Goal: Task Accomplishment & Management: Complete application form

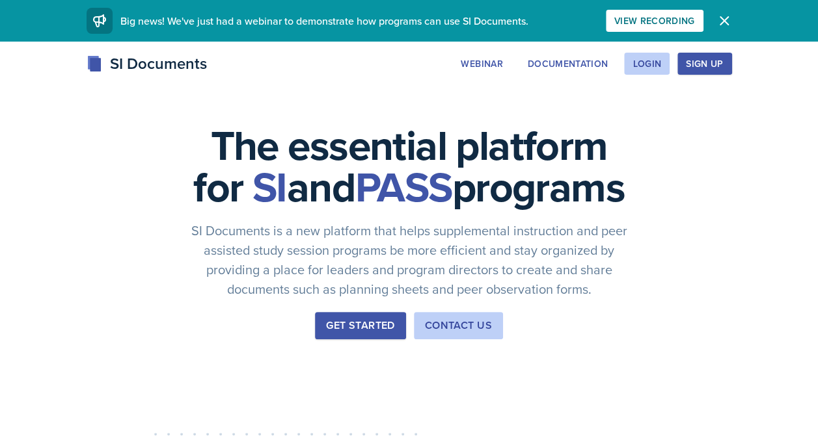
click at [704, 78] on div "SI Documents Webinar Documentation Login Sign Up Sign Up Login Documentation We…" at bounding box center [409, 78] width 818 height 52
click at [699, 73] on button "Sign Up" at bounding box center [704, 64] width 54 height 22
click at [641, 59] on div "Login" at bounding box center [646, 64] width 29 height 10
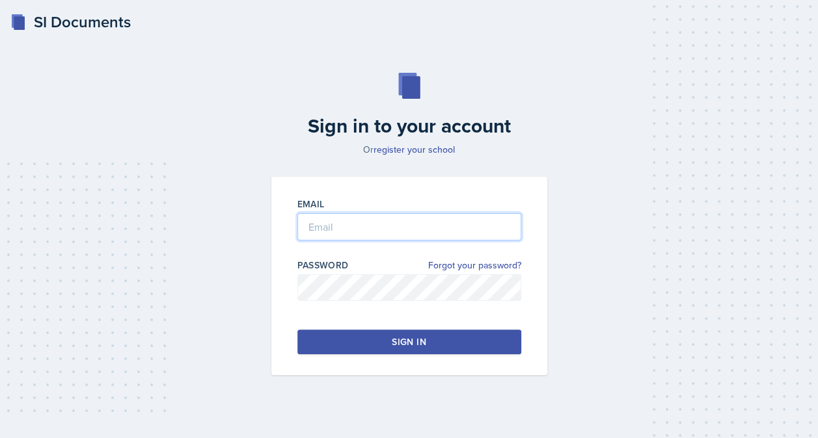
click at [381, 229] on input "email" at bounding box center [409, 226] width 224 height 27
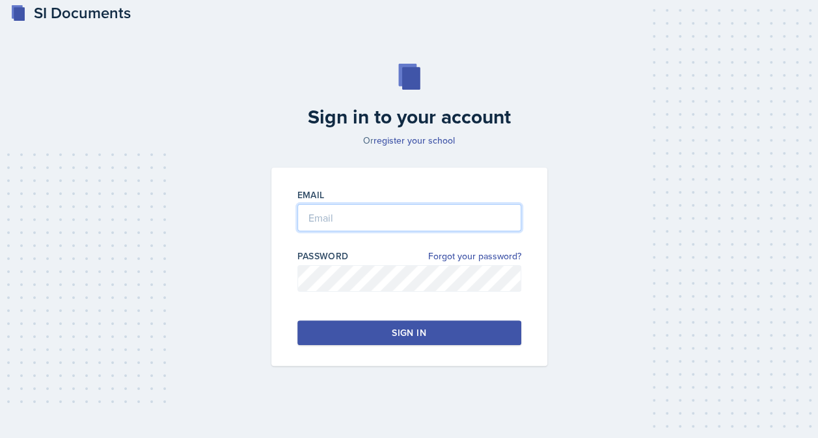
click at [369, 226] on input "email" at bounding box center [409, 217] width 224 height 27
type input "[EMAIL_ADDRESS][DOMAIN_NAME]"
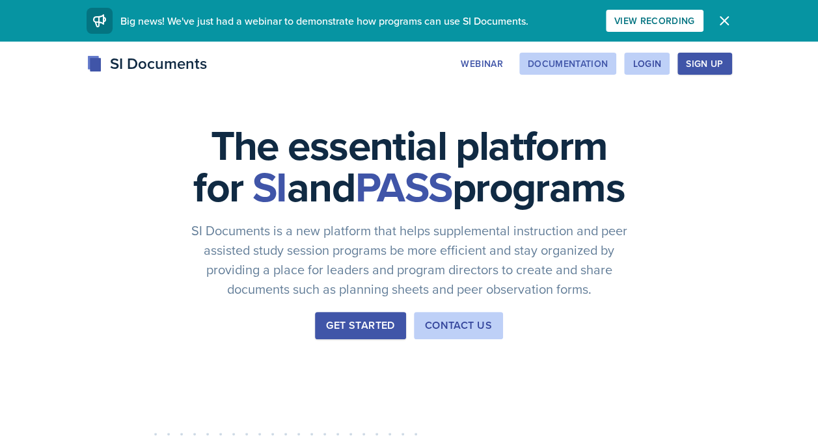
click at [574, 68] on div "Documentation" at bounding box center [568, 64] width 81 height 10
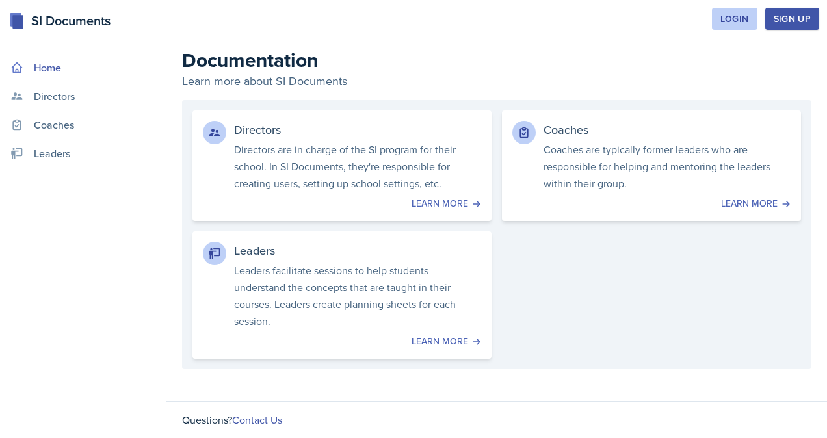
click at [31, 67] on link "Home" at bounding box center [82, 68] width 155 height 26
click at [18, 68] on icon at bounding box center [16, 67] width 13 height 13
click at [474, 358] on link "Leaders Leaders facilitate sessions to help students understand the concepts th…" at bounding box center [341, 295] width 305 height 130
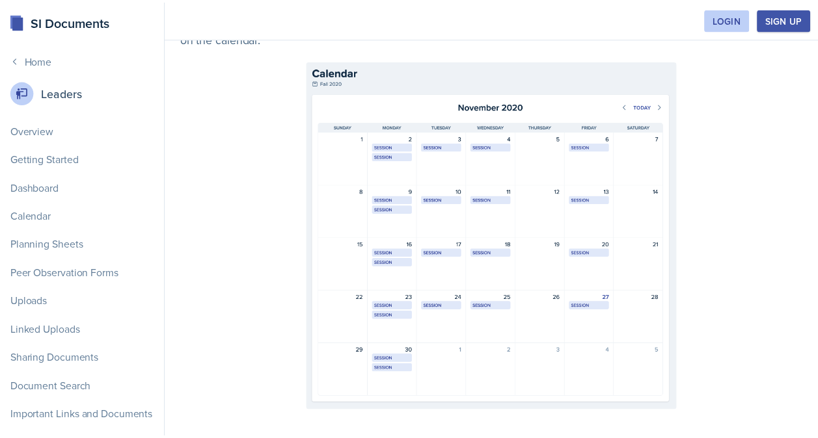
scroll to position [976, 0]
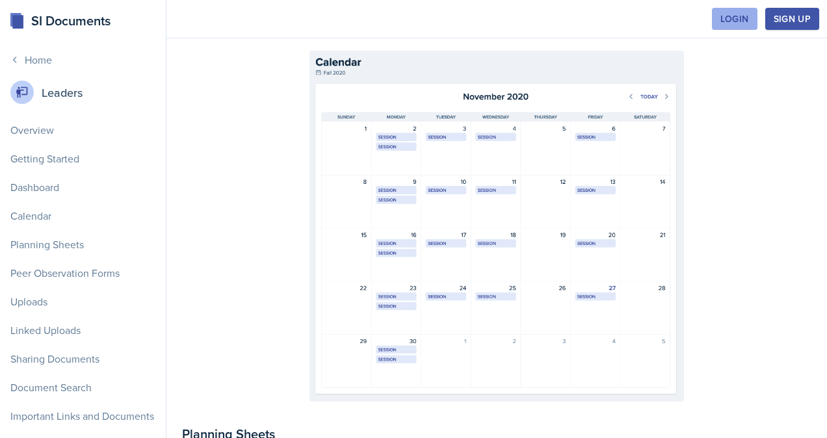
click at [723, 20] on div "Login" at bounding box center [735, 19] width 29 height 10
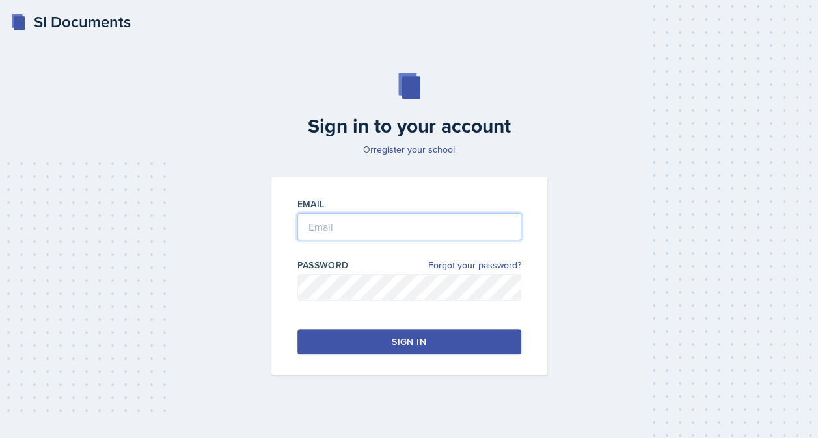
click at [370, 229] on input "email" at bounding box center [409, 226] width 224 height 27
type input "[EMAIL_ADDRESS][DOMAIN_NAME]"
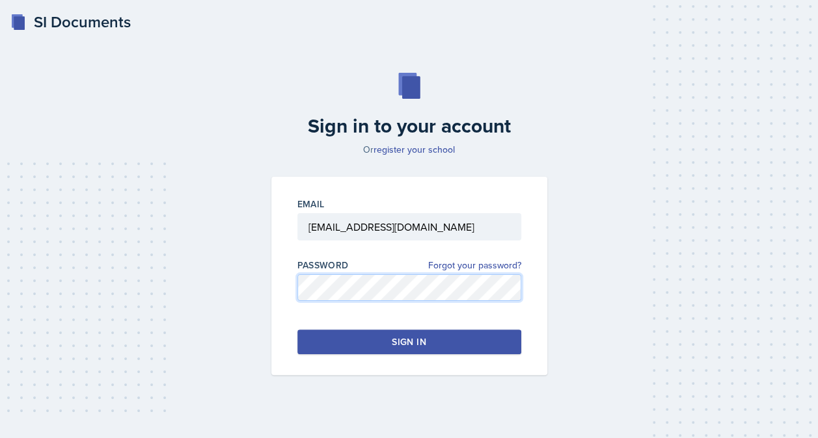
scroll to position [9, 0]
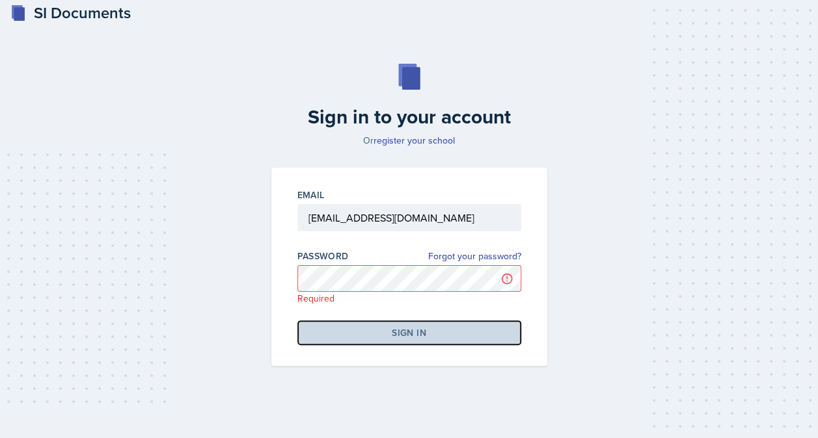
click at [427, 328] on button "Sign in" at bounding box center [409, 333] width 224 height 25
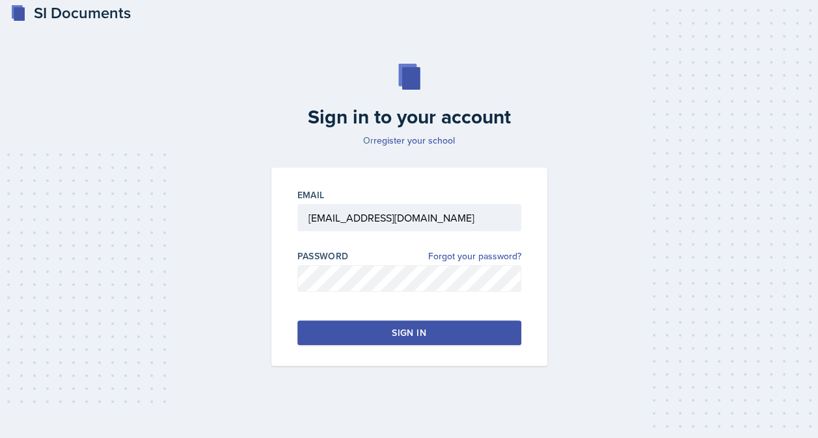
click at [411, 324] on button "Sign in" at bounding box center [409, 333] width 224 height 25
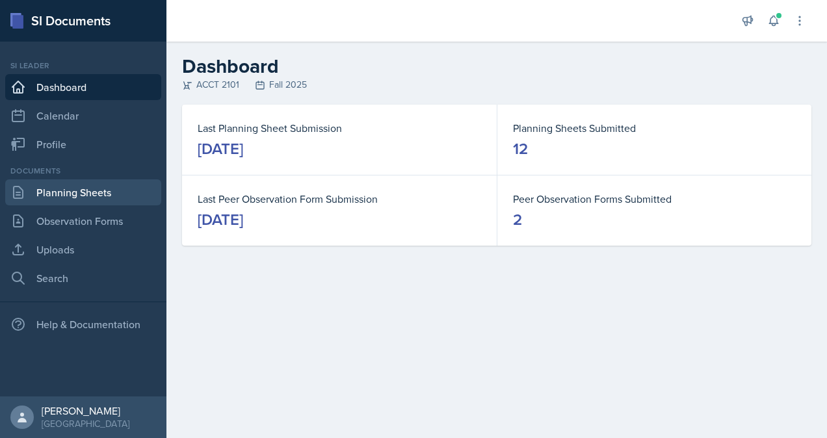
click at [88, 195] on link "Planning Sheets" at bounding box center [83, 193] width 156 height 26
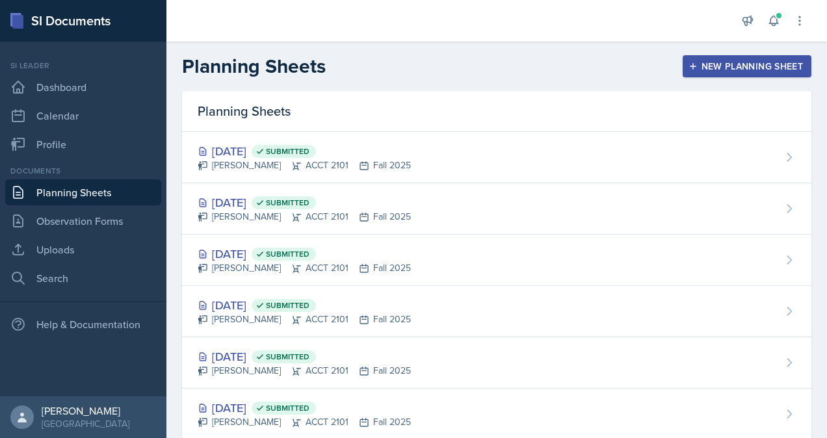
click at [712, 70] on div "New Planning Sheet" at bounding box center [747, 66] width 112 height 10
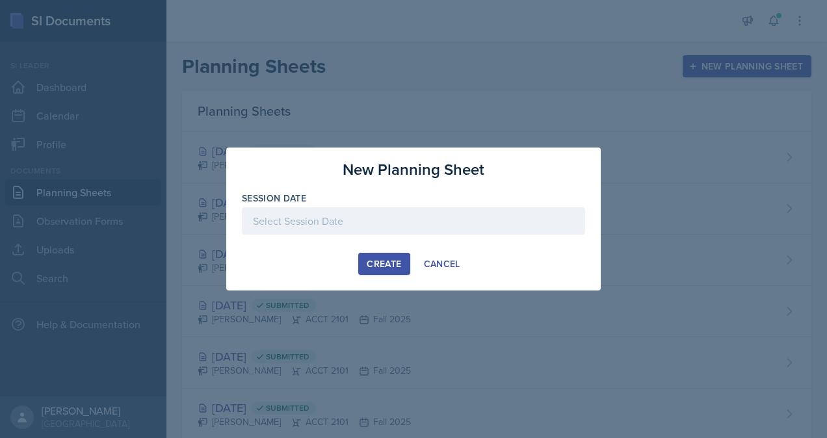
click at [356, 221] on div at bounding box center [413, 221] width 343 height 27
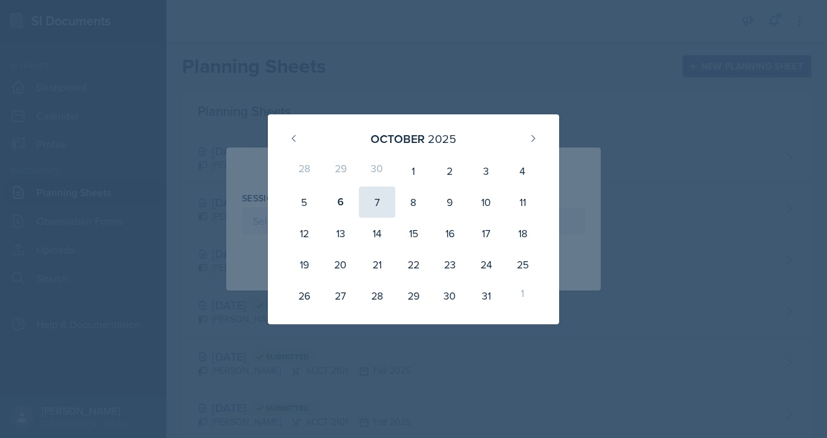
click at [379, 213] on div "7" at bounding box center [377, 202] width 36 height 31
type input "October 7th, 2025"
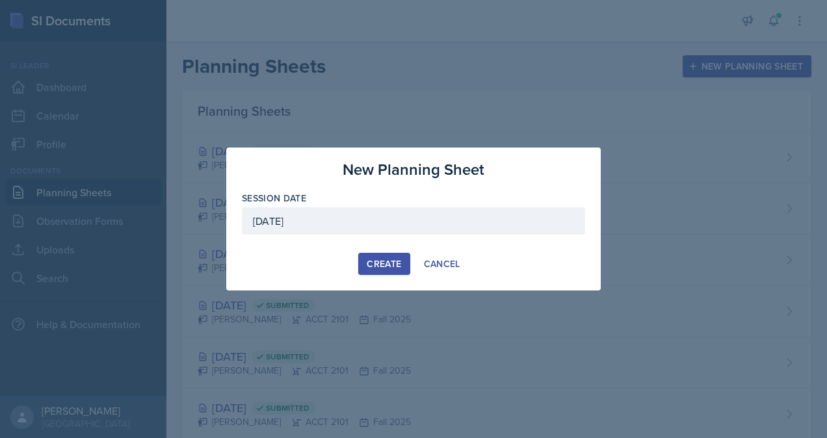
click at [393, 263] on div "Create" at bounding box center [384, 264] width 34 height 10
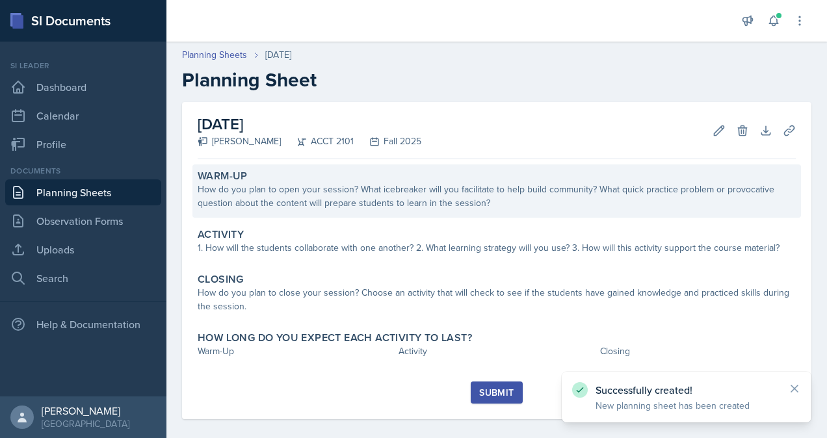
click at [368, 199] on div "How do you plan to open your session? What icebreaker will you facilitate to he…" at bounding box center [497, 196] width 598 height 27
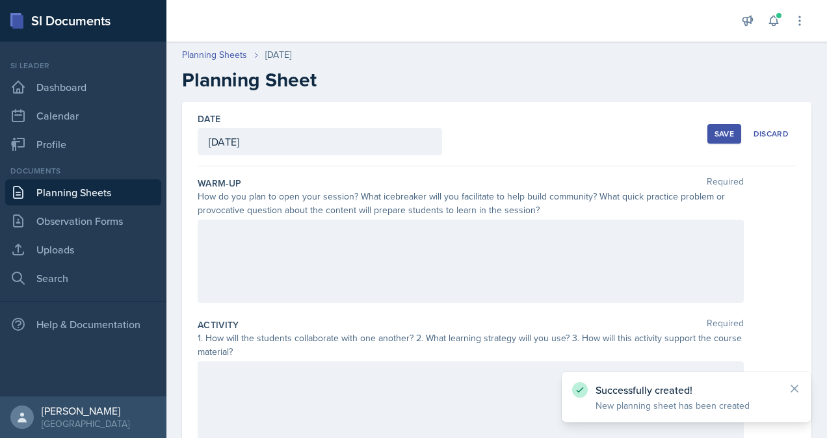
click at [352, 269] on div at bounding box center [471, 261] width 546 height 83
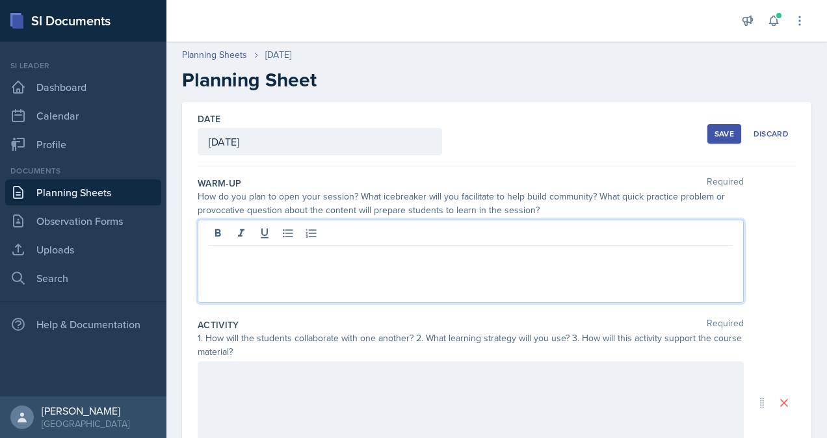
click at [90, 197] on link "Planning Sheets" at bounding box center [83, 193] width 156 height 26
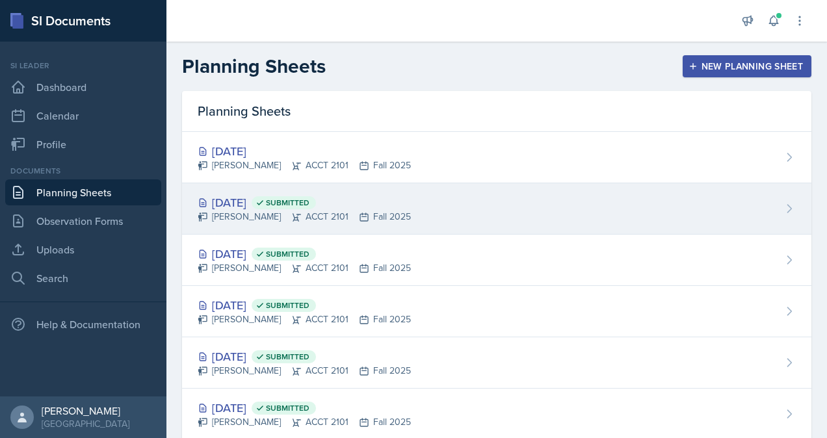
click at [314, 210] on div "Victoria Sorrell ACCT 2101 Fall 2025" at bounding box center [304, 217] width 213 height 14
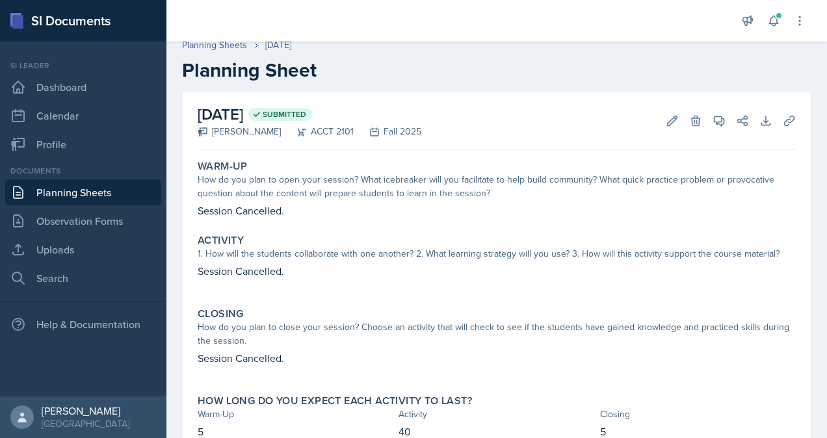
scroll to position [9, 0]
click at [81, 209] on link "Observation Forms" at bounding box center [83, 221] width 156 height 26
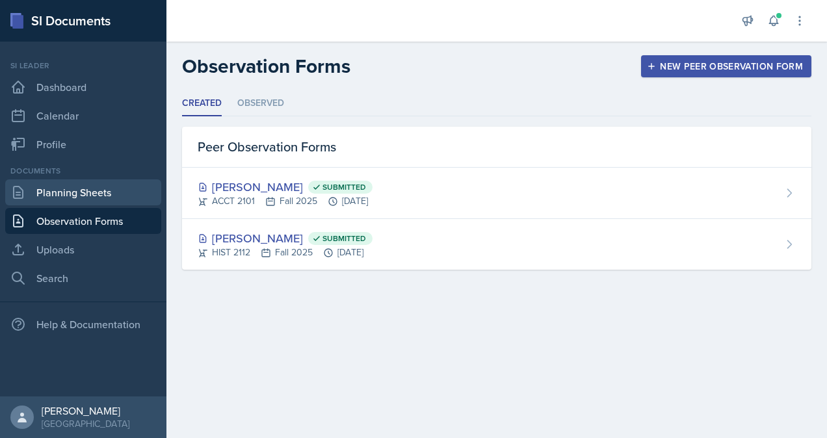
click at [83, 196] on link "Planning Sheets" at bounding box center [83, 193] width 156 height 26
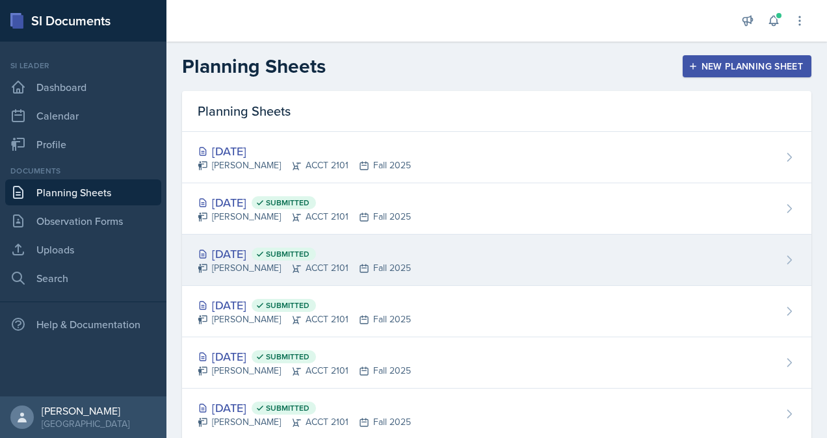
click at [278, 261] on div "Sep 30th, 2025 Submitted" at bounding box center [304, 254] width 213 height 18
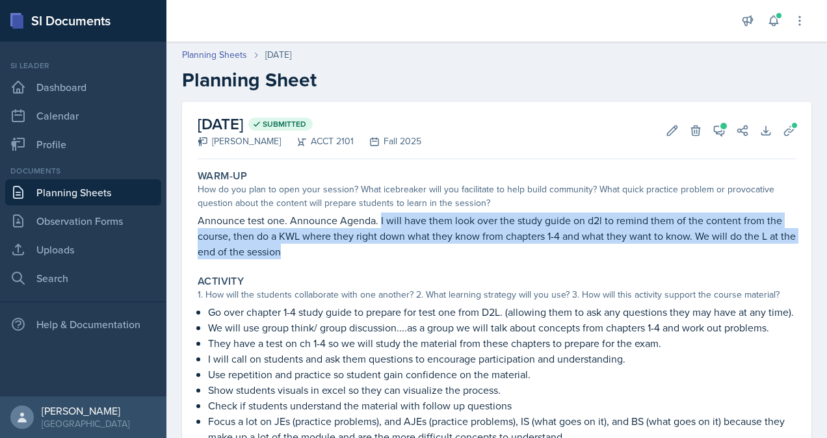
drag, startPoint x: 379, startPoint y: 220, endPoint x: 410, endPoint y: 255, distance: 47.4
click at [410, 255] on p "Announce test one. Announce Agenda. I will have them look over the study guide …" at bounding box center [497, 236] width 598 height 47
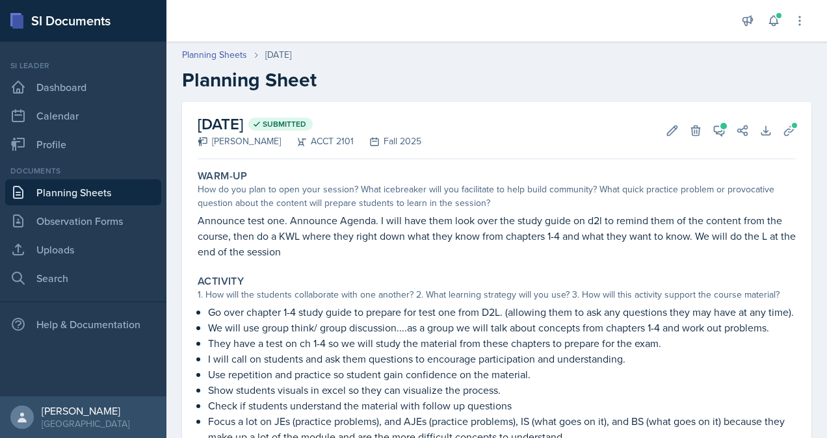
click at [295, 216] on p "Announce test one. Announce Agenda. I will have them look over the study guide …" at bounding box center [497, 236] width 598 height 47
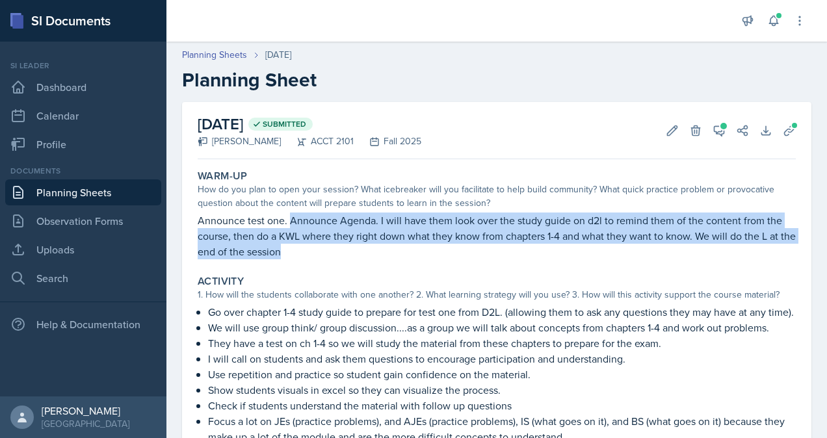
drag, startPoint x: 291, startPoint y: 217, endPoint x: 319, endPoint y: 258, distance: 49.3
click at [319, 258] on p "Announce test one. Announce Agenda. I will have them look over the study guide …" at bounding box center [497, 236] width 598 height 47
copy p "Announce Agenda. I will have them look over the study guide on d2l to remind th…"
click at [75, 196] on link "Planning Sheets" at bounding box center [83, 193] width 156 height 26
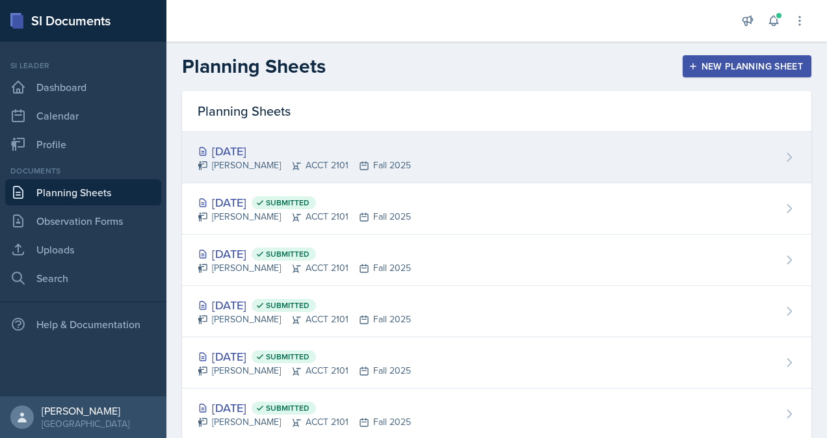
click at [275, 166] on div "Victoria Sorrell ACCT 2101 Fall 2025" at bounding box center [304, 166] width 213 height 14
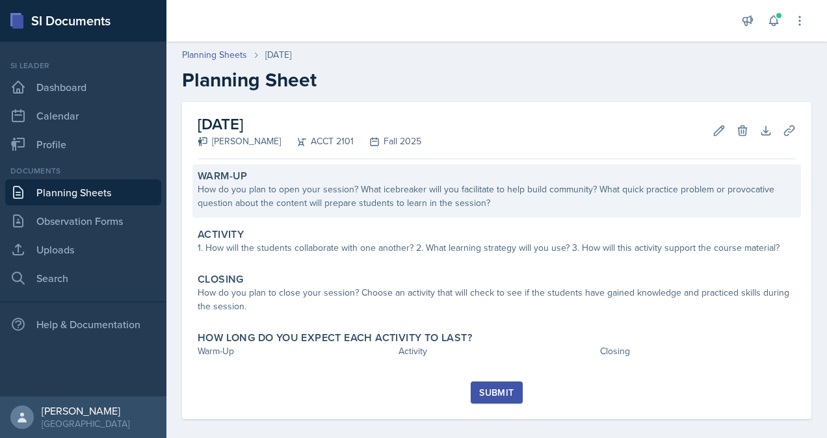
click at [292, 204] on div "How do you plan to open your session? What icebreaker will you facilitate to he…" at bounding box center [497, 196] width 598 height 27
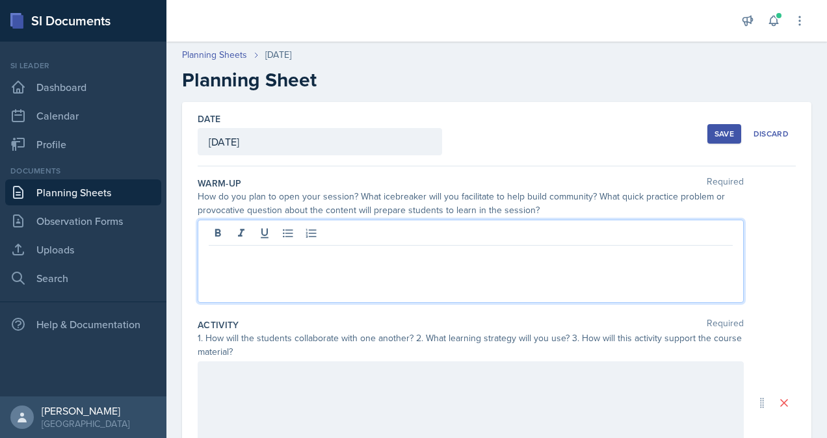
click at [284, 238] on div at bounding box center [471, 261] width 546 height 83
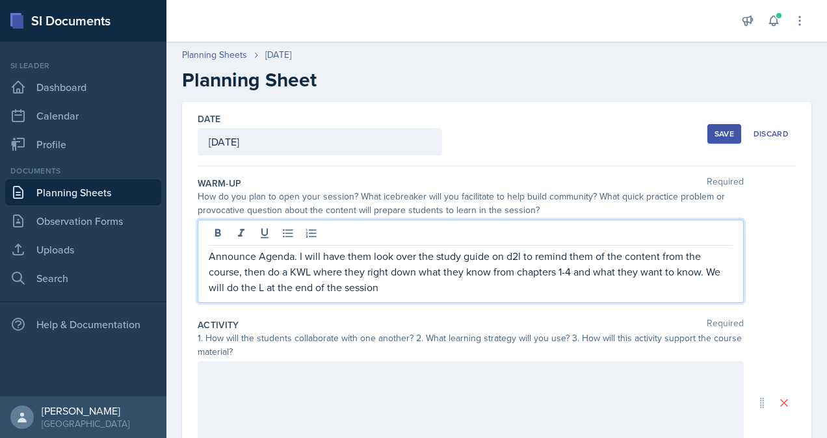
click at [489, 259] on p "Announce Agenda. I will have them look over the study guide on d2l to remind th…" at bounding box center [471, 271] width 524 height 47
click at [500, 256] on p "Announce Agenda. I will have them look over their notes on d2l to remind them o…" at bounding box center [471, 271] width 524 height 47
click at [502, 274] on p "Announce Agenda. I will have them look over their notes to remind them of the c…" at bounding box center [471, 271] width 524 height 47
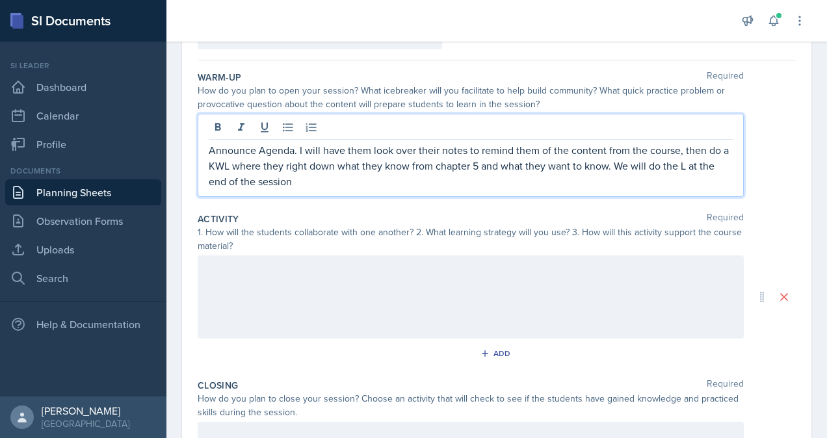
scroll to position [143, 0]
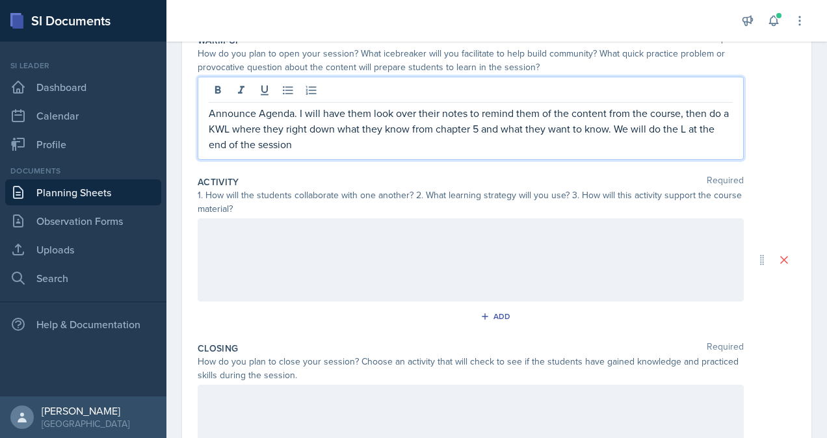
click at [315, 145] on p "Announce Agenda. I will have them look over their notes to remind them of the c…" at bounding box center [471, 128] width 524 height 47
click at [43, 225] on link "Observation Forms" at bounding box center [83, 221] width 156 height 26
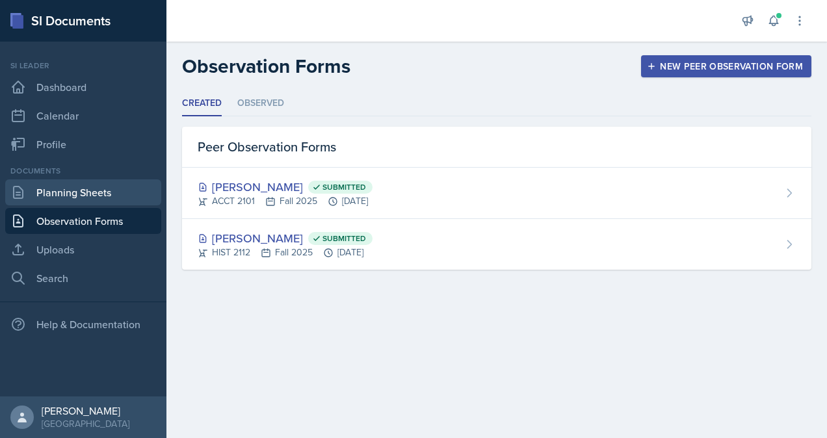
click at [49, 196] on link "Planning Sheets" at bounding box center [83, 193] width 156 height 26
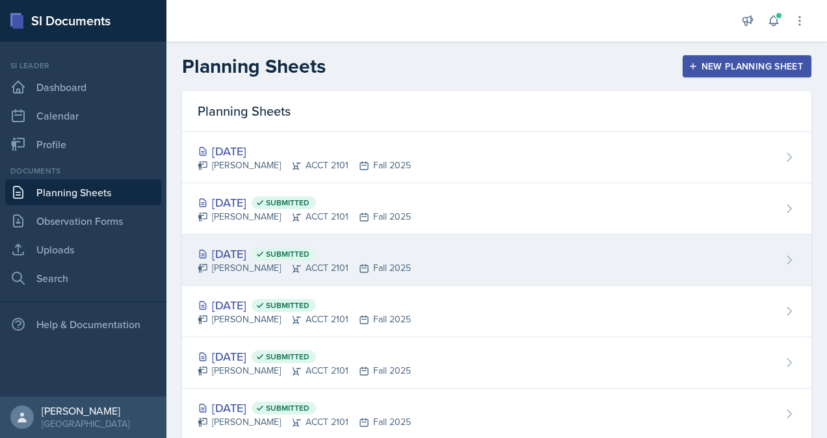
click at [273, 265] on div "Victoria Sorrell ACCT 2101 Fall 2025" at bounding box center [304, 268] width 213 height 14
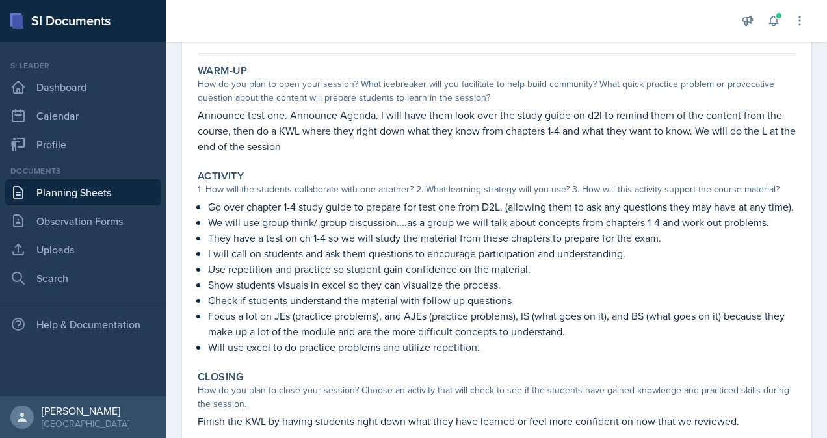
scroll to position [106, 0]
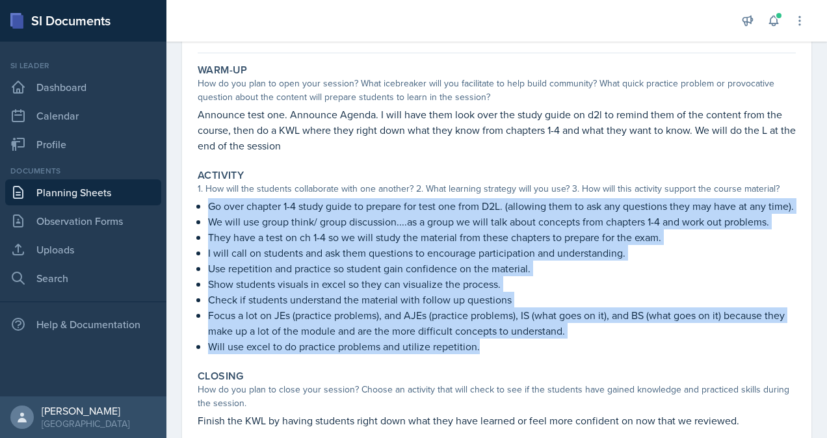
drag, startPoint x: 209, startPoint y: 206, endPoint x: 511, endPoint y: 369, distance: 342.9
click at [511, 355] on div "Go over chapter 1-4 study guide to prepare for test one from D2L. (allowing the…" at bounding box center [497, 276] width 598 height 156
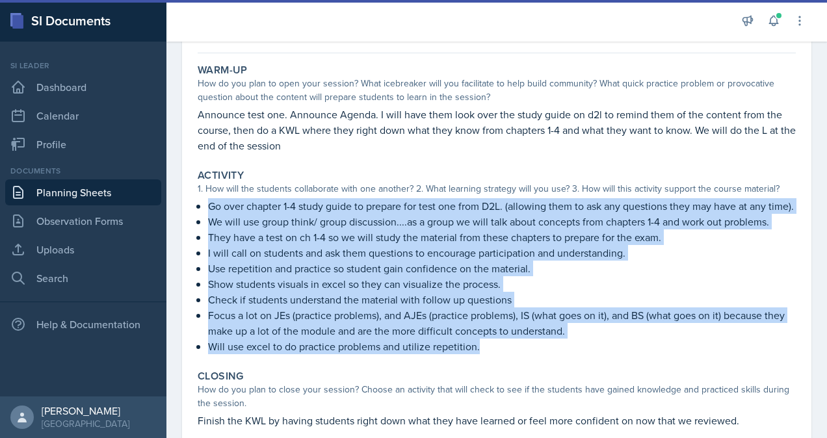
copy div "Go over chapter 1-4 study guide to prepare for test one from D2L. (allowing the…"
click at [89, 198] on link "Planning Sheets" at bounding box center [83, 193] width 156 height 26
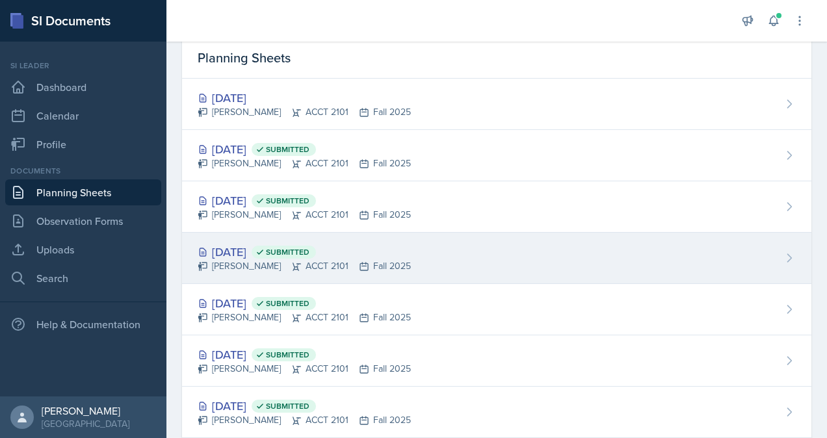
scroll to position [33, 0]
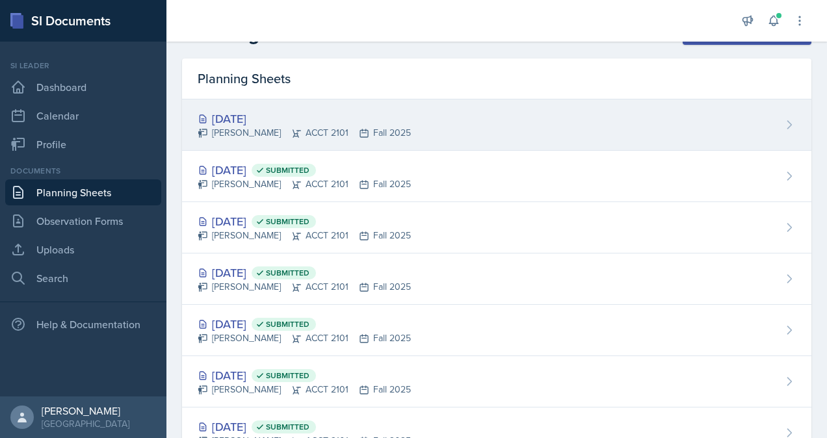
click at [255, 123] on div "Oct 7th, 2025" at bounding box center [304, 119] width 213 height 18
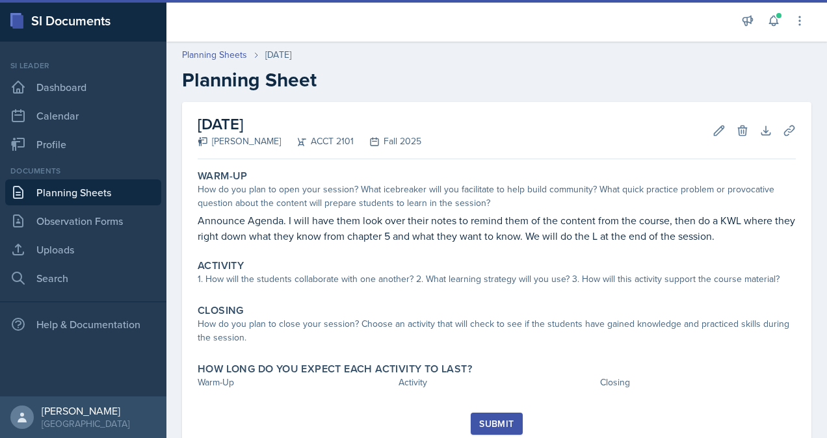
scroll to position [43, 0]
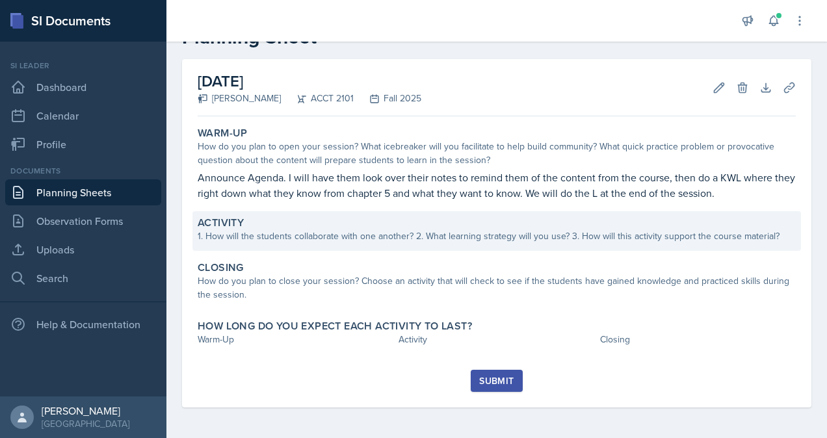
click at [406, 250] on div "Activity 1. How will the students collaborate with one another? 2. What learnin…" at bounding box center [497, 231] width 609 height 40
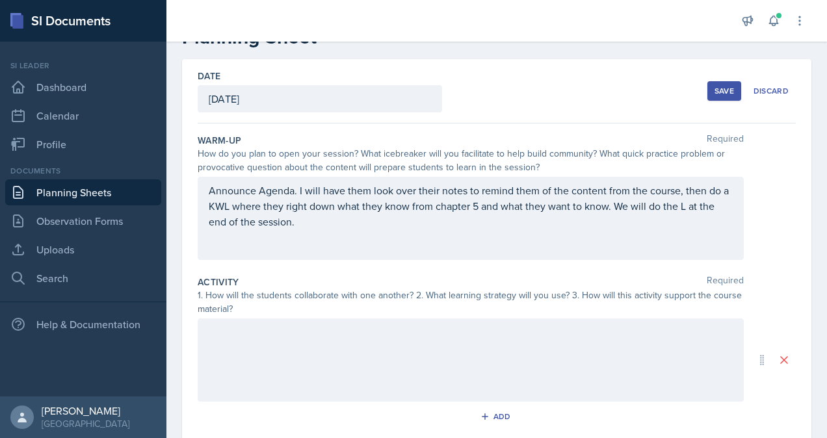
click at [259, 342] on div at bounding box center [471, 360] width 546 height 83
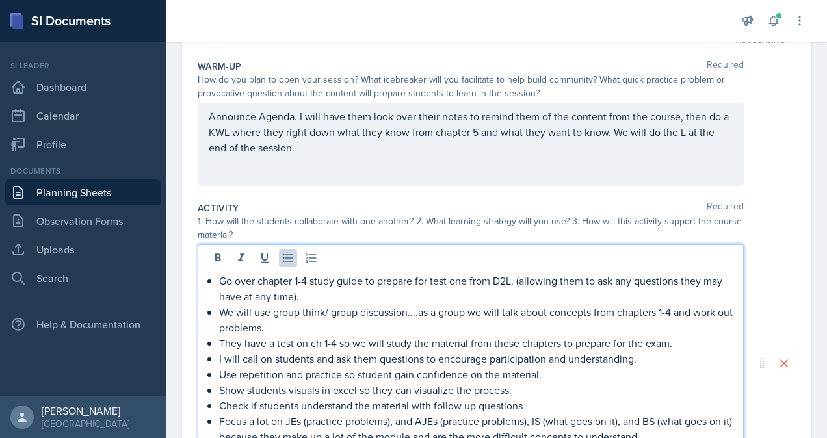
scroll to position [116, 0]
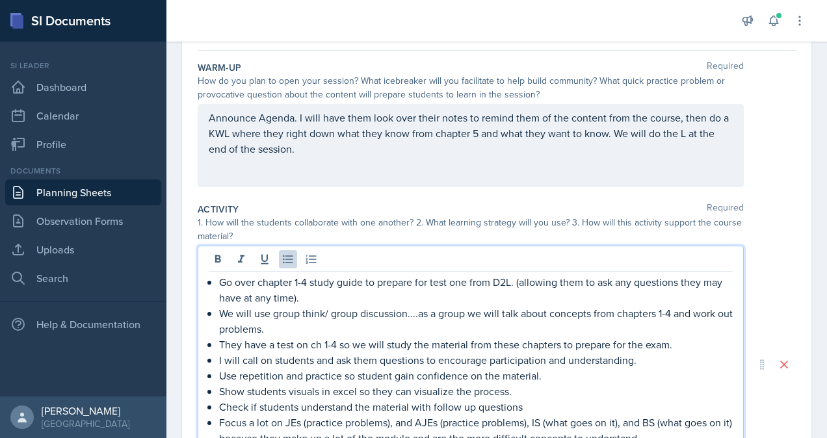
click at [438, 133] on p "Announce Agenda. I will have them look over their notes to remind them of the c…" at bounding box center [471, 133] width 524 height 47
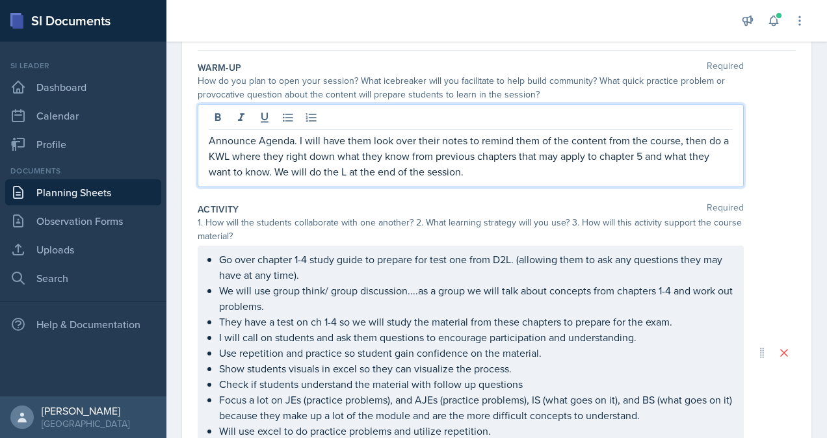
click at [269, 172] on p "Announce Agenda. I will have them look over their notes to remind them of the c…" at bounding box center [471, 156] width 524 height 47
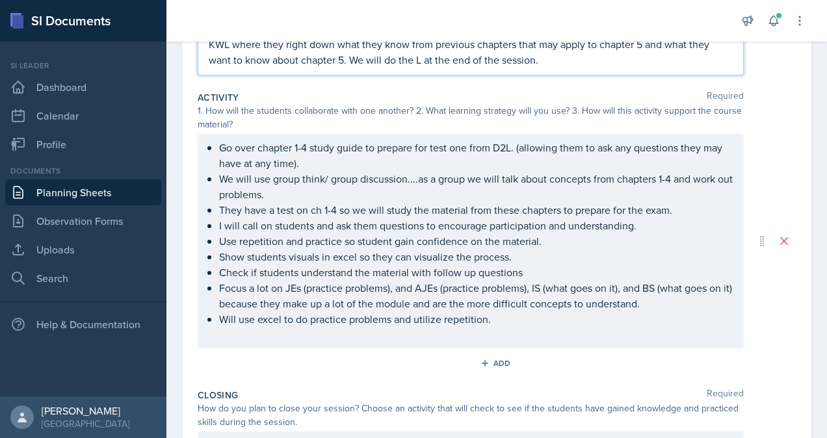
scroll to position [260, 0]
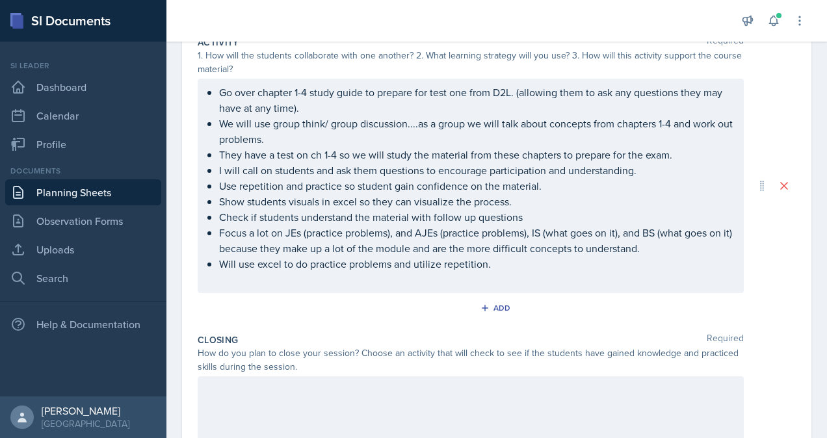
click at [442, 209] on p "Show students visuals in excel so they can visualize the process." at bounding box center [476, 202] width 514 height 16
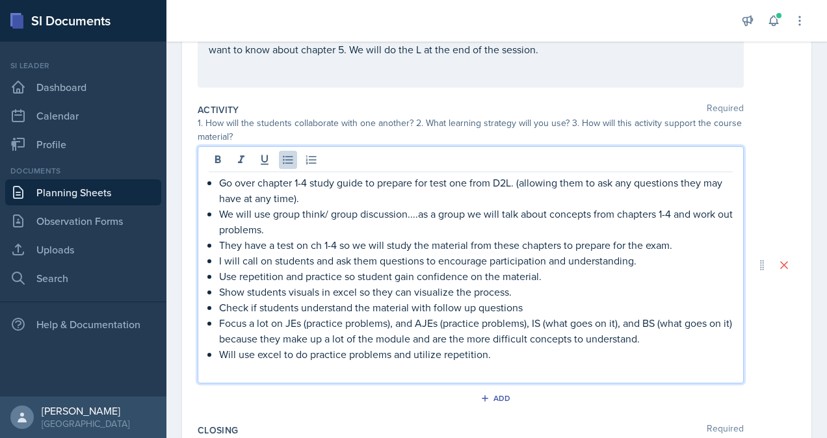
scroll to position [230, 0]
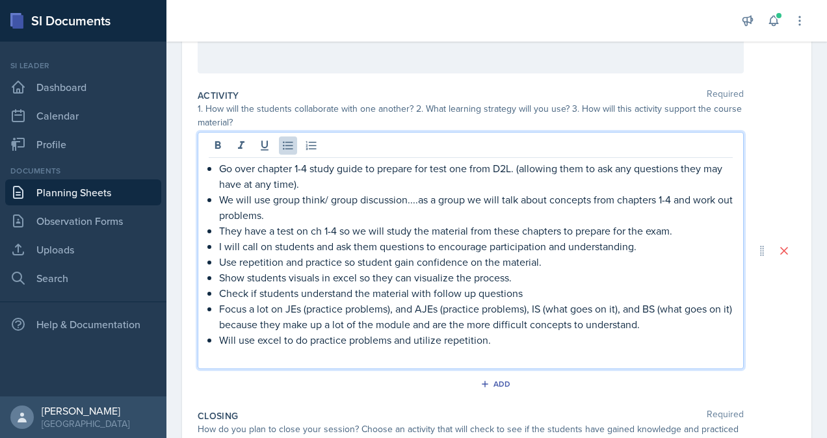
drag, startPoint x: 498, startPoint y: 341, endPoint x: 188, endPoint y: 178, distance: 350.6
drag, startPoint x: 188, startPoint y: 178, endPoint x: 483, endPoint y: 269, distance: 308.6
click at [483, 270] on p "Show students visuals in excel so they can visualize the process." at bounding box center [476, 278] width 514 height 16
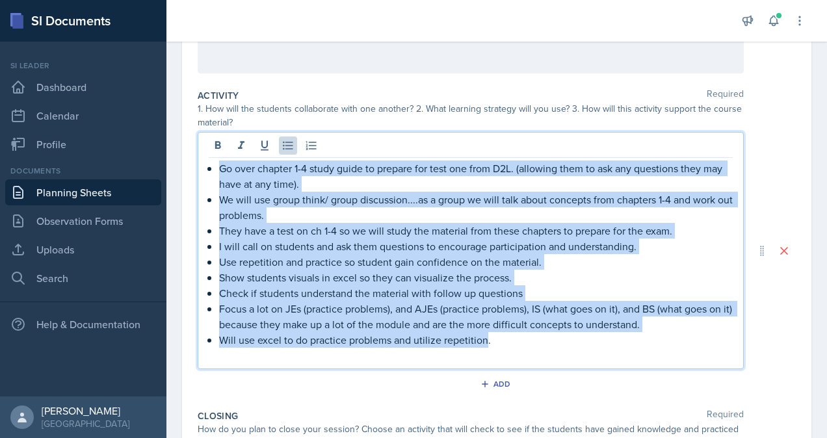
drag, startPoint x: 487, startPoint y: 340, endPoint x: 195, endPoint y: 152, distance: 347.0
click at [195, 152] on div "Date October 7th, 2025 October 2025 28 29 30 1 2 3 4 5 6 7 8 9 10 11 12 13 14 1…" at bounding box center [497, 251] width 630 height 757
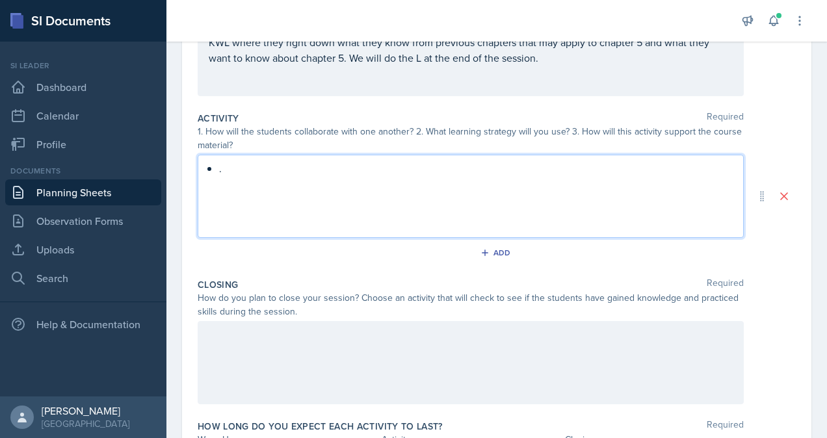
click at [232, 170] on p "." at bounding box center [476, 169] width 514 height 16
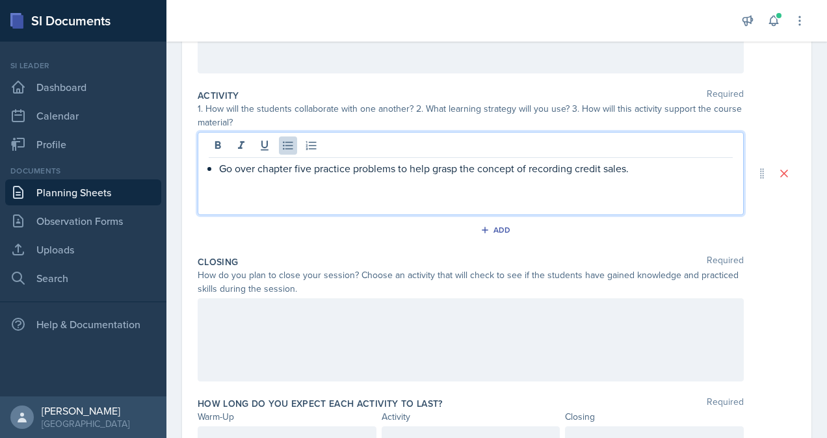
click at [662, 173] on p "Go over chapter five practice problems to help grasp the concept of recording c…" at bounding box center [476, 169] width 514 height 16
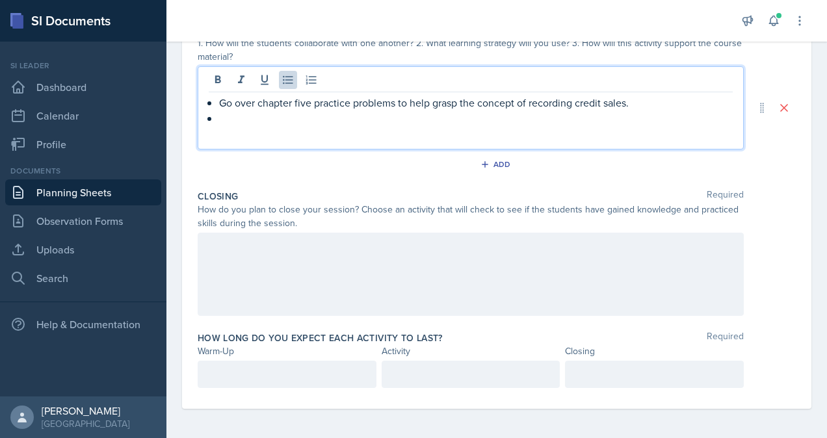
scroll to position [0, 0]
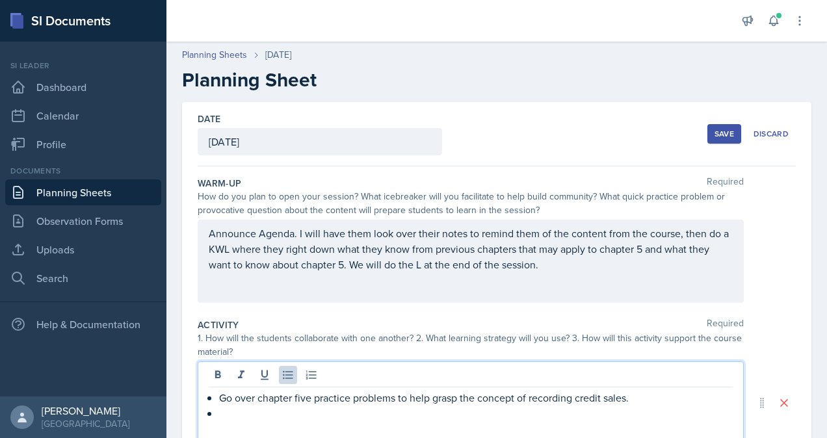
click at [717, 130] on div "Save" at bounding box center [725, 134] width 20 height 10
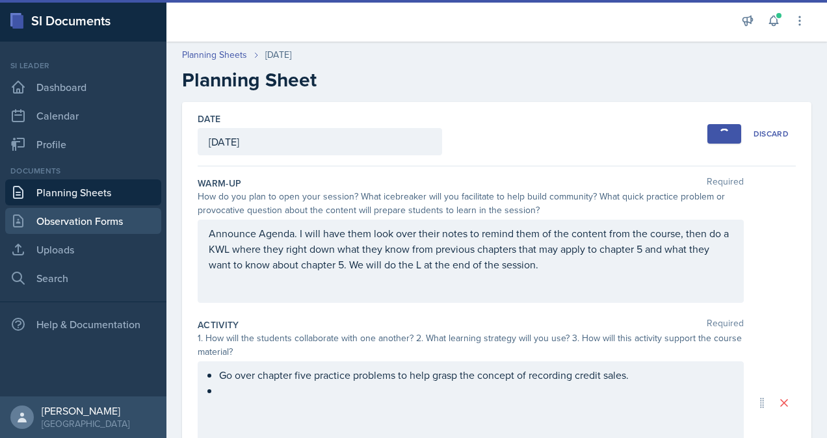
click at [83, 217] on link "Observation Forms" at bounding box center [83, 221] width 156 height 26
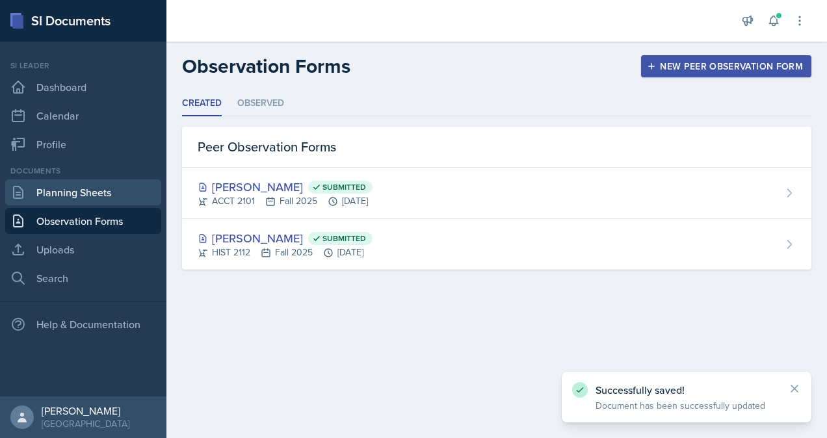
click at [86, 197] on link "Planning Sheets" at bounding box center [83, 193] width 156 height 26
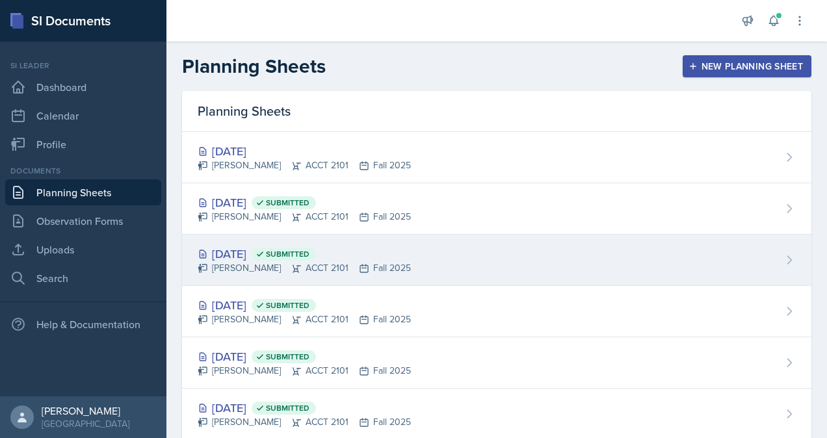
click at [254, 263] on div "Victoria Sorrell ACCT 2101 Fall 2025" at bounding box center [304, 268] width 213 height 14
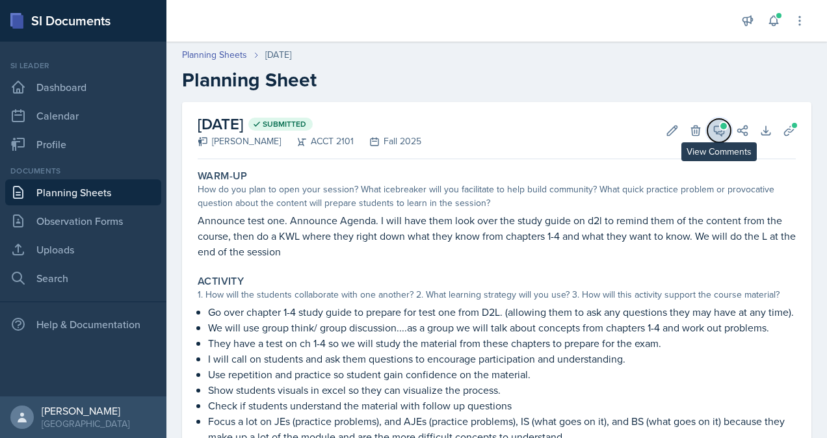
click at [715, 134] on icon at bounding box center [720, 131] width 10 height 10
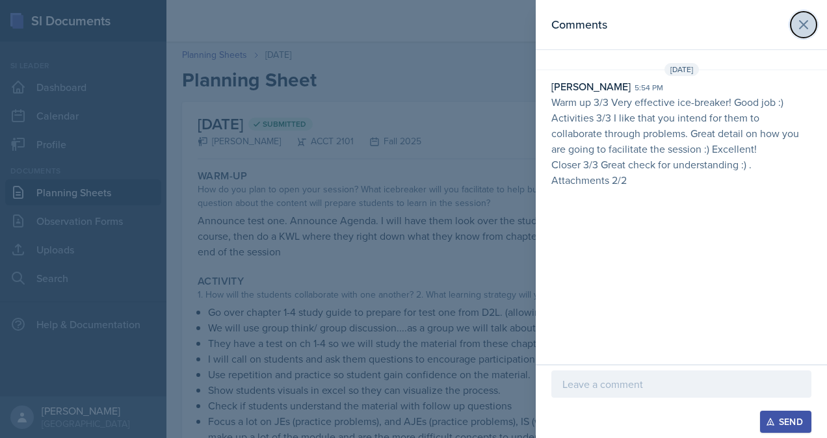
click at [807, 31] on icon at bounding box center [804, 25] width 16 height 16
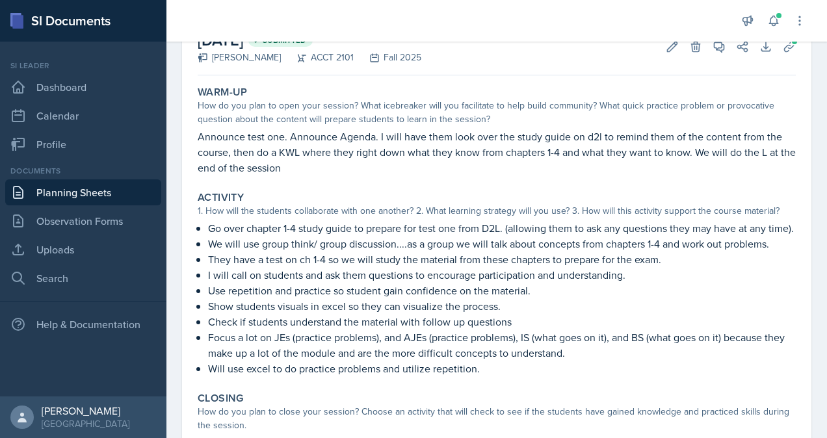
scroll to position [80, 0]
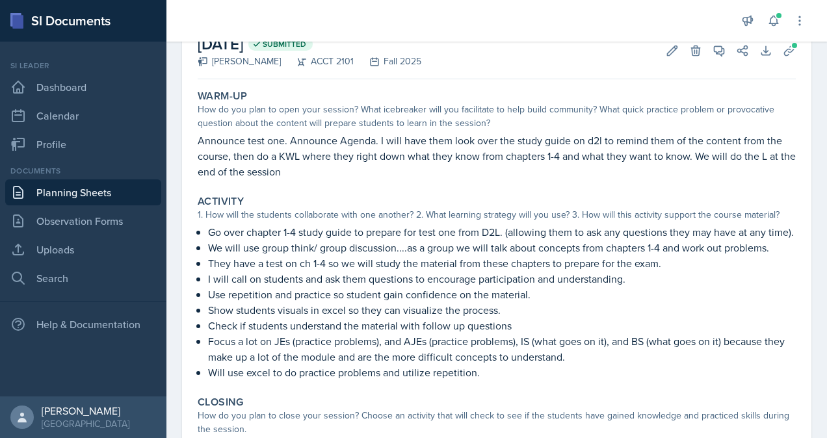
click at [209, 256] on p "We will use group think/ group discussion....as a group we will talk about conc…" at bounding box center [502, 248] width 588 height 16
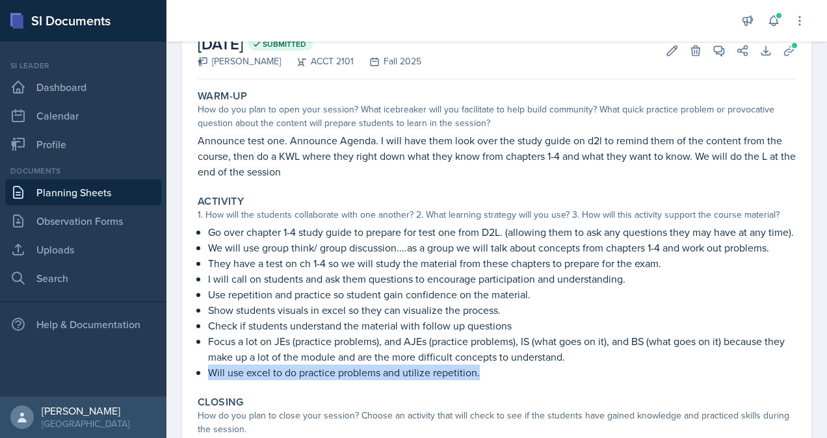
drag, startPoint x: 479, startPoint y: 390, endPoint x: 195, endPoint y: 387, distance: 284.3
click at [195, 386] on div "Activity 1. How will the students collaborate with one another? 2. What learnin…" at bounding box center [497, 288] width 609 height 196
copy p "Will use excel to do practice problems and utilize repetition."
click at [116, 184] on link "Planning Sheets" at bounding box center [83, 193] width 156 height 26
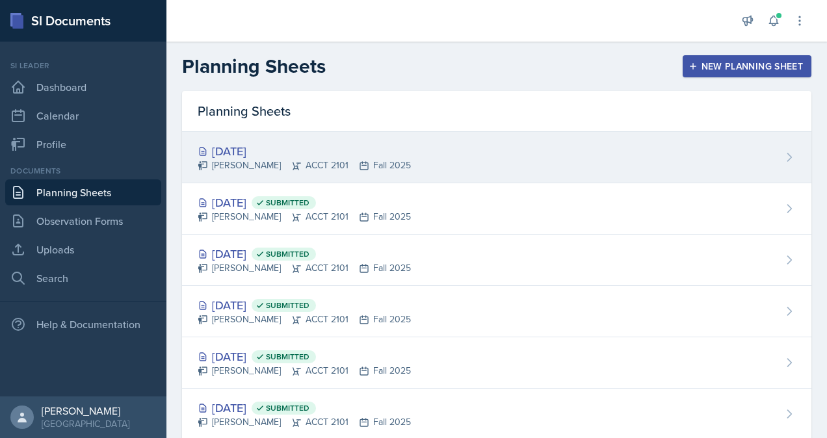
click at [283, 154] on div "Oct 7th, 2025" at bounding box center [304, 151] width 213 height 18
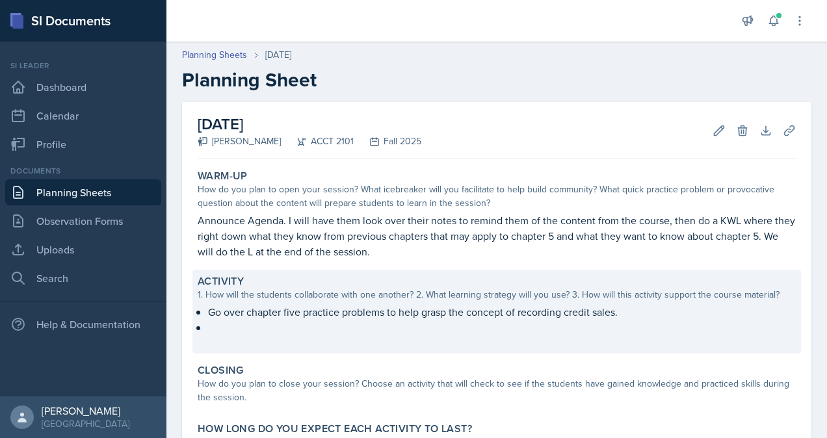
click at [328, 316] on p "Go over chapter five practice problems to help grasp the concept of recording c…" at bounding box center [502, 312] width 588 height 16
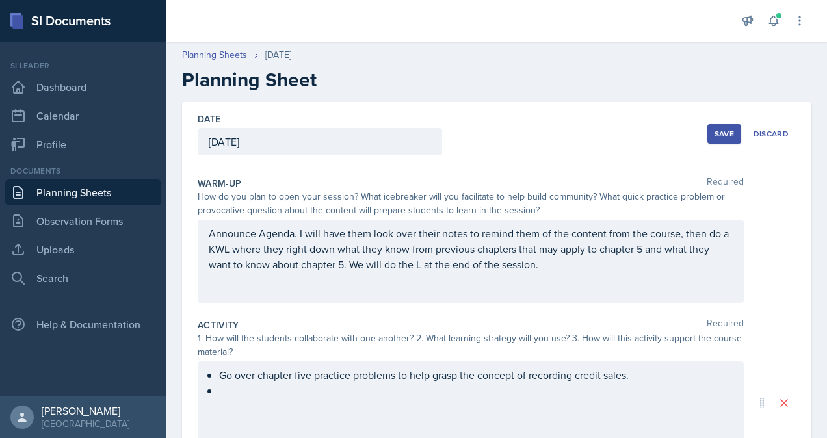
click at [274, 397] on div "Go over chapter five practice problems to help grasp the concept of recording c…" at bounding box center [471, 391] width 524 height 47
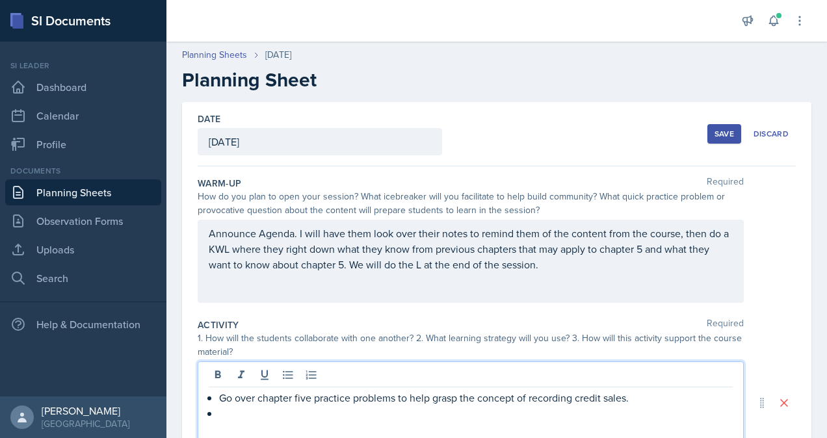
click at [238, 410] on p at bounding box center [476, 414] width 514 height 16
paste div
click at [284, 411] on p "Will use excel to do practice problems and utilize repetition." at bounding box center [476, 414] width 514 height 16
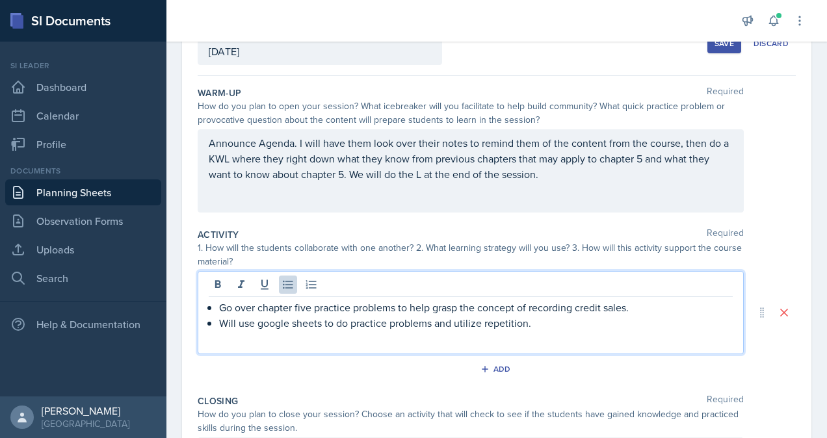
scroll to position [100, 0]
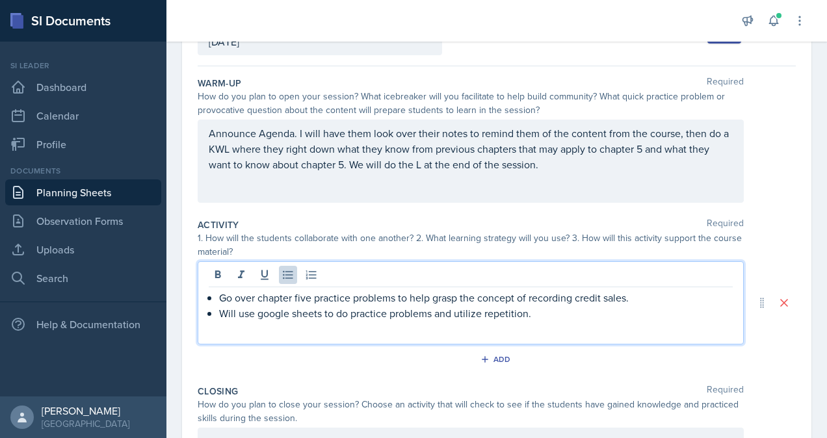
click at [544, 314] on p "Will use google sheets to do practice problems and utilize repetition." at bounding box center [476, 314] width 514 height 16
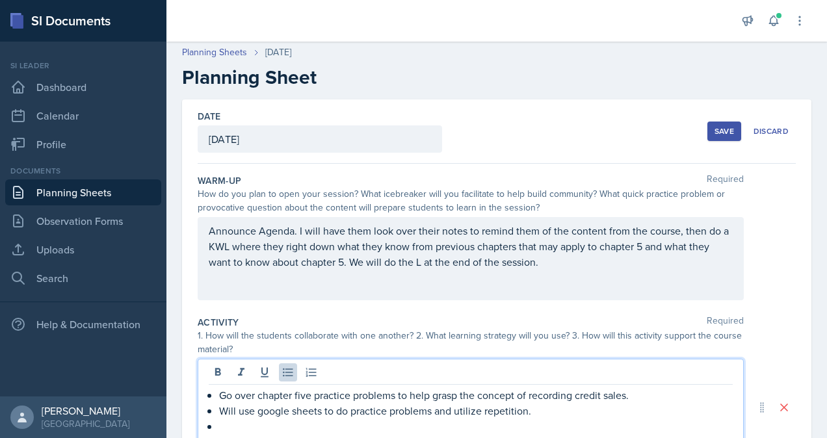
scroll to position [0, 0]
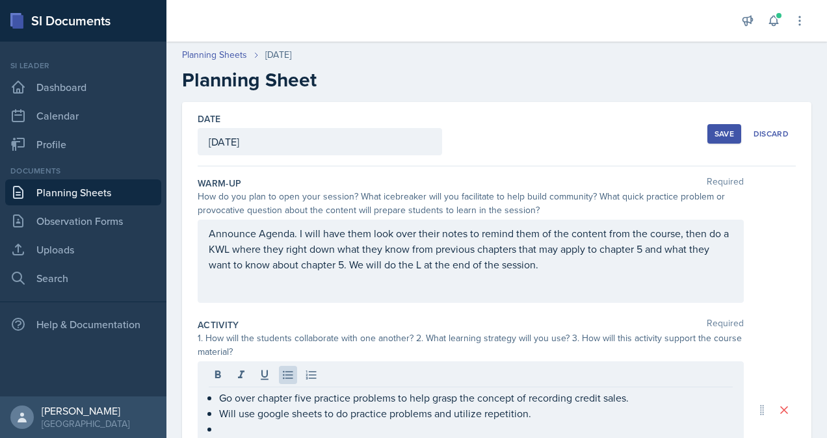
click at [713, 139] on button "Save" at bounding box center [725, 134] width 34 height 20
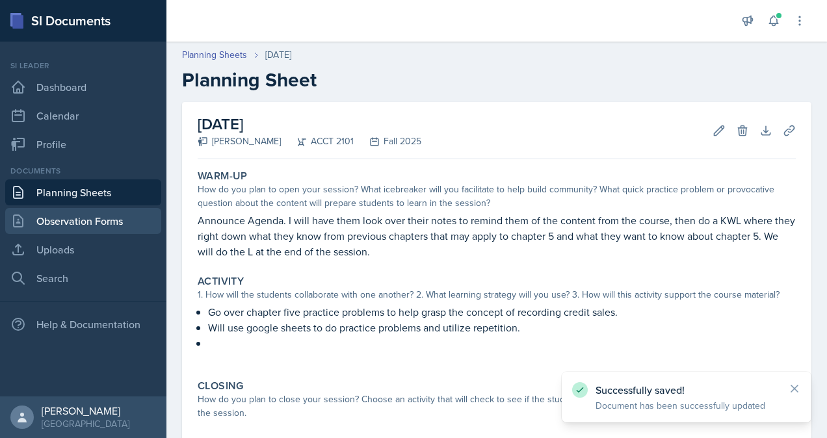
click at [72, 226] on link "Observation Forms" at bounding box center [83, 221] width 156 height 26
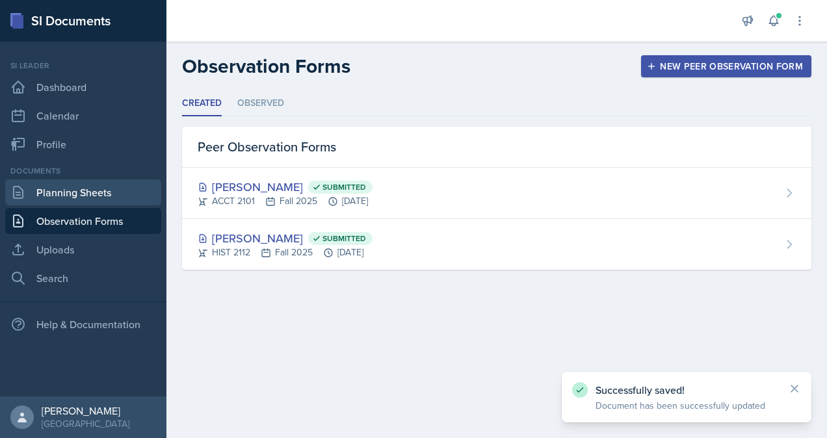
click at [106, 189] on link "Planning Sheets" at bounding box center [83, 193] width 156 height 26
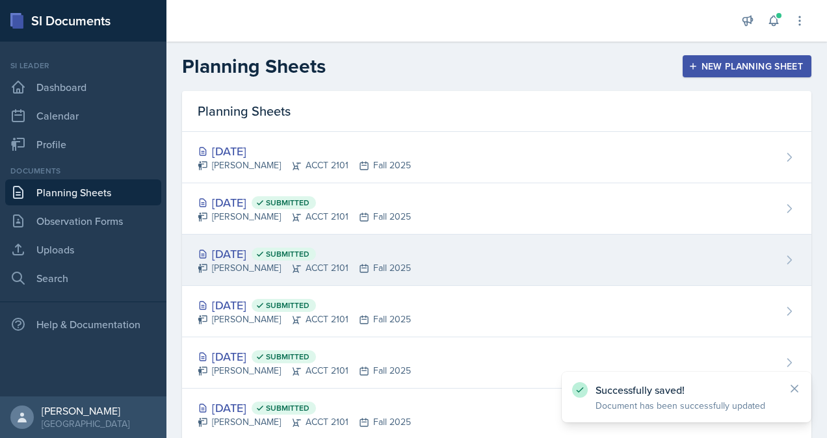
click at [276, 263] on div "Victoria Sorrell ACCT 2101 Fall 2025" at bounding box center [304, 268] width 213 height 14
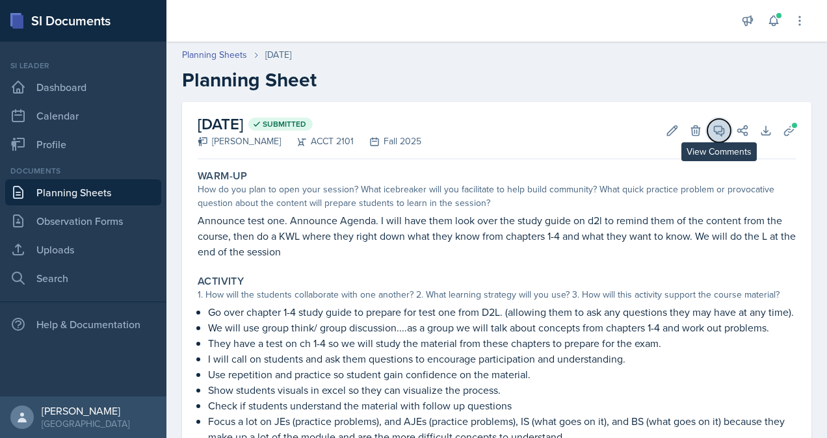
click at [713, 135] on icon at bounding box center [719, 130] width 13 height 13
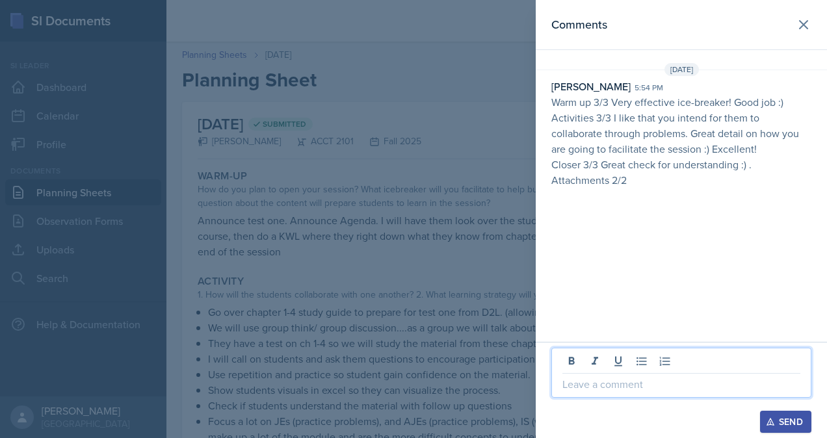
click at [623, 380] on p at bounding box center [682, 385] width 238 height 16
click at [796, 422] on div "Send" at bounding box center [786, 422] width 34 height 10
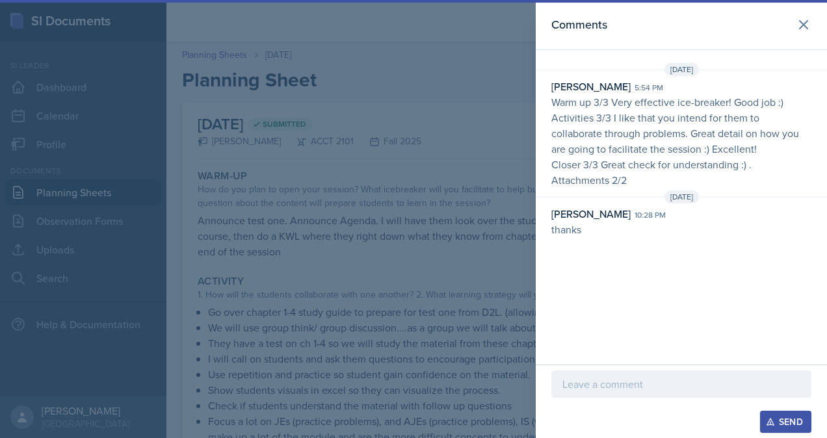
click at [332, 258] on div at bounding box center [413, 219] width 827 height 438
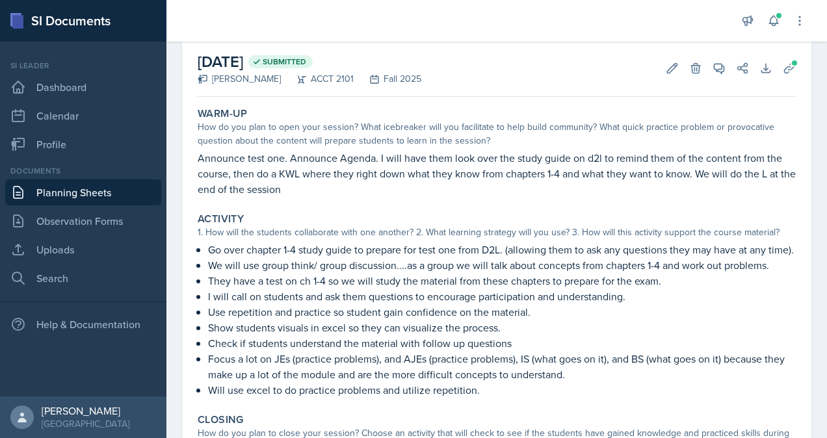
scroll to position [98, 0]
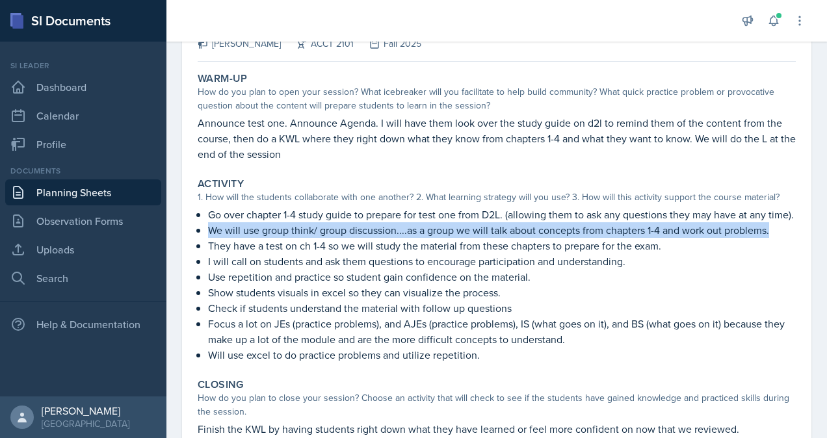
drag, startPoint x: 212, startPoint y: 243, endPoint x: 777, endPoint y: 242, distance: 565.3
click at [777, 238] on p "We will use group think/ group discussion....as a group we will talk about conc…" at bounding box center [502, 230] width 588 height 16
copy p "We will use group think/ group discussion....as a group we will talk about conc…"
click at [232, 238] on p "We will use group think/ group discussion....as a group we will talk about conc…" at bounding box center [502, 230] width 588 height 16
drag, startPoint x: 203, startPoint y: 243, endPoint x: 783, endPoint y: 245, distance: 580.2
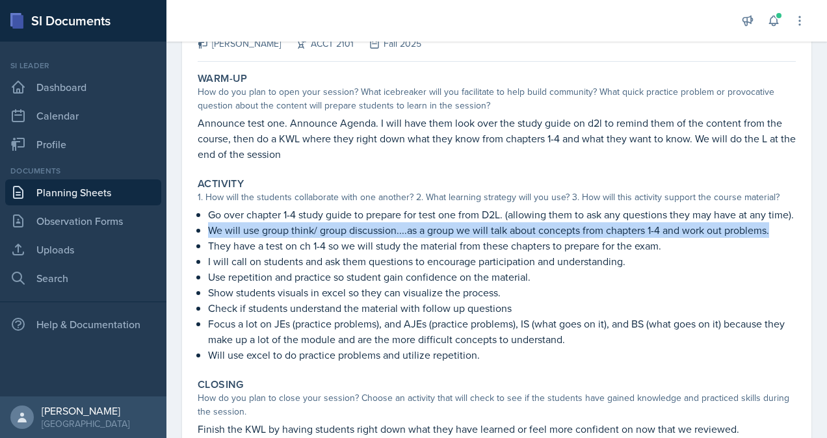
click at [783, 245] on div "Go over chapter 1-4 study guide to prepare for test one from D2L. (allowing the…" at bounding box center [497, 285] width 598 height 156
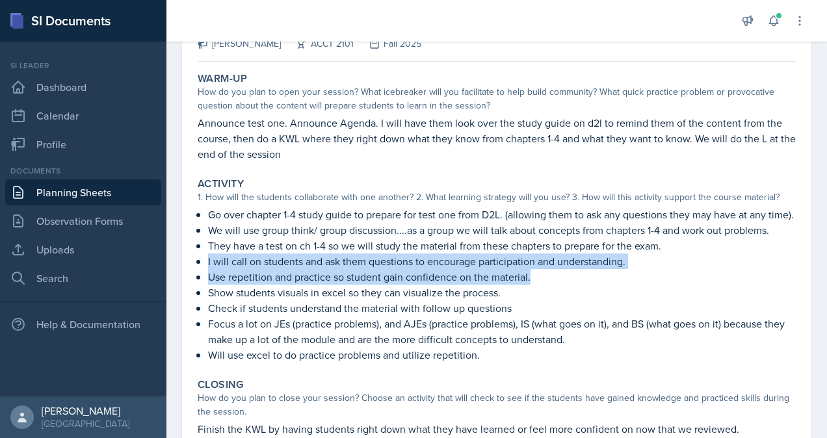
drag, startPoint x: 205, startPoint y: 277, endPoint x: 608, endPoint y: 292, distance: 402.9
click at [608, 292] on div "Go over chapter 1-4 study guide to prepare for test one from D2L. (allowing the…" at bounding box center [497, 285] width 598 height 156
copy ul "I will call on students and ask them questions to encourage participation and u…"
click at [53, 190] on link "Planning Sheets" at bounding box center [83, 193] width 156 height 26
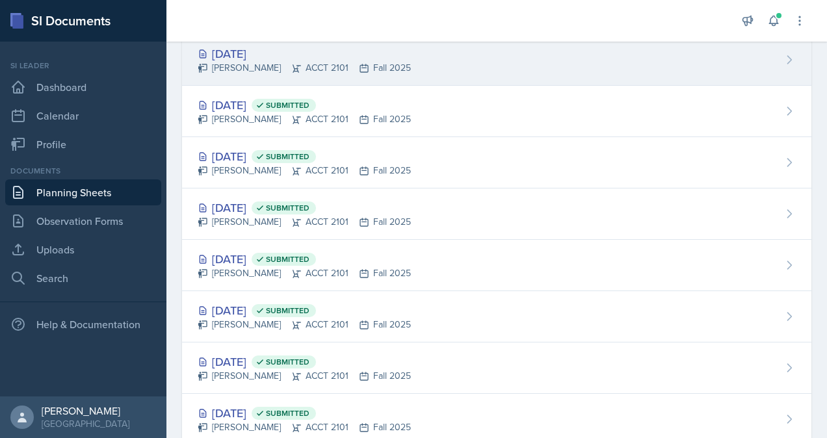
click at [278, 60] on div "Oct 7th, 2025" at bounding box center [304, 54] width 213 height 18
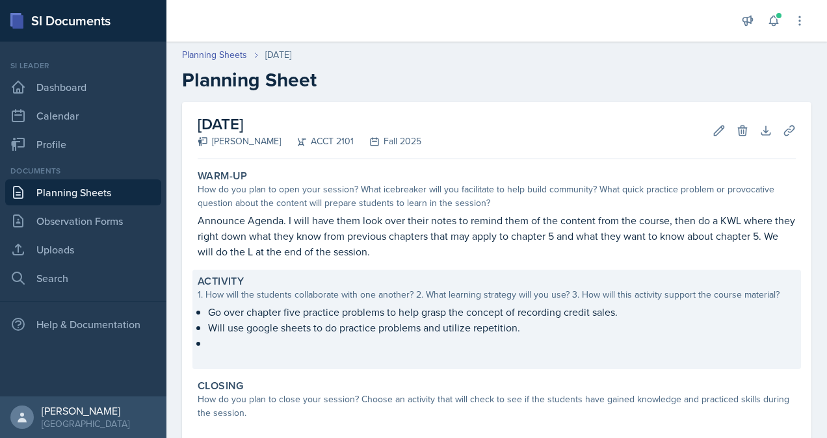
click at [506, 320] on p "Will use google sheets to do practice problems and utilize repetition." at bounding box center [502, 328] width 588 height 16
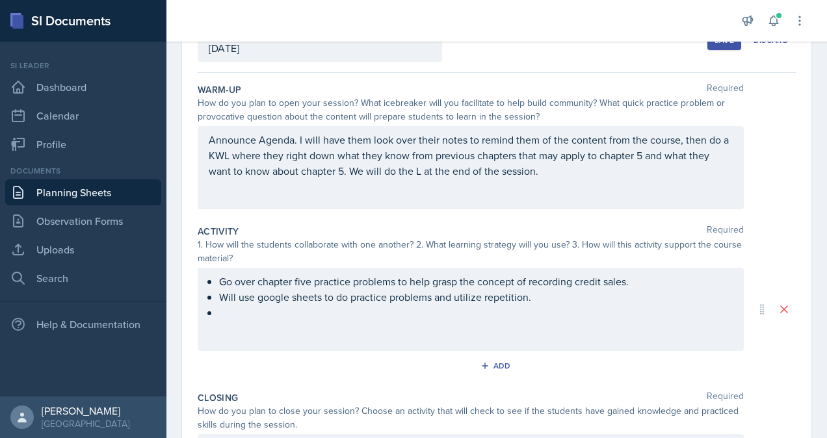
click at [323, 310] on p at bounding box center [476, 313] width 514 height 16
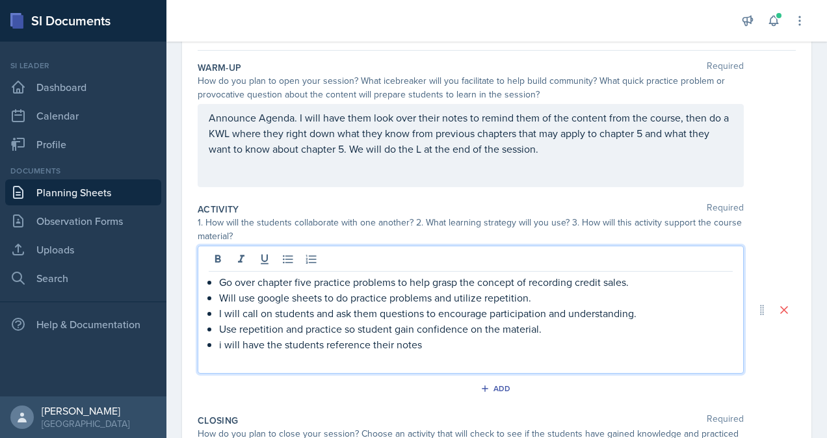
click at [457, 353] on p at bounding box center [471, 361] width 524 height 16
click at [440, 343] on p "i will have the students reference their notes" at bounding box center [476, 345] width 514 height 16
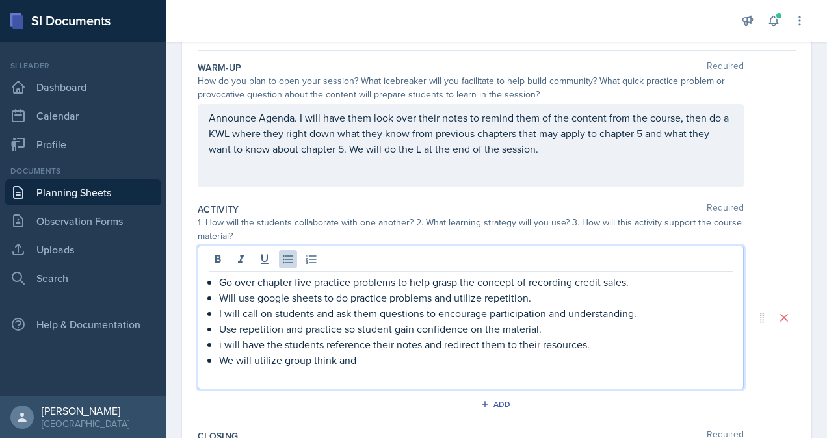
click at [224, 340] on p "i will have the students reference their notes and redirect them to their resou…" at bounding box center [476, 345] width 514 height 16
click at [380, 360] on p "We will utilize group think and" at bounding box center [476, 361] width 514 height 16
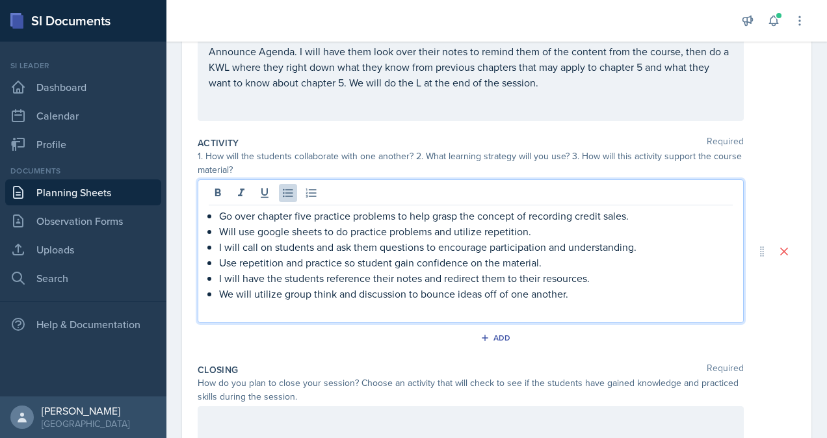
scroll to position [183, 0]
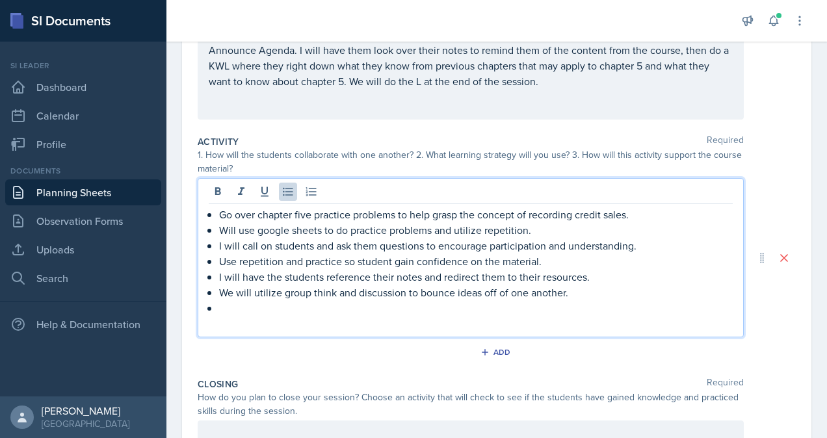
click at [649, 248] on p "I will call on students and ask them questions to encourage participation and u…" at bounding box center [476, 246] width 514 height 16
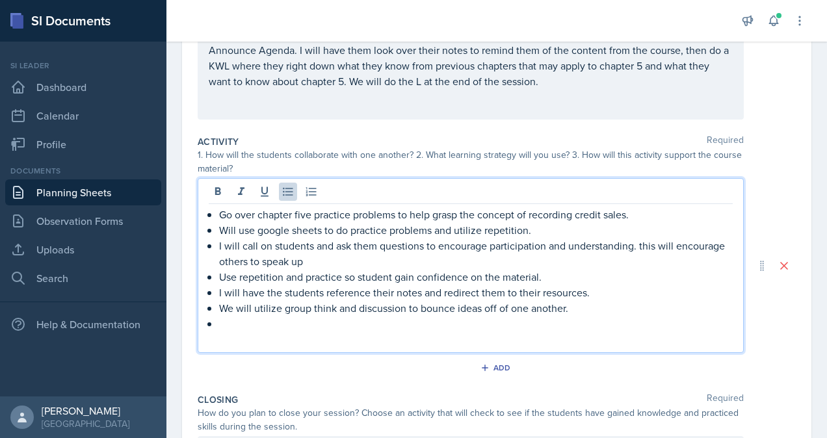
click at [356, 336] on p at bounding box center [471, 340] width 524 height 16
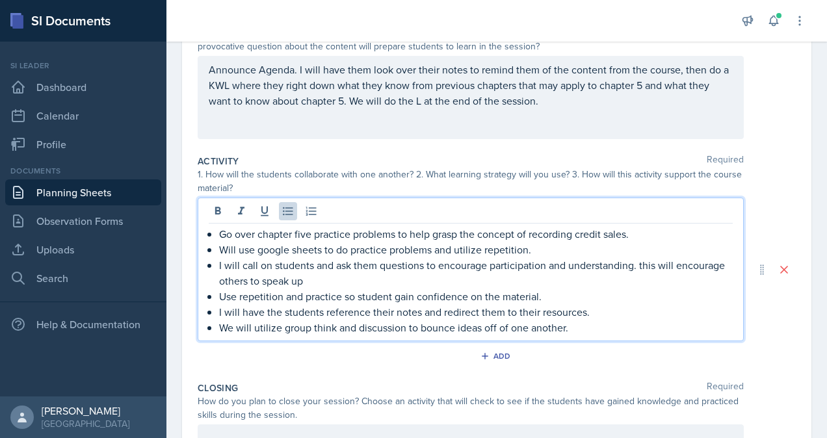
scroll to position [196, 0]
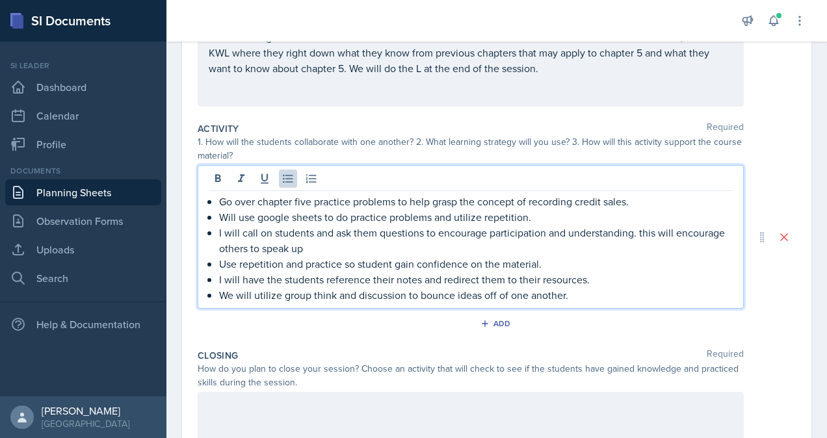
click at [387, 247] on p "I will call on students and ask them questions to encourage participation and u…" at bounding box center [476, 240] width 514 height 31
click at [288, 354] on div "Closing Required" at bounding box center [497, 355] width 598 height 13
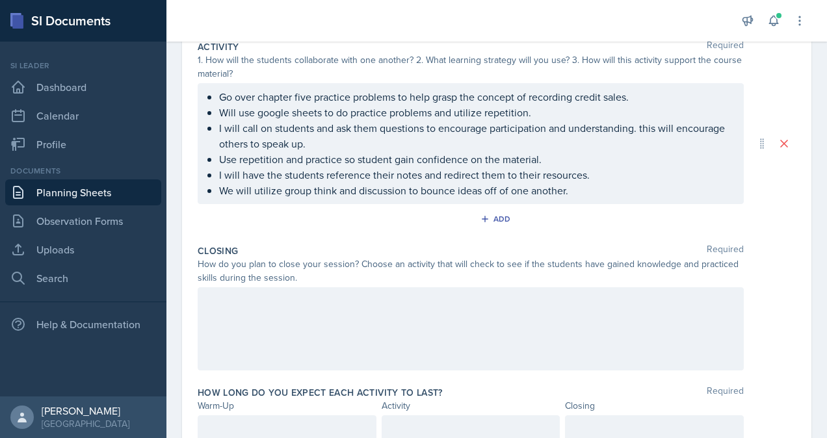
click at [261, 334] on div at bounding box center [471, 329] width 546 height 83
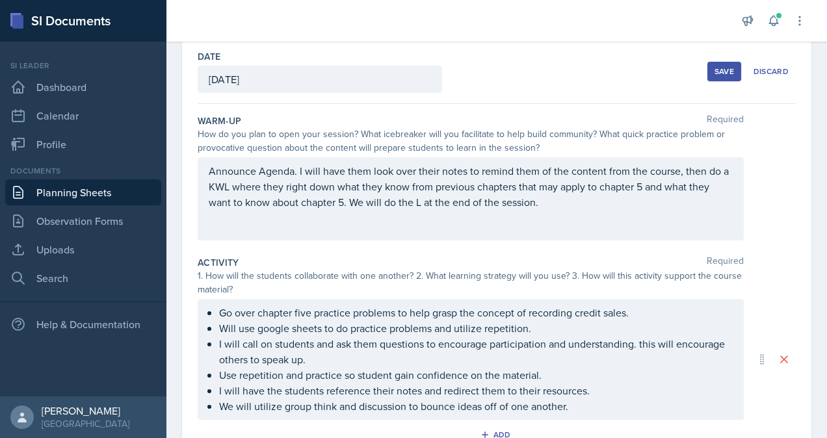
scroll to position [0, 0]
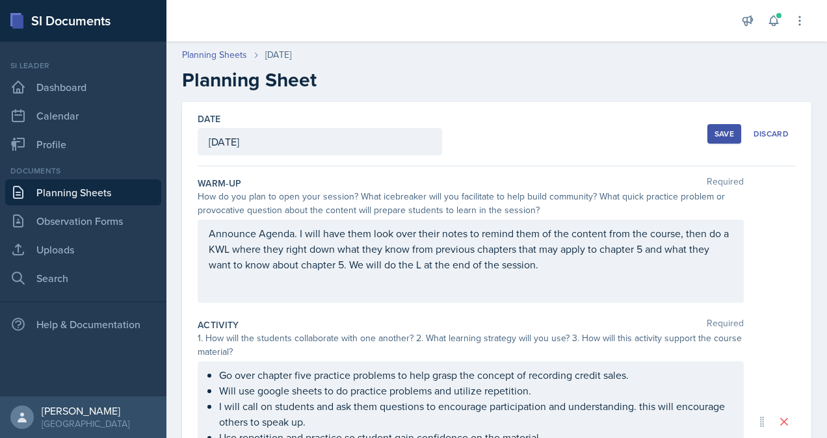
click at [715, 135] on div "Save" at bounding box center [725, 134] width 20 height 10
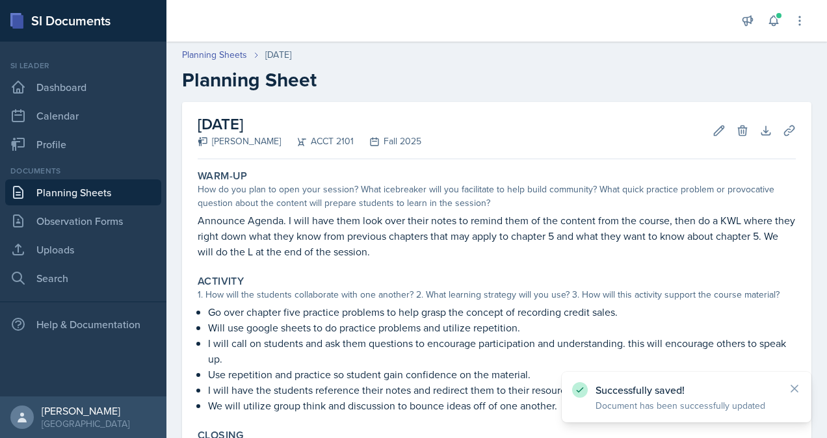
click at [70, 193] on link "Planning Sheets" at bounding box center [83, 193] width 156 height 26
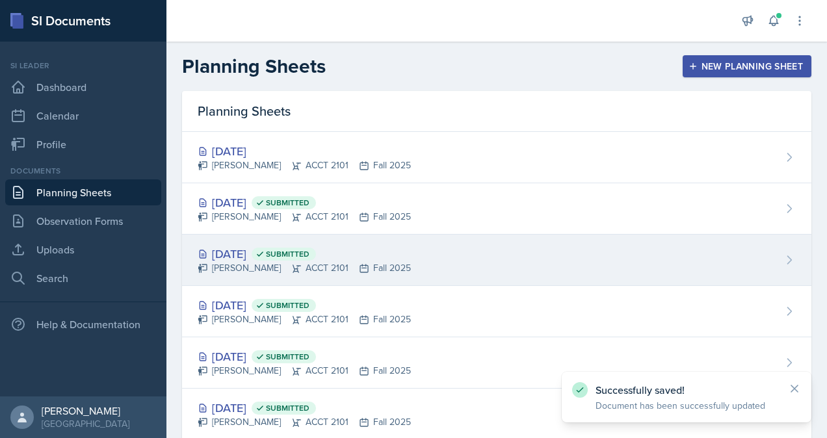
click at [265, 258] on icon at bounding box center [260, 254] width 9 height 9
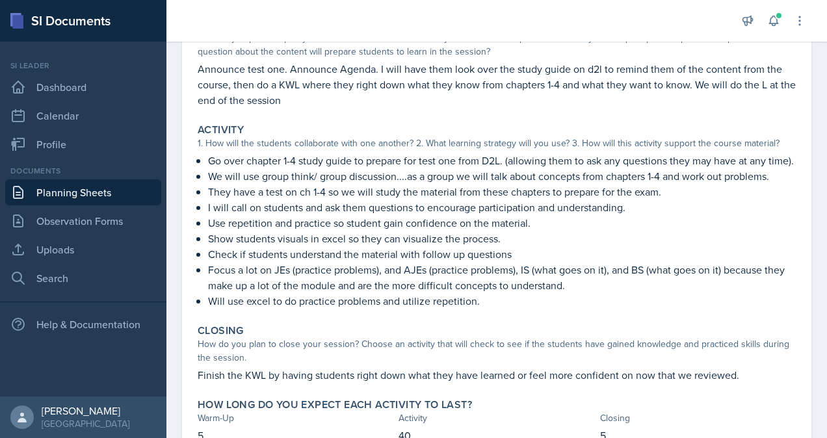
scroll to position [224, 0]
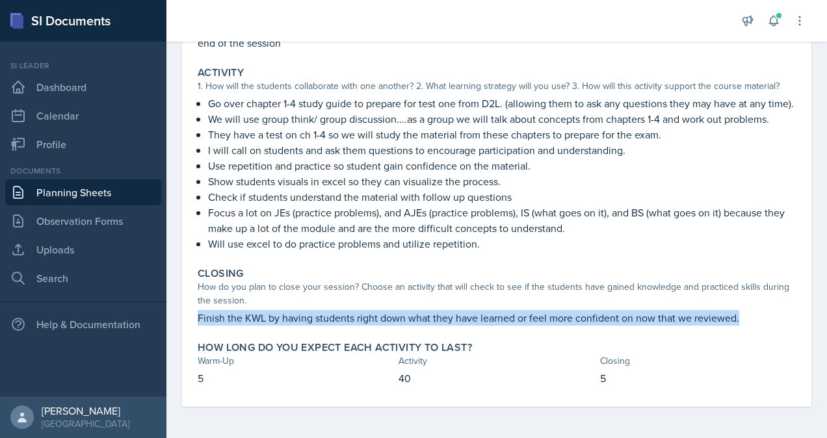
drag, startPoint x: 198, startPoint y: 320, endPoint x: 813, endPoint y: 323, distance: 614.7
click at [813, 323] on div "September 30th, 2025 Submitted Victoria Sorrell ACCT 2101 Fall 2025 Edit Delete…" at bounding box center [497, 165] width 661 height 545
copy p "Finish the KWL by having students right down what they have learned or feel mor…"
click at [122, 187] on link "Planning Sheets" at bounding box center [83, 193] width 156 height 26
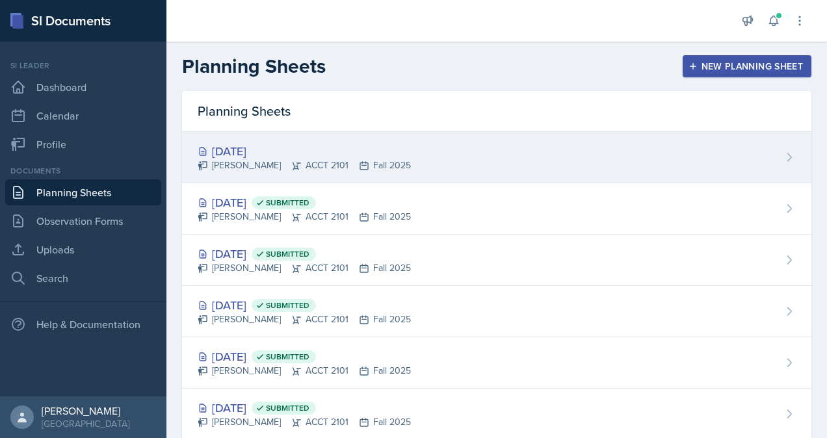
click at [245, 165] on div "Victoria Sorrell ACCT 2101 Fall 2025" at bounding box center [304, 166] width 213 height 14
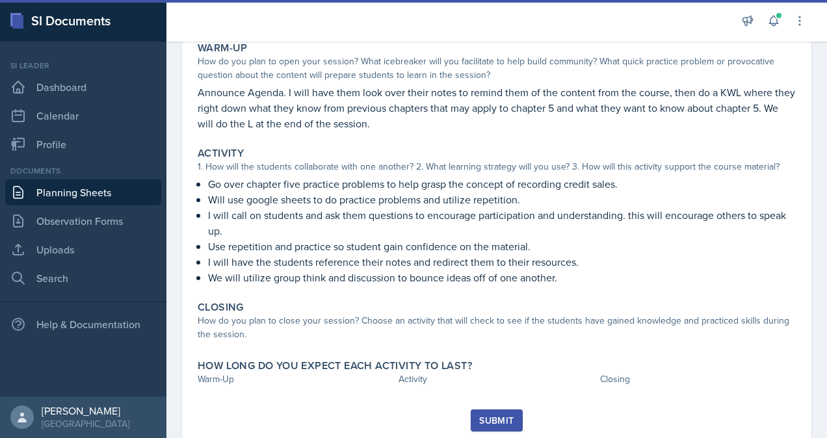
scroll to position [168, 0]
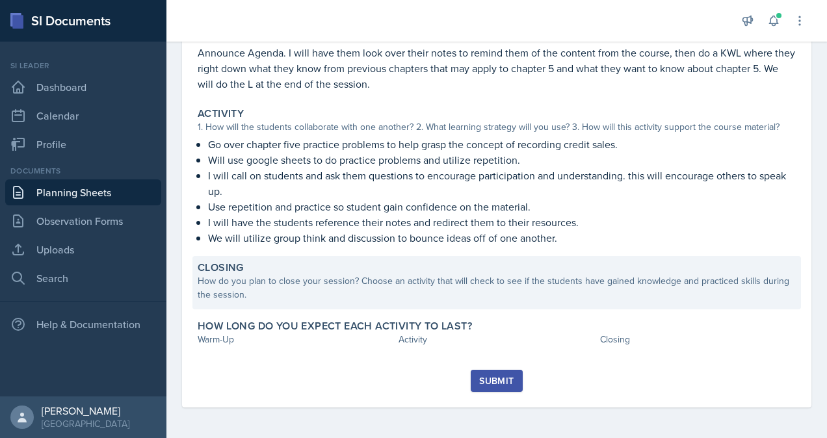
click at [328, 293] on div "How do you plan to close your session? Choose an activity that will check to se…" at bounding box center [497, 287] width 598 height 27
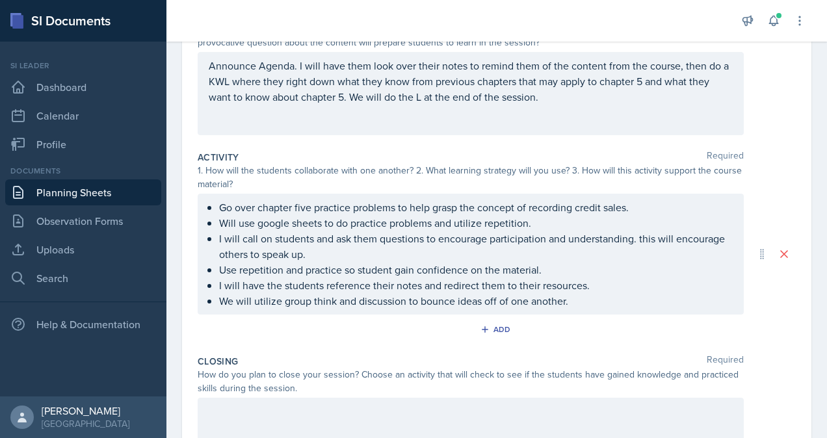
scroll to position [333, 0]
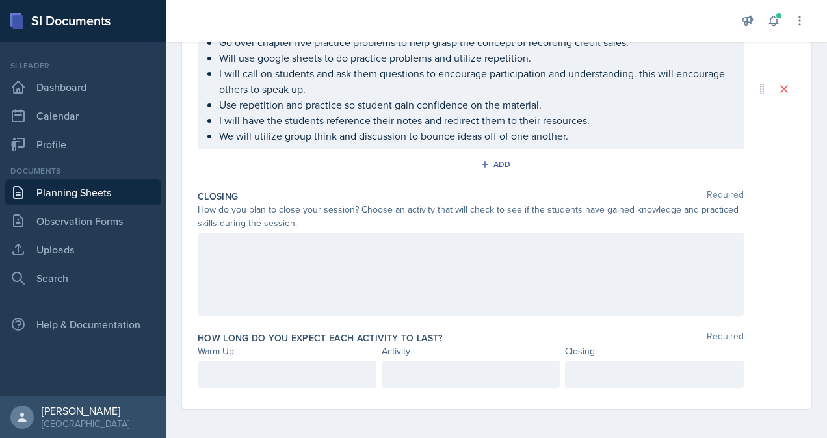
click at [272, 286] on div at bounding box center [471, 274] width 546 height 83
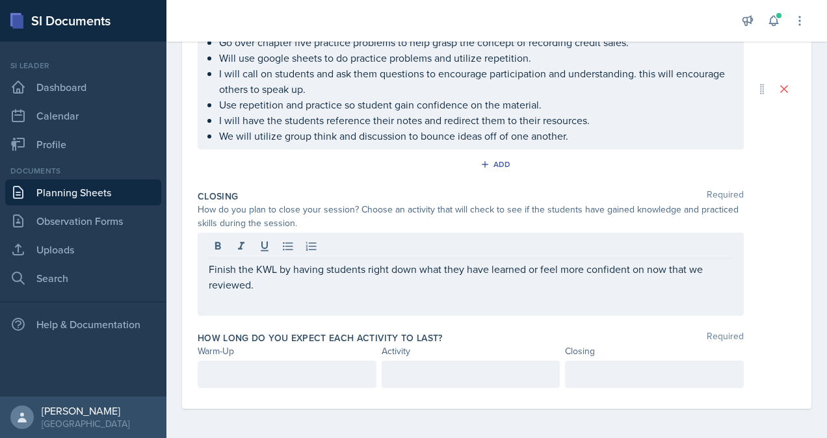
click at [257, 381] on div at bounding box center [287, 374] width 179 height 27
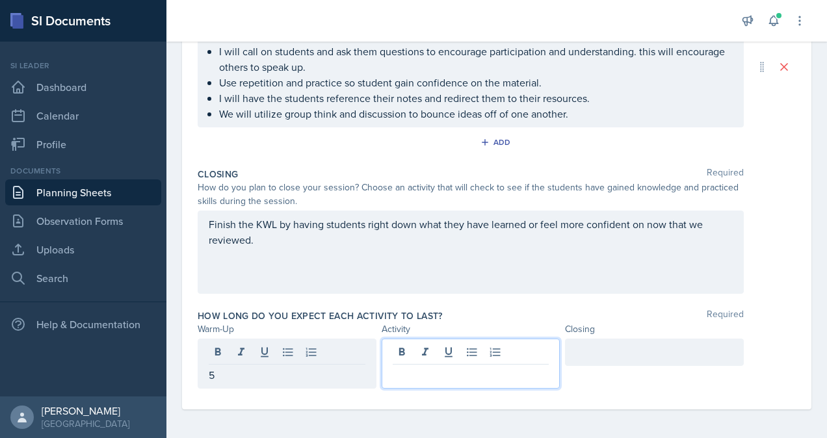
click at [432, 353] on div at bounding box center [471, 364] width 179 height 50
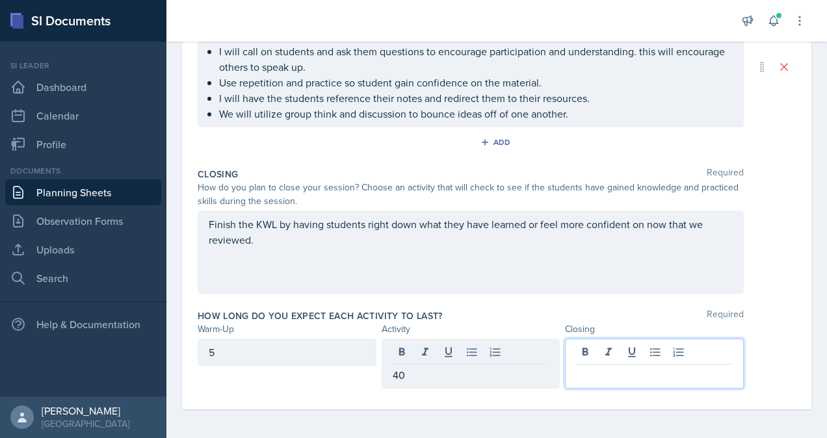
click at [611, 350] on div at bounding box center [654, 364] width 179 height 50
click at [646, 312] on div "How long do you expect each activity to last? Required" at bounding box center [497, 316] width 598 height 13
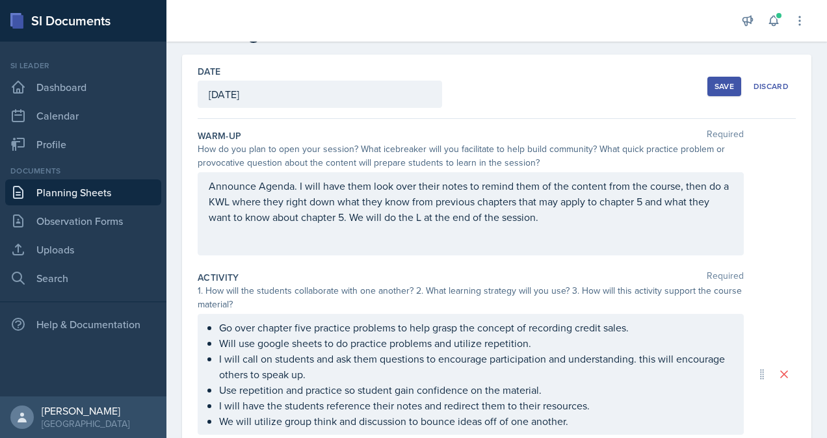
scroll to position [0, 0]
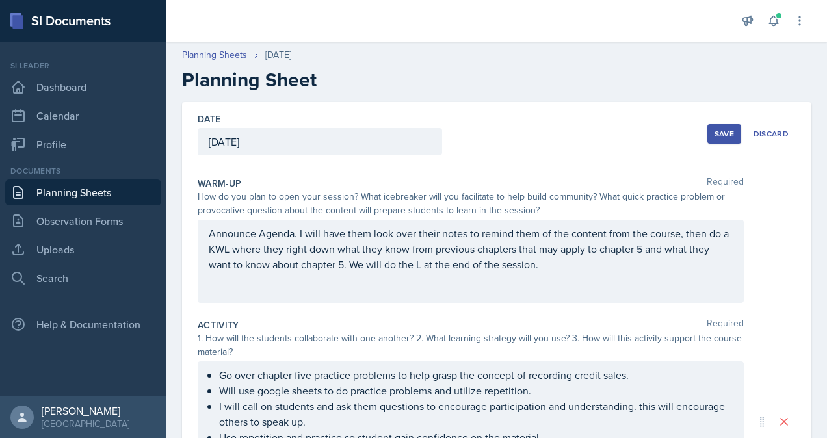
click at [715, 132] on div "Save" at bounding box center [725, 134] width 20 height 10
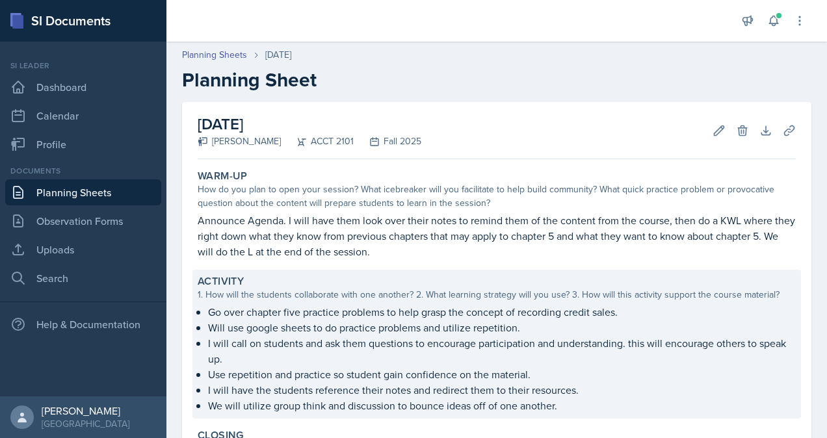
click at [550, 321] on p "Will use google sheets to do practice problems and utilize repetition." at bounding box center [502, 328] width 588 height 16
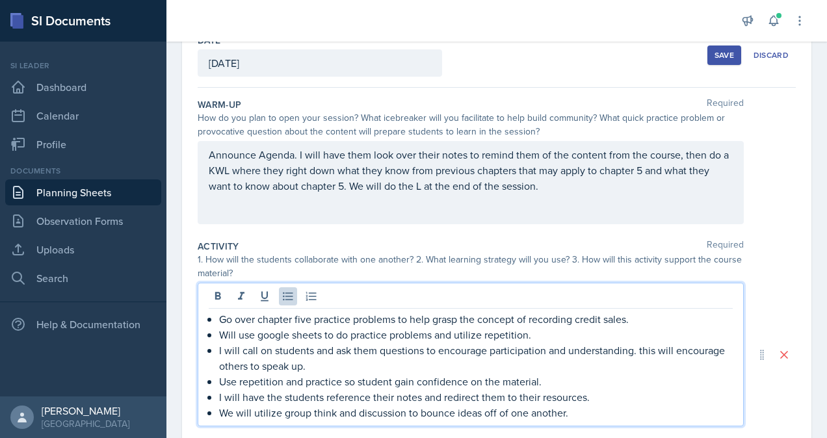
scroll to position [101, 0]
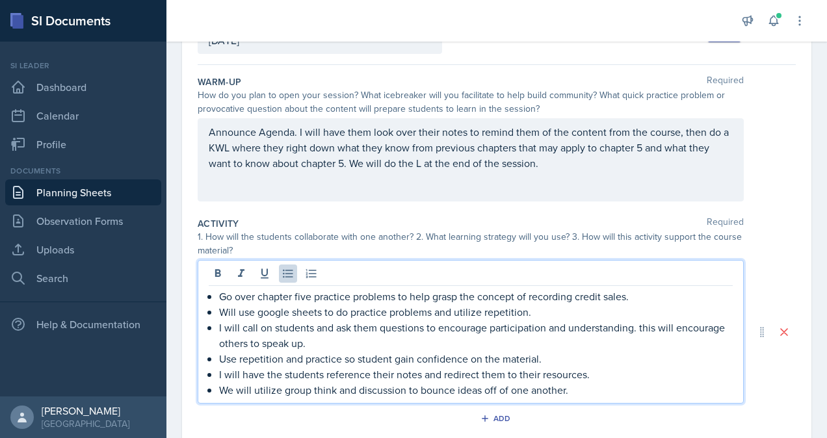
click at [639, 295] on p "Go over chapter five practice problems to help grasp the concept of recording c…" at bounding box center [476, 297] width 514 height 16
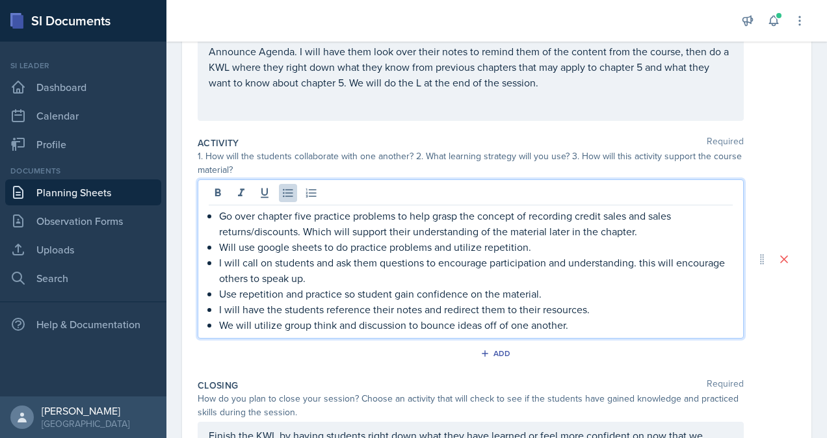
scroll to position [181, 0]
click at [575, 328] on p "We will utilize group think and discussion to bounce ideas off of one another." at bounding box center [476, 327] width 514 height 16
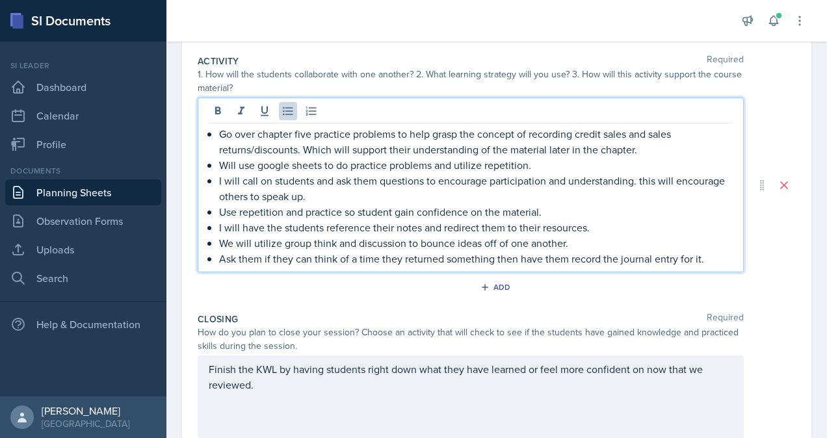
scroll to position [386, 0]
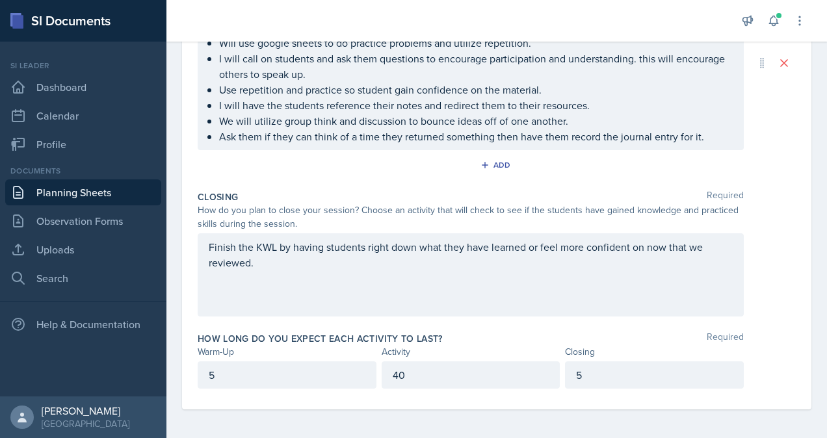
click at [748, 295] on div "Finish the KWL by having students right down what they have learned or feel mor…" at bounding box center [497, 275] width 598 height 83
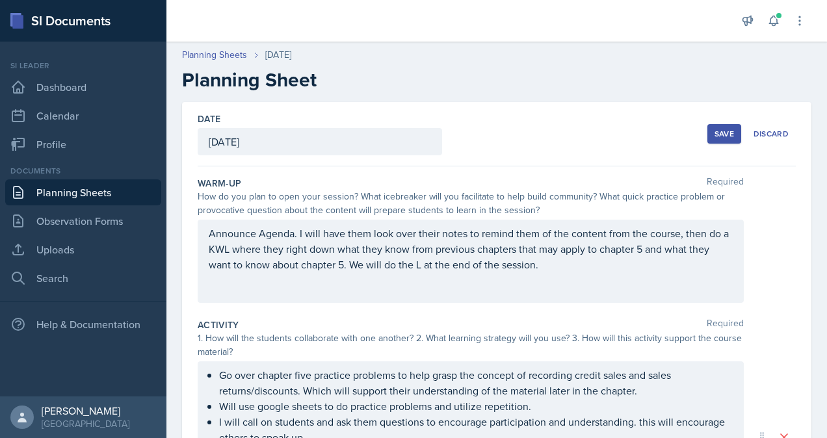
scroll to position [1, 0]
click at [83, 202] on link "Planning Sheets" at bounding box center [83, 193] width 156 height 26
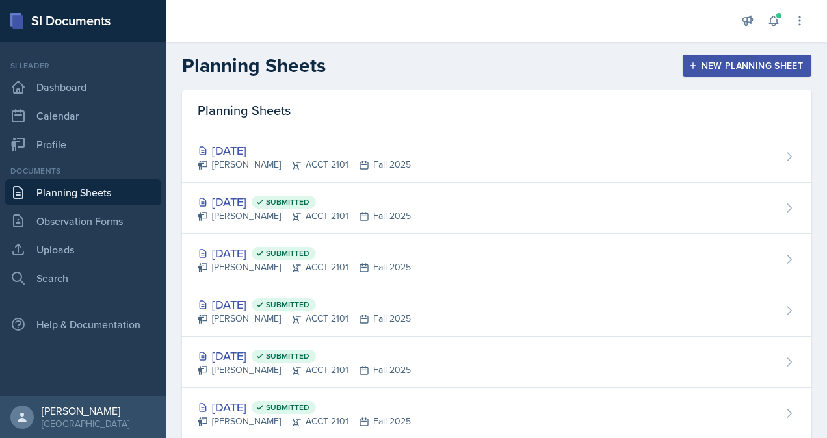
click at [725, 68] on div "New Planning Sheet" at bounding box center [747, 65] width 112 height 10
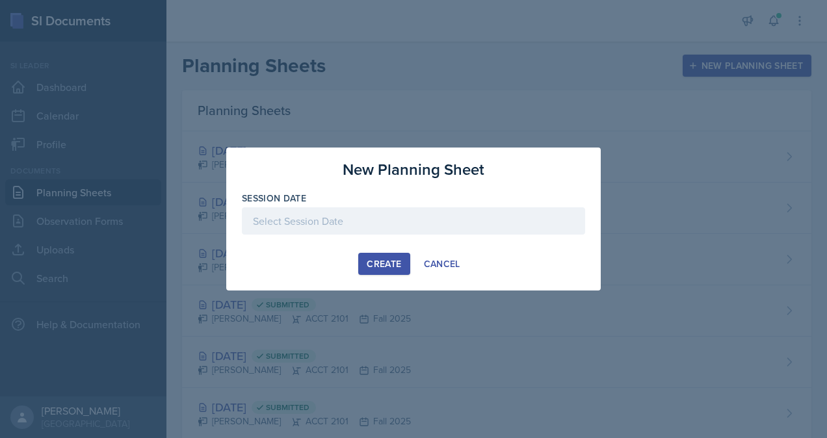
click at [330, 220] on div at bounding box center [413, 221] width 343 height 27
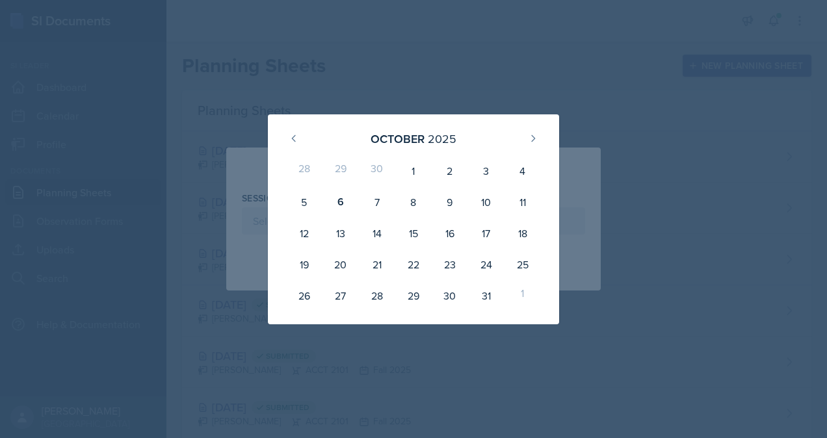
click at [251, 111] on div at bounding box center [413, 219] width 827 height 438
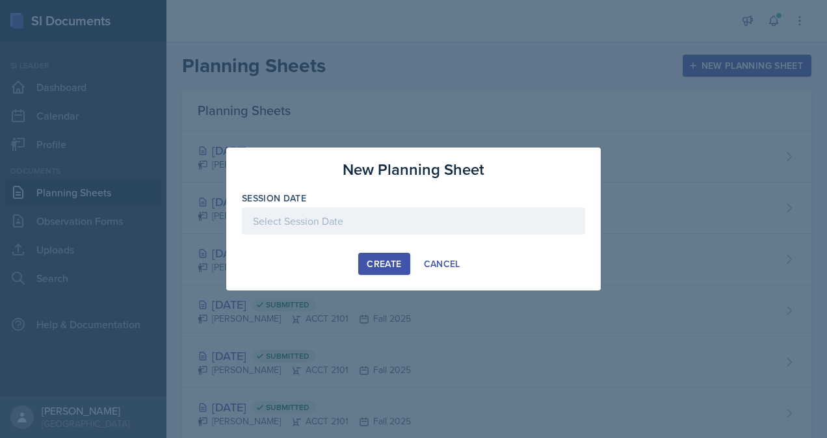
click at [329, 213] on div at bounding box center [413, 221] width 343 height 27
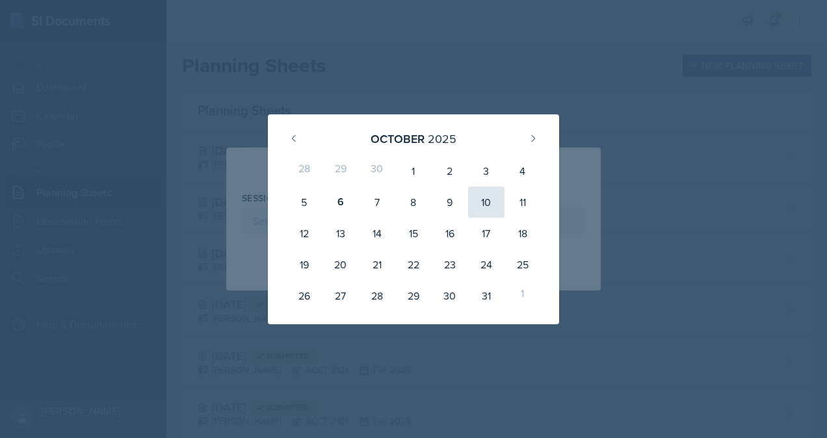
click at [485, 209] on div "10" at bounding box center [486, 202] width 36 height 31
type input "October 10th, 2025"
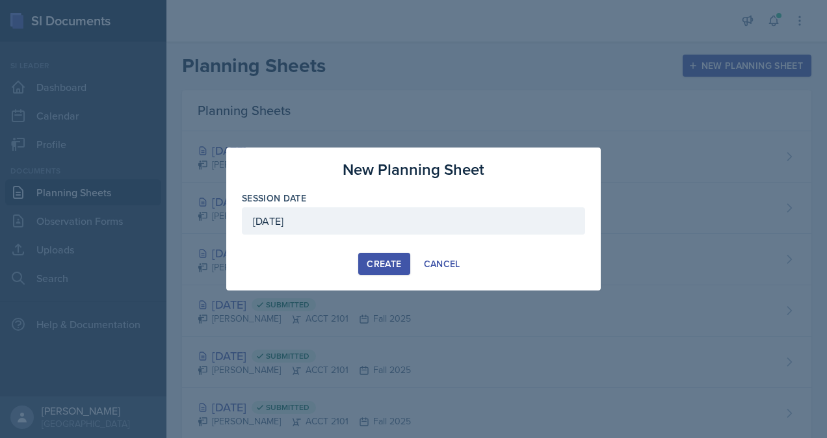
click at [386, 260] on div "Create" at bounding box center [384, 264] width 34 height 10
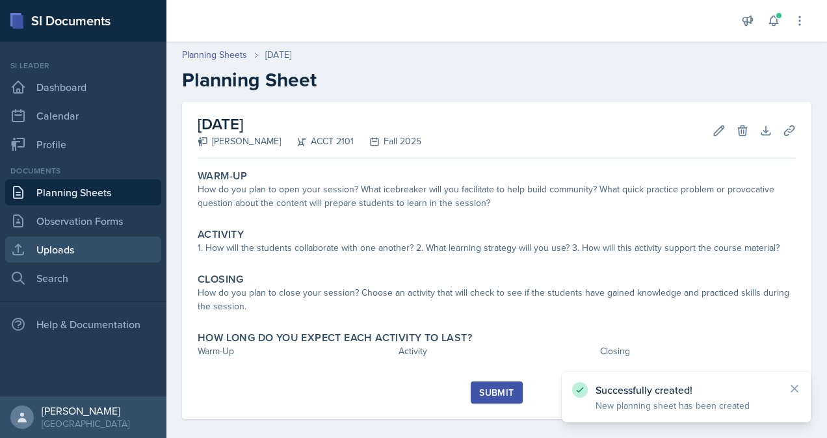
click at [79, 250] on link "Uploads" at bounding box center [83, 250] width 156 height 26
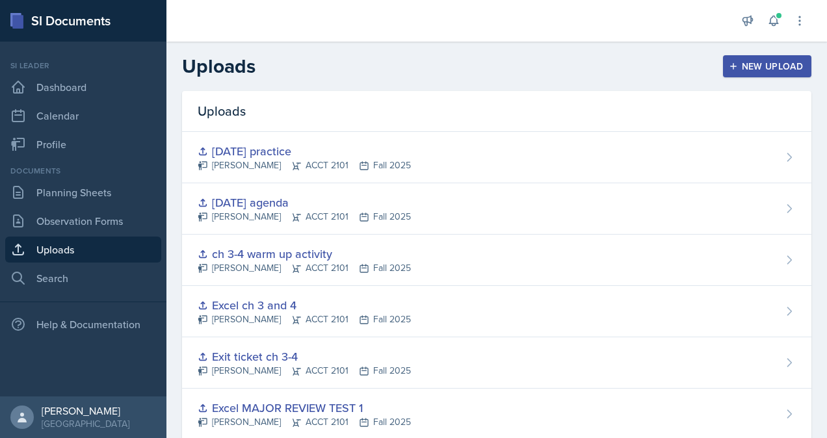
click at [756, 61] on div "New Upload" at bounding box center [768, 66] width 72 height 10
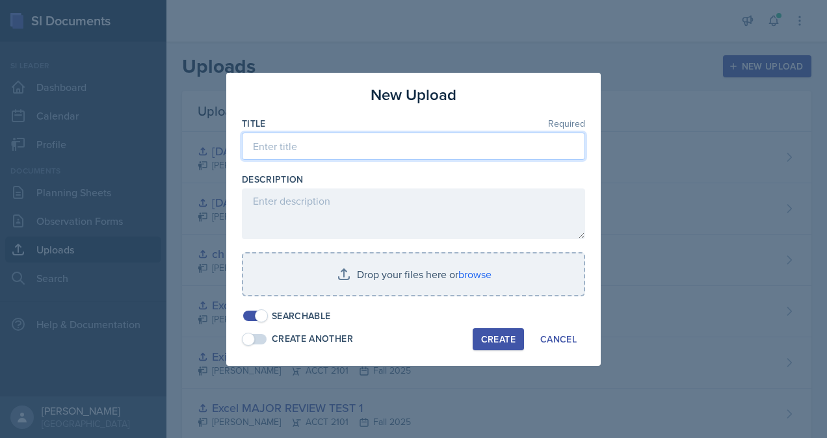
click at [398, 150] on input at bounding box center [413, 146] width 343 height 27
type input "CH 5 10/7"
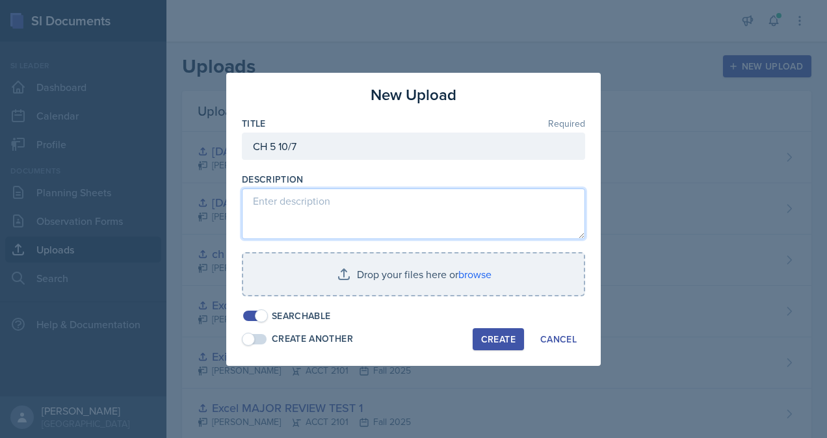
click at [359, 209] on textarea at bounding box center [413, 214] width 343 height 51
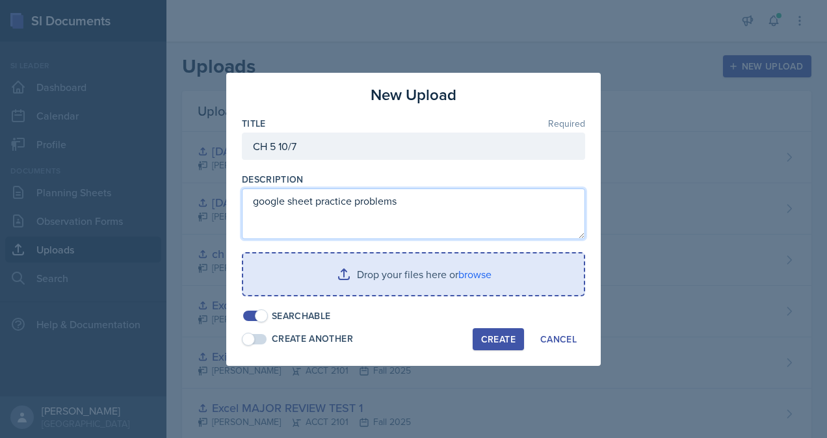
type textarea "google sheet practice problems"
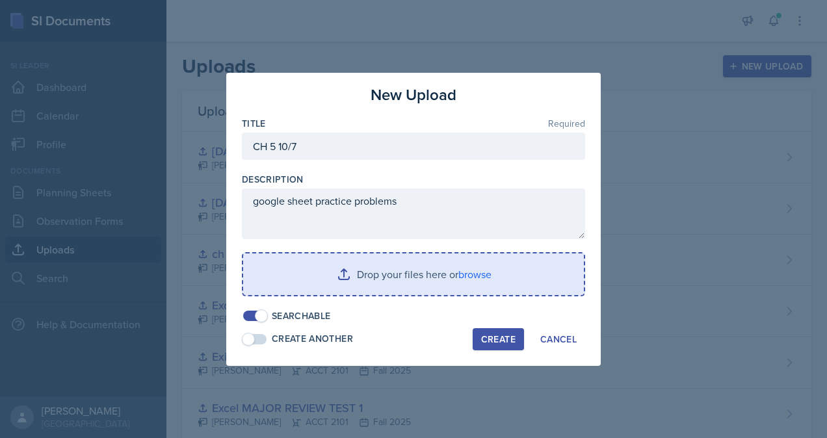
click at [409, 274] on input "file" at bounding box center [413, 275] width 341 height 42
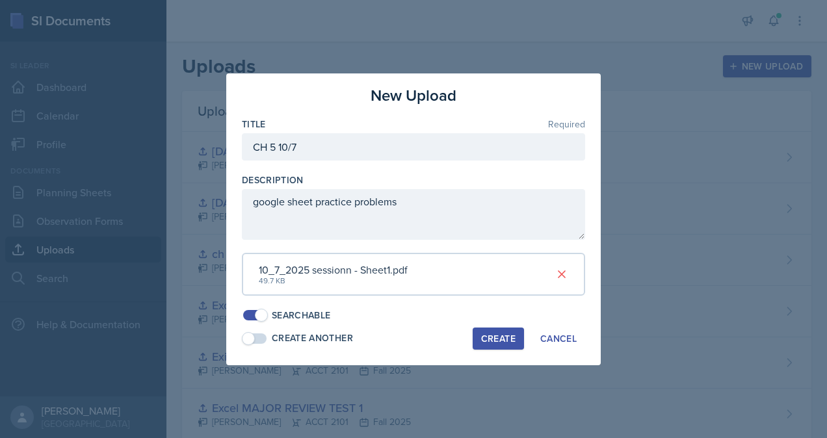
click at [513, 342] on div "Create" at bounding box center [498, 339] width 34 height 10
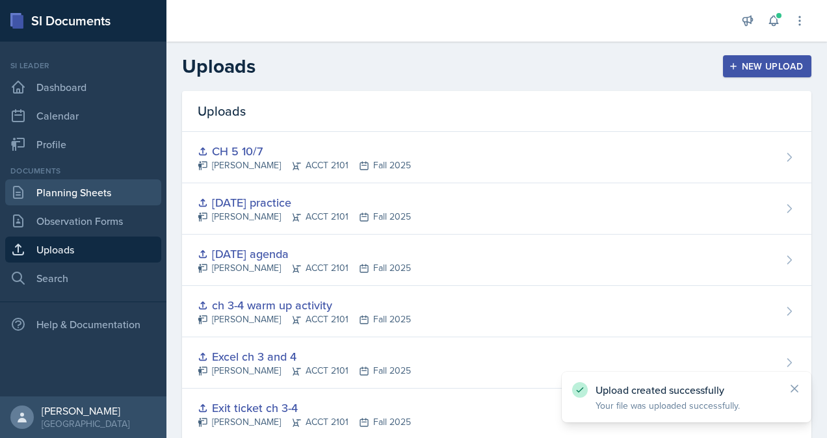
click at [68, 191] on link "Planning Sheets" at bounding box center [83, 193] width 156 height 26
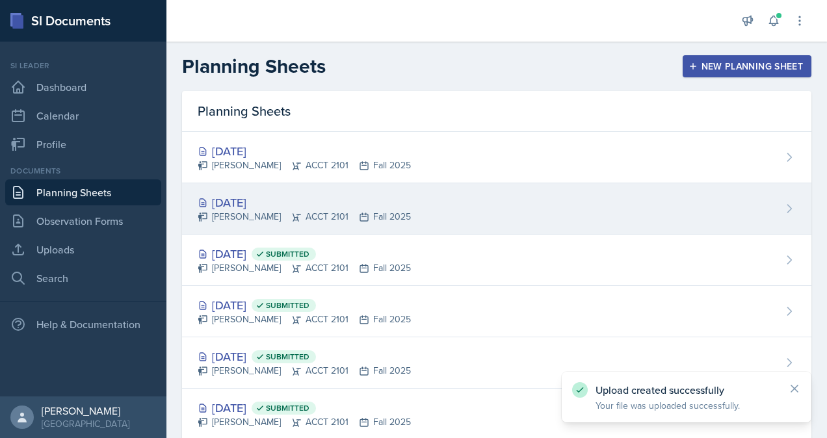
click at [292, 194] on div "Oct 7th, 2025" at bounding box center [304, 203] width 213 height 18
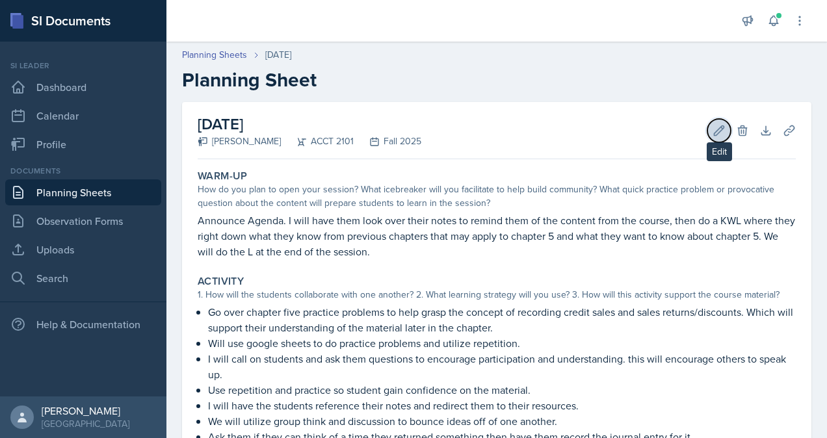
click at [710, 137] on button "Edit" at bounding box center [719, 130] width 23 height 23
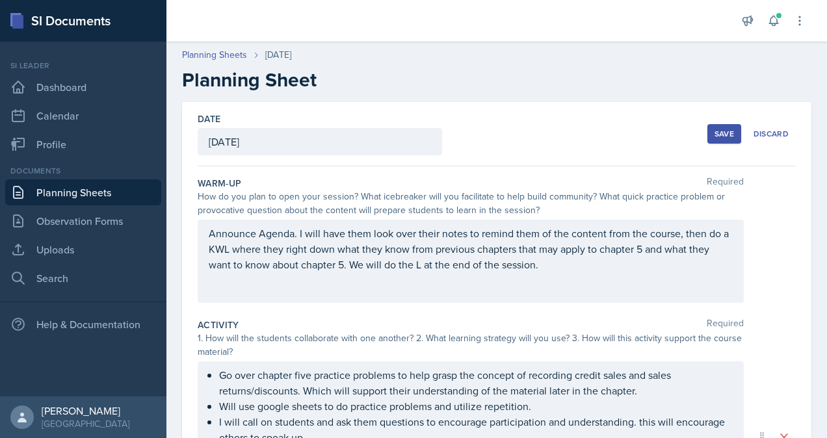
click at [715, 131] on div "Save" at bounding box center [725, 134] width 20 height 10
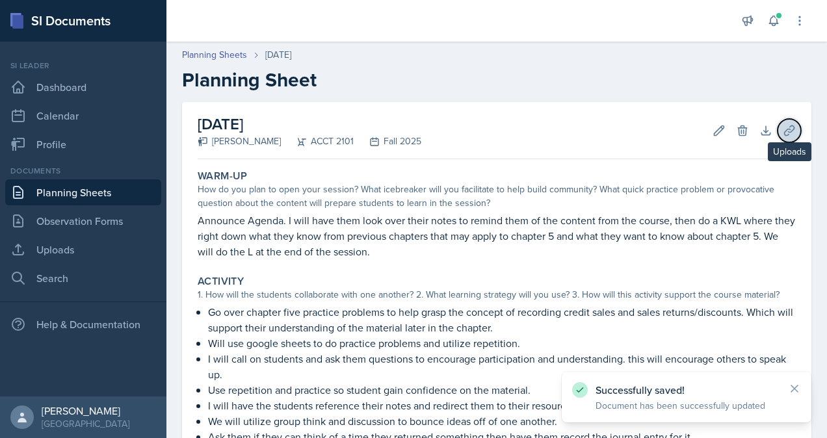
click at [784, 131] on icon at bounding box center [789, 130] width 13 height 13
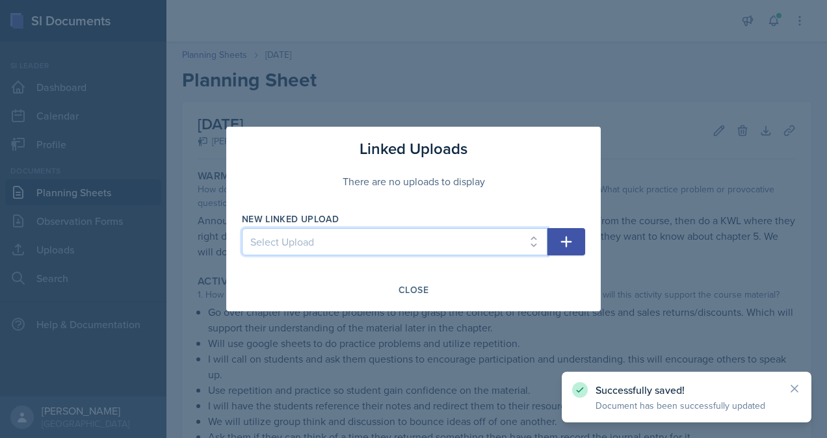
click at [341, 243] on select "Select Upload practice problem Collaborative White board Accounting equation Ca…" at bounding box center [395, 241] width 306 height 27
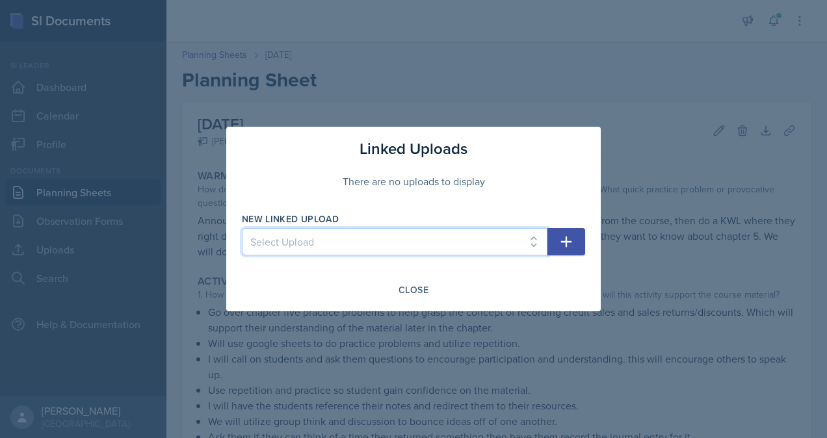
select select "28b8f521-8b31-41ab-bde9-388e9cda3c54"
click at [242, 228] on select "Select Upload practice problem Collaborative White board Accounting equation Ca…" at bounding box center [395, 241] width 306 height 27
click at [562, 243] on icon "button" at bounding box center [566, 242] width 11 height 11
select select
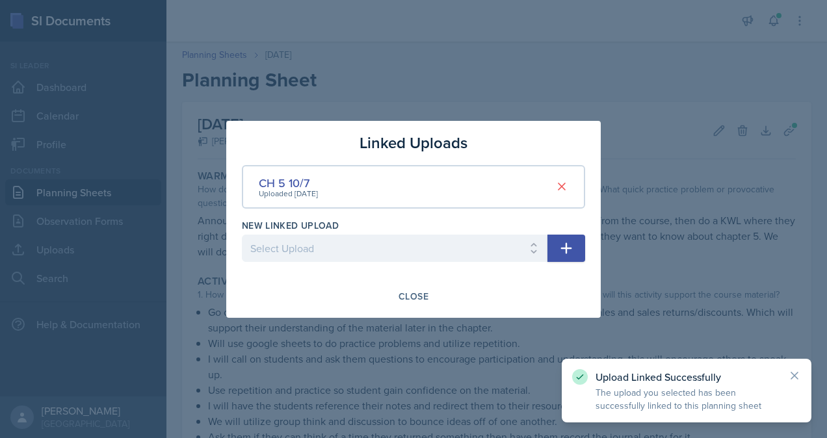
click at [713, 228] on div at bounding box center [413, 219] width 827 height 438
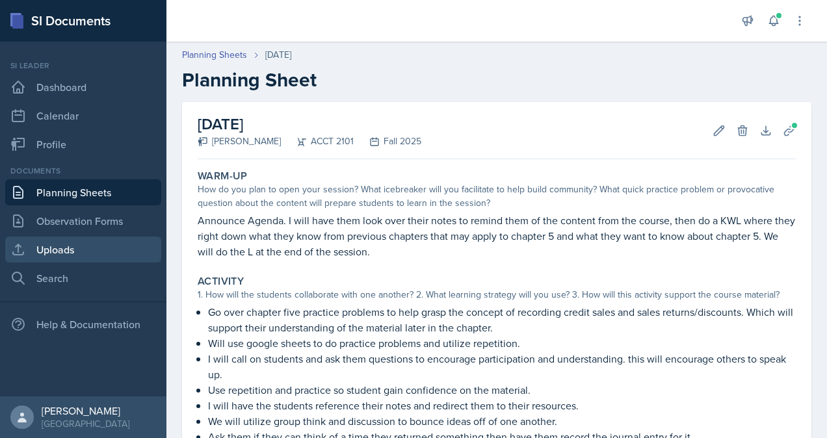
click at [45, 254] on link "Uploads" at bounding box center [83, 250] width 156 height 26
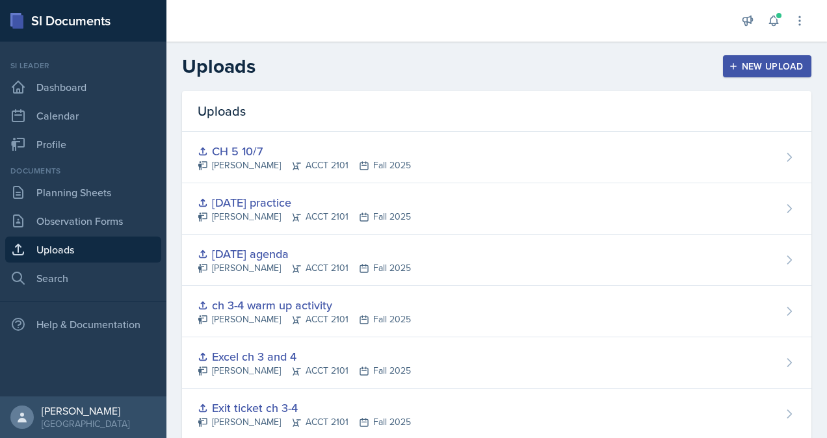
click at [739, 69] on div "New Upload" at bounding box center [768, 66] width 72 height 10
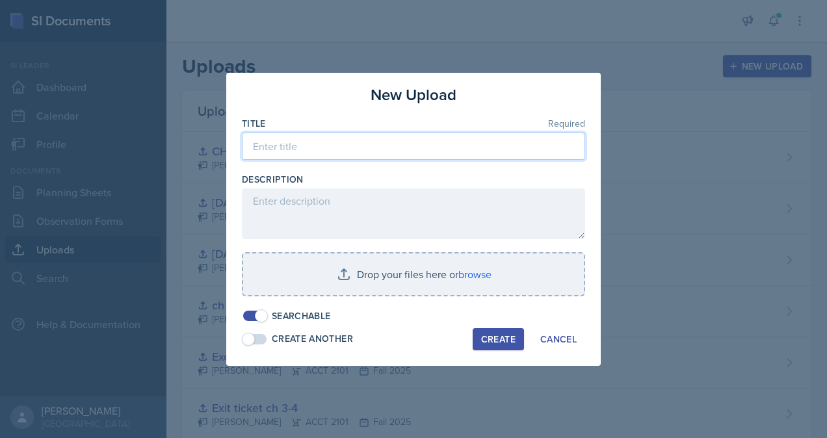
click at [302, 150] on input at bounding box center [413, 146] width 343 height 27
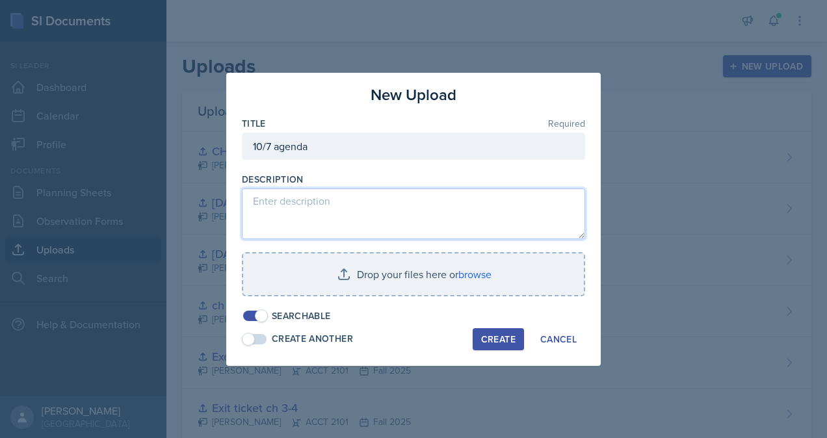
click at [332, 211] on textarea at bounding box center [413, 214] width 343 height 51
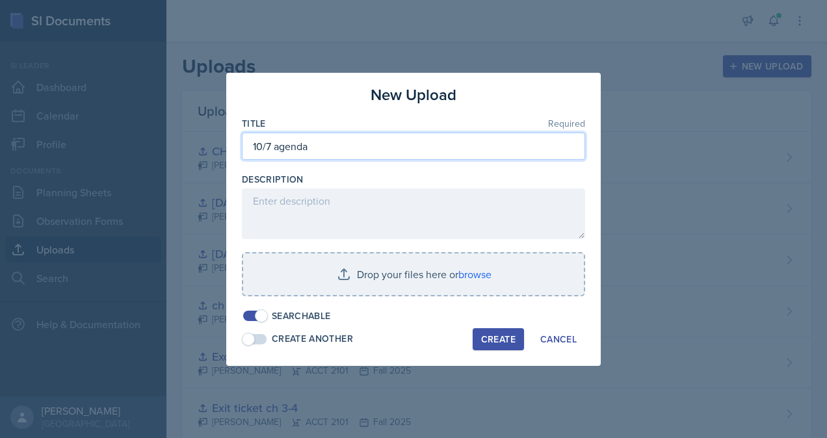
click at [341, 152] on input "10/7 agenda" at bounding box center [413, 146] width 343 height 27
type input "10/7 agenda and talking points"
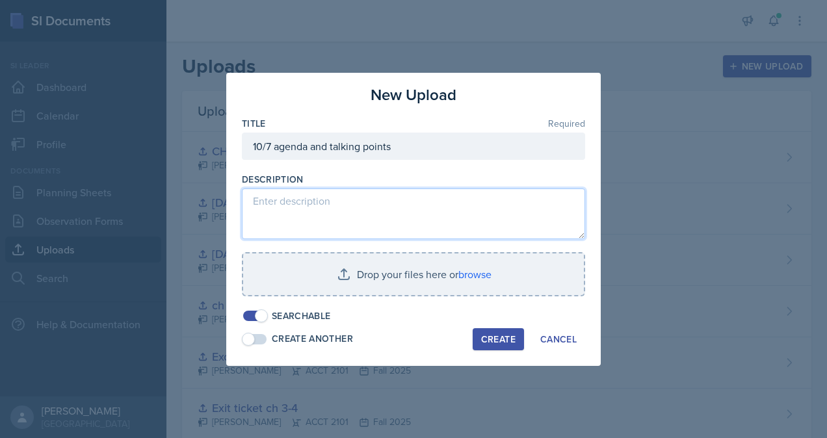
click at [342, 201] on textarea at bounding box center [413, 214] width 343 height 51
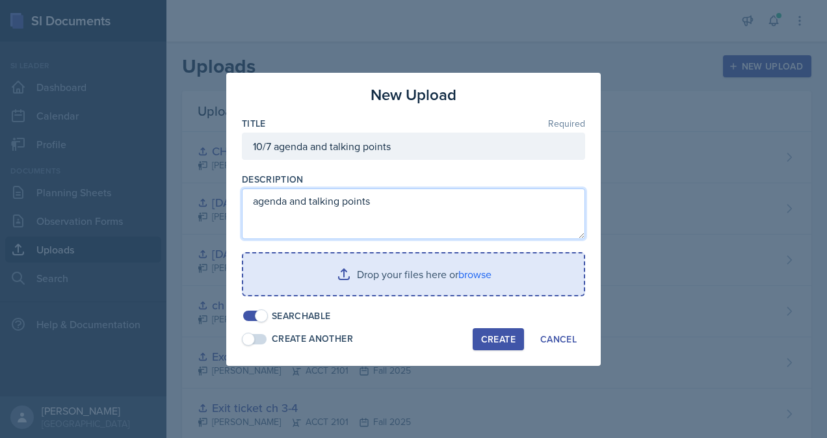
type textarea "agenda and talking points"
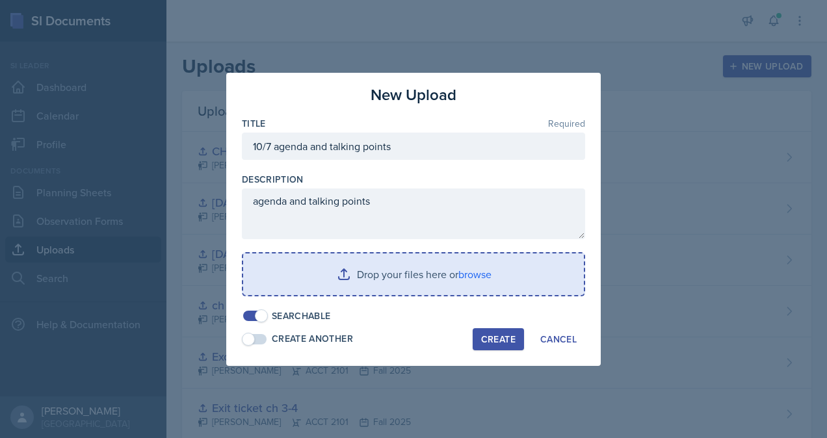
click at [435, 276] on input "file" at bounding box center [413, 275] width 341 height 42
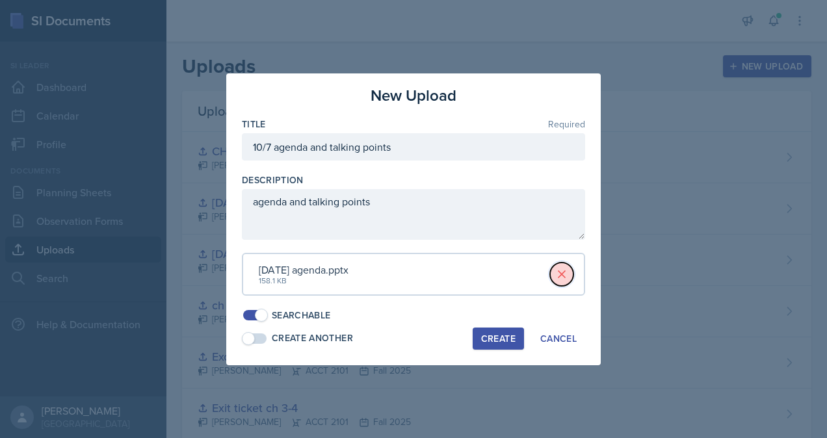
click at [566, 280] on icon at bounding box center [562, 274] width 13 height 13
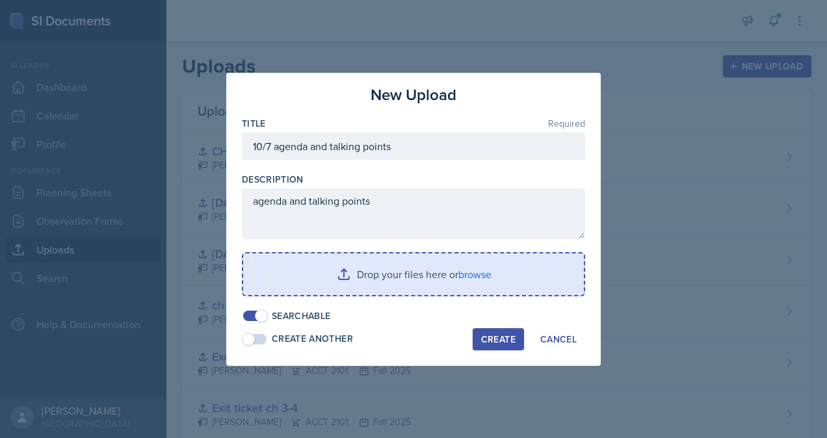
click at [386, 271] on input "file" at bounding box center [413, 275] width 341 height 42
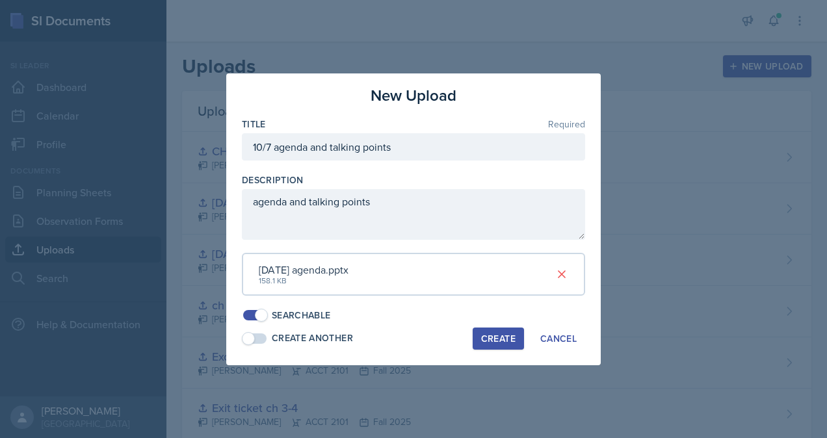
click at [500, 336] on div "Create" at bounding box center [498, 339] width 34 height 10
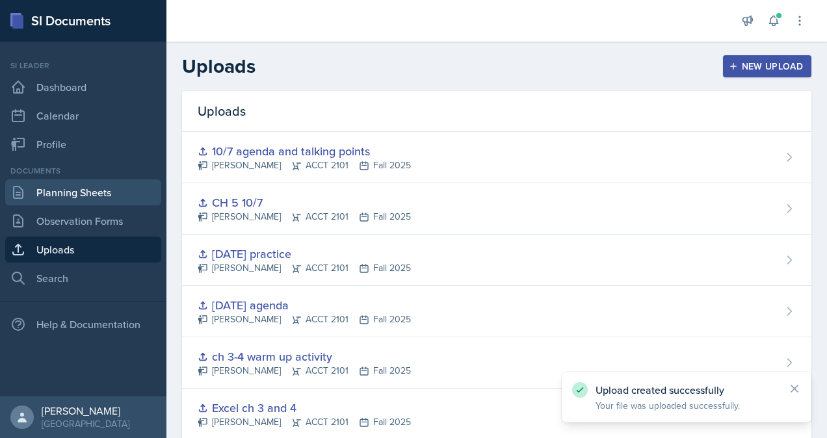
click at [66, 189] on link "Planning Sheets" at bounding box center [83, 193] width 156 height 26
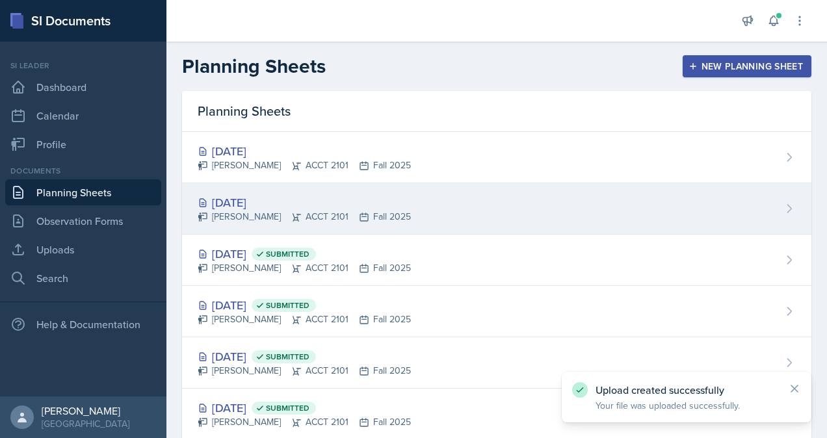
click at [298, 206] on div "Oct 7th, 2025" at bounding box center [304, 203] width 213 height 18
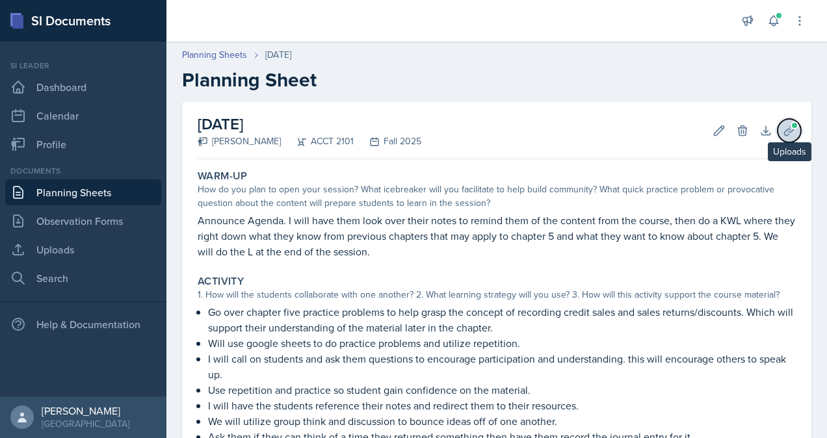
click at [783, 135] on icon at bounding box center [789, 130] width 13 height 13
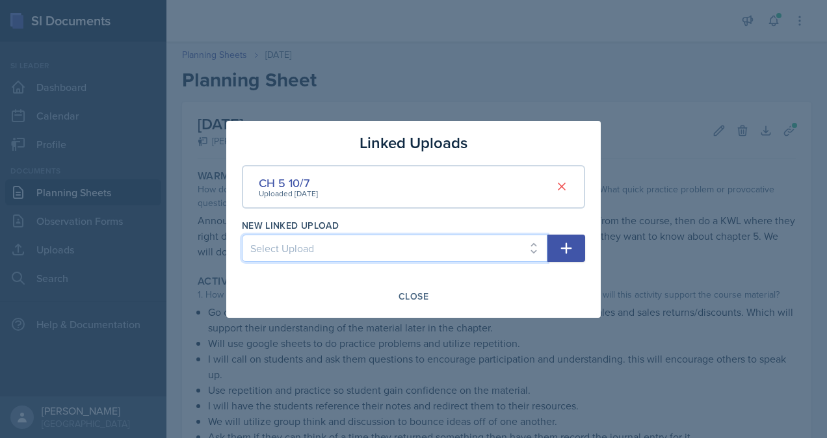
click at [386, 247] on select "Select Upload practice problem Collaborative White board Accounting equation Ca…" at bounding box center [395, 248] width 306 height 27
select select "68bec1f6-cc0e-4146-9c84-2c3650f9190e"
click at [242, 235] on select "Select Upload practice problem Collaborative White board Accounting equation Ca…" at bounding box center [395, 248] width 306 height 27
click at [579, 256] on button "button" at bounding box center [567, 248] width 38 height 27
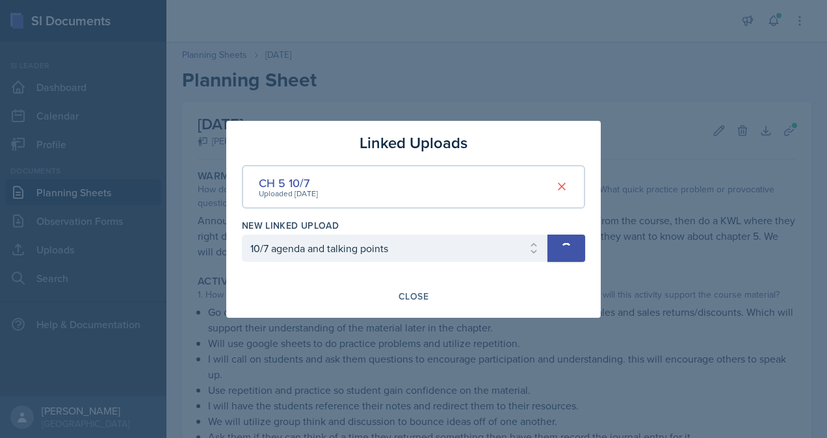
select select
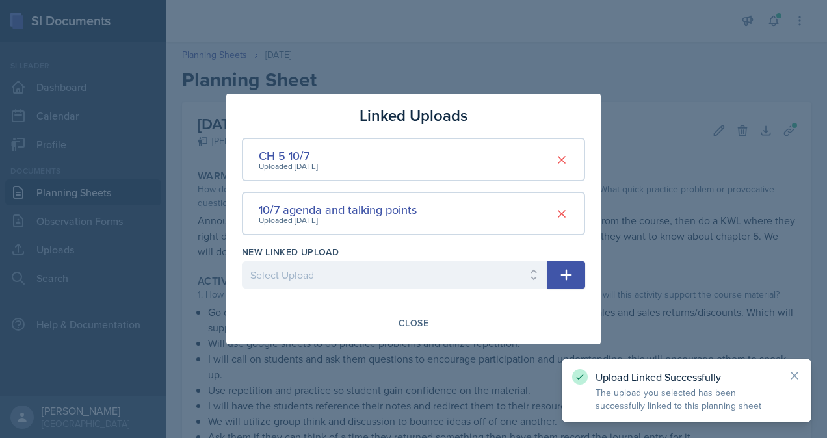
click at [709, 296] on div at bounding box center [413, 219] width 827 height 438
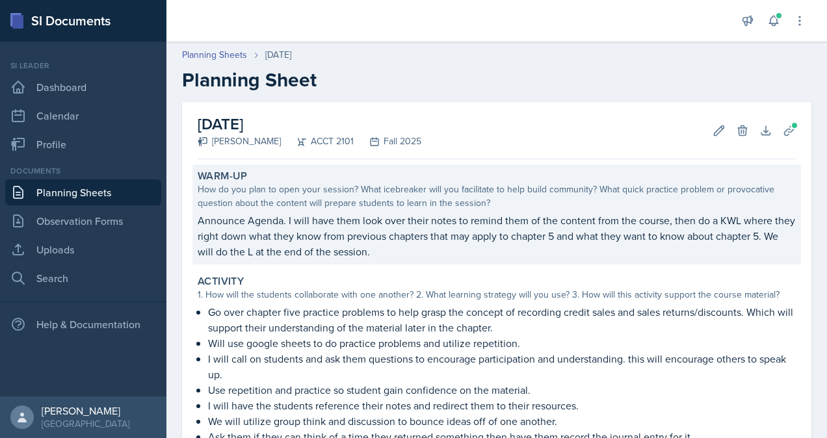
scroll to position [243, 0]
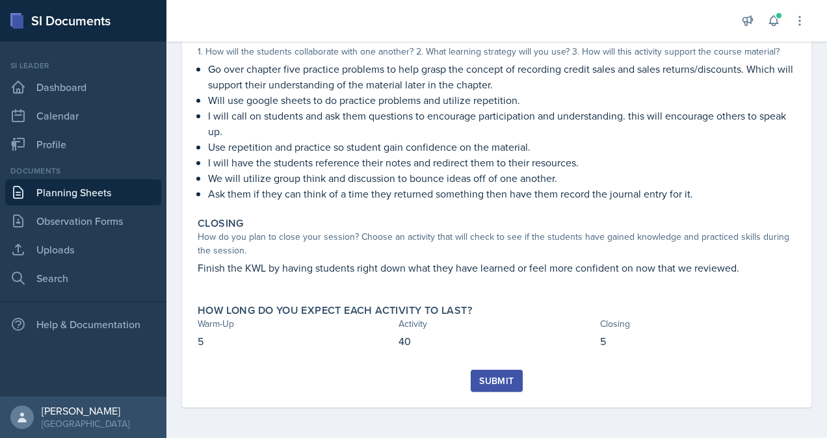
click at [498, 384] on div "Submit" at bounding box center [496, 381] width 34 height 10
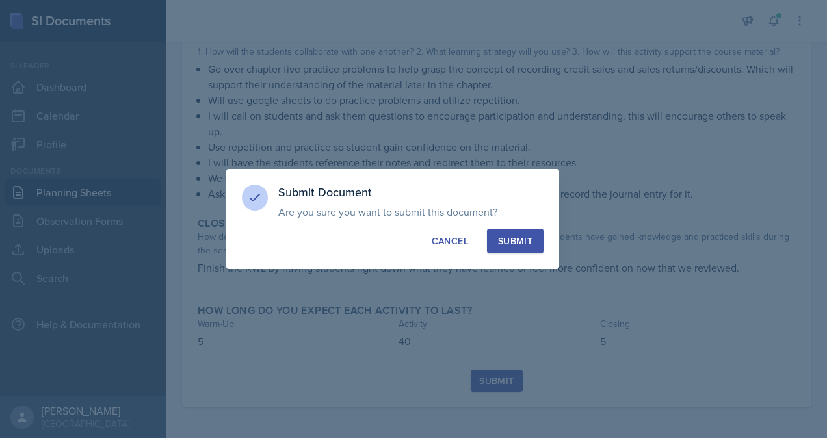
click at [526, 247] on div "Submit" at bounding box center [515, 241] width 34 height 13
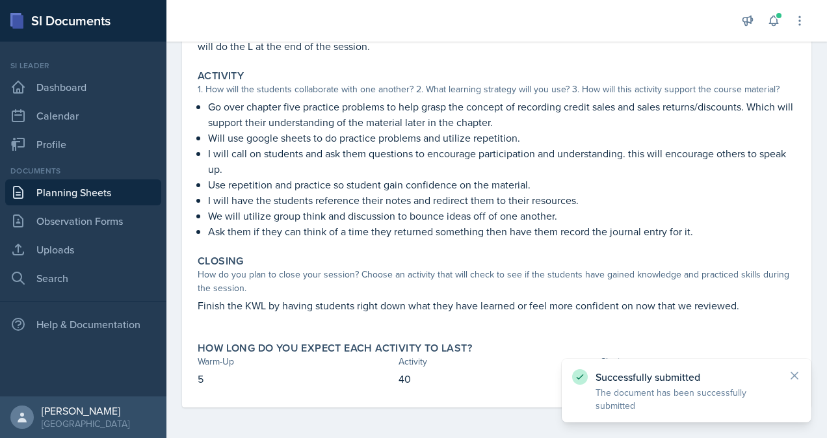
scroll to position [0, 0]
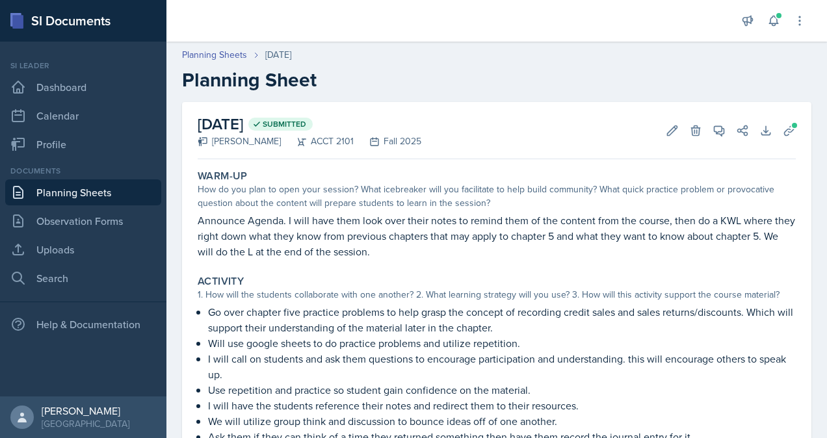
click at [120, 190] on link "Planning Sheets" at bounding box center [83, 193] width 156 height 26
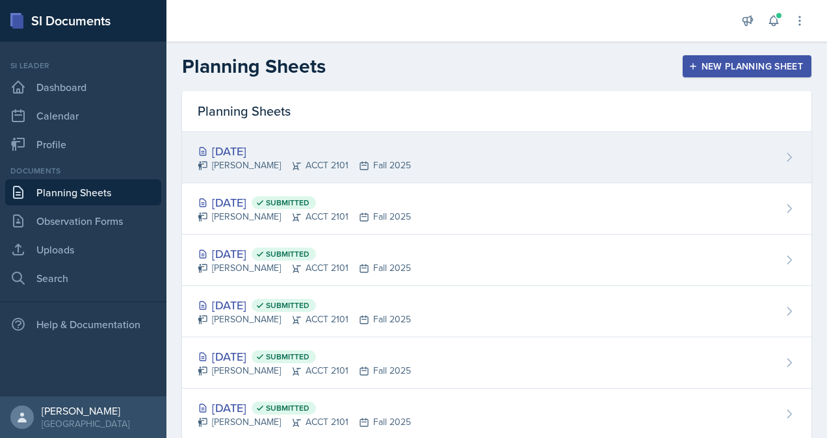
click at [299, 159] on div "Victoria Sorrell ACCT 2101 Fall 2025" at bounding box center [304, 166] width 213 height 14
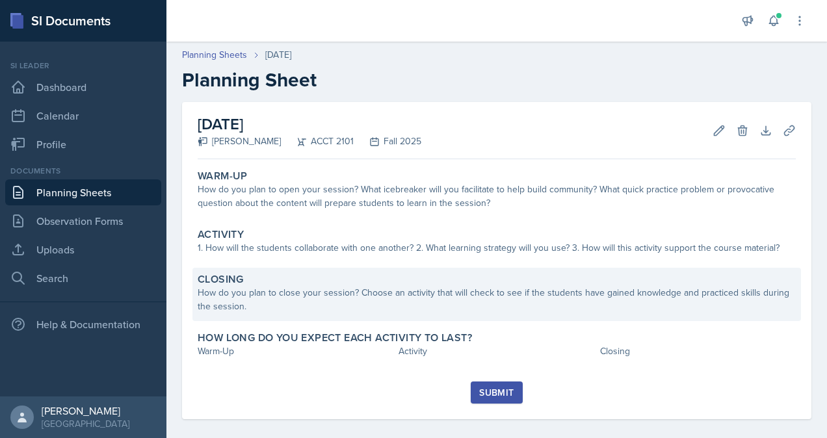
scroll to position [12, 0]
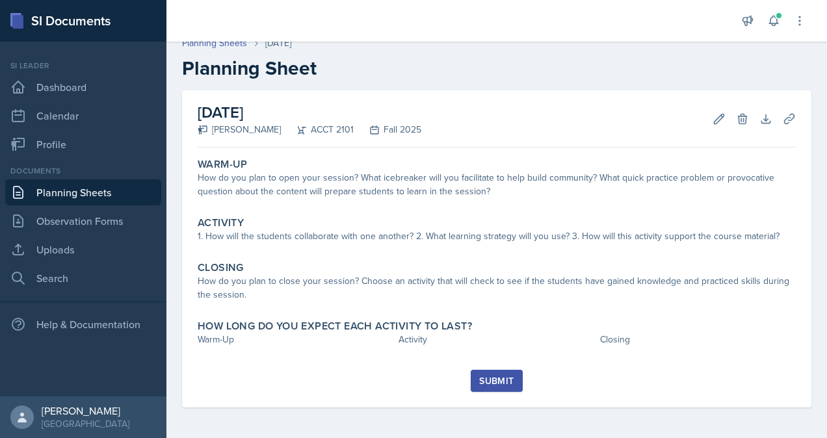
click at [103, 197] on link "Planning Sheets" at bounding box center [83, 193] width 156 height 26
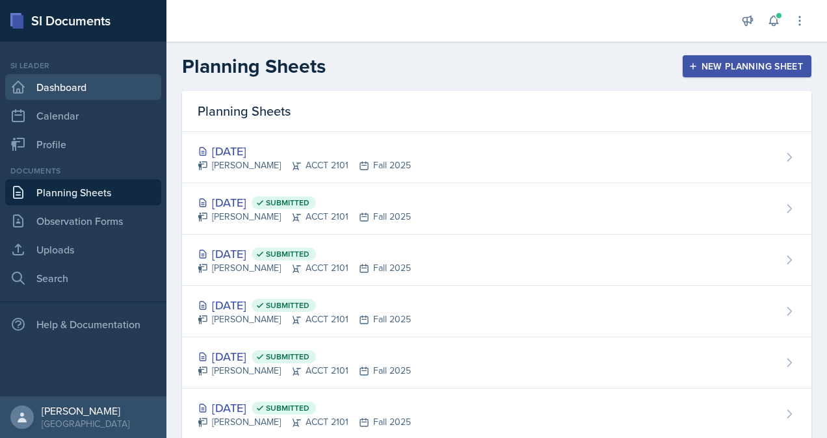
click at [71, 88] on link "Dashboard" at bounding box center [83, 87] width 156 height 26
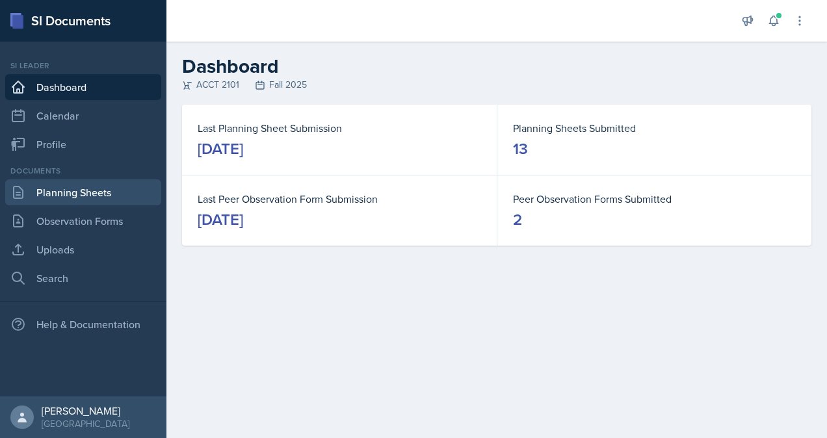
click at [98, 186] on link "Planning Sheets" at bounding box center [83, 193] width 156 height 26
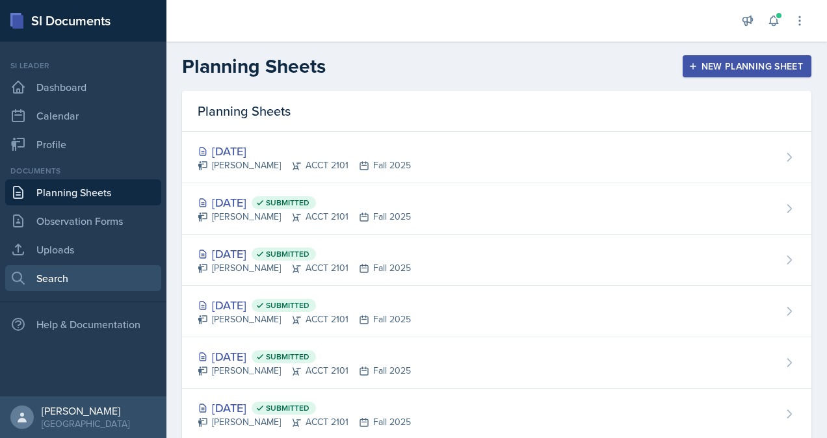
click at [29, 279] on link "Search" at bounding box center [83, 278] width 156 height 26
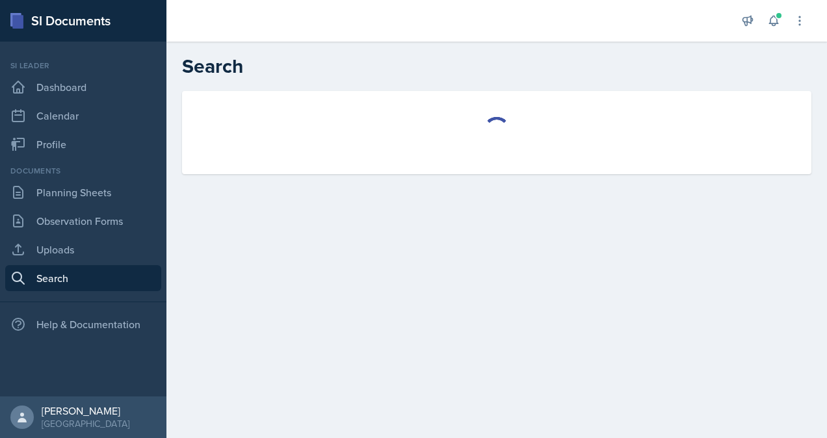
select select "all"
select select "1"
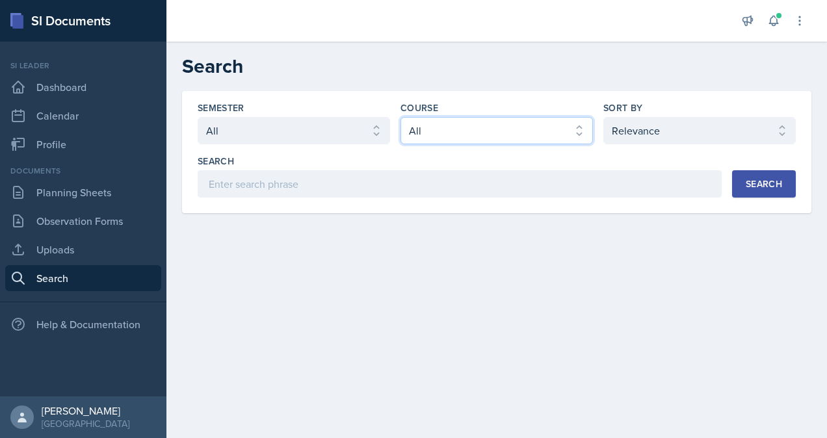
click at [524, 129] on select "Select course All ACCT 2101 ACCT 2102 ACCT 4050 ANTH 1102 ANTH 3301 ARCH 1000 A…" at bounding box center [497, 130] width 193 height 27
select select "98e834a5-c83e-4e52-b556-b4b33834ab53"
click at [401, 117] on select "Select course All ACCT 2101 ACCT 2102 ACCT 4050 ANTH 1102 ANTH 3301 ARCH 1000 A…" at bounding box center [497, 130] width 193 height 27
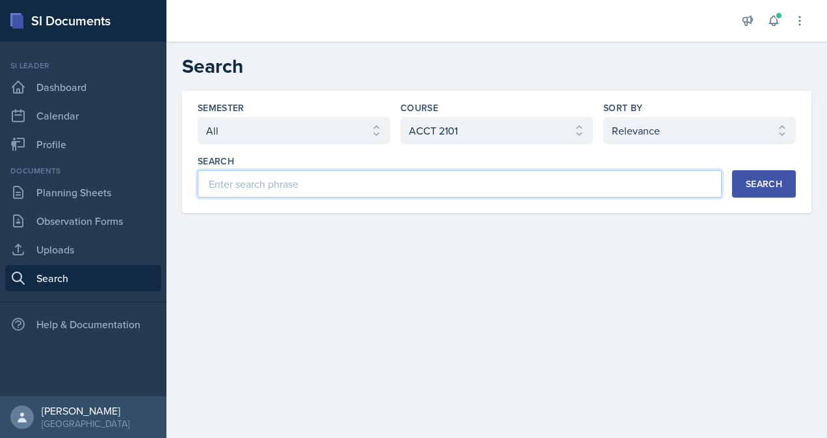
click at [477, 190] on input at bounding box center [460, 183] width 524 height 27
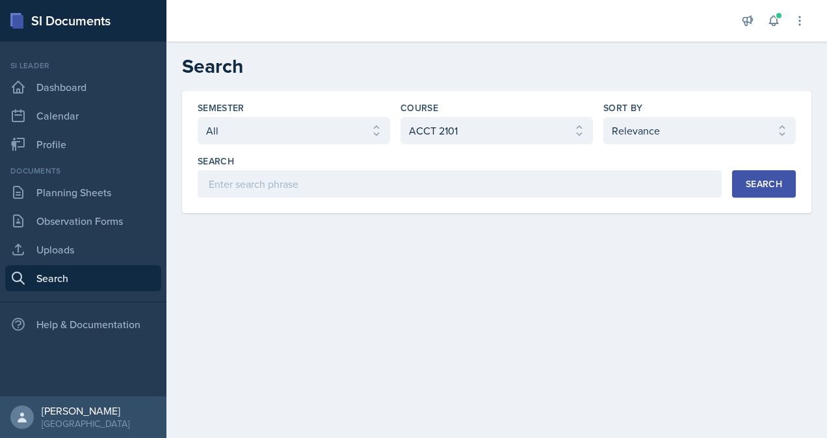
click at [766, 179] on div "Search" at bounding box center [764, 184] width 36 height 10
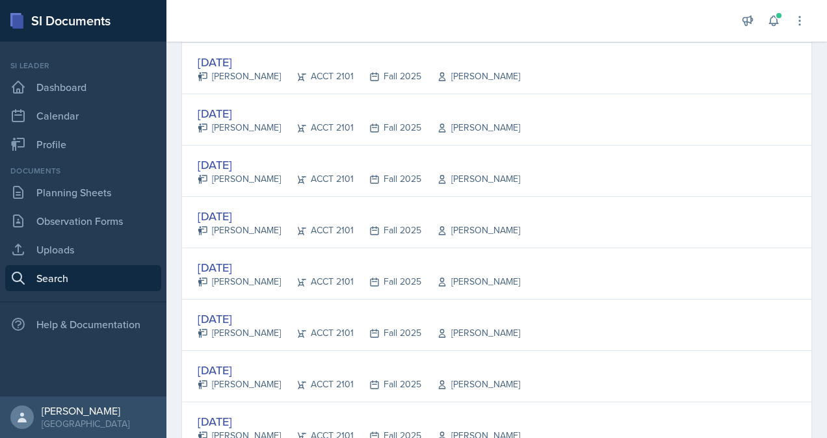
scroll to position [474, 0]
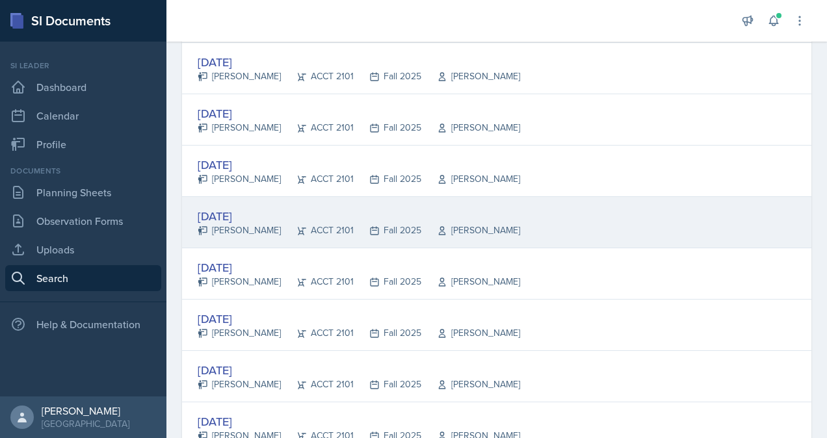
click at [243, 233] on div "Milla Eldridge" at bounding box center [239, 231] width 83 height 14
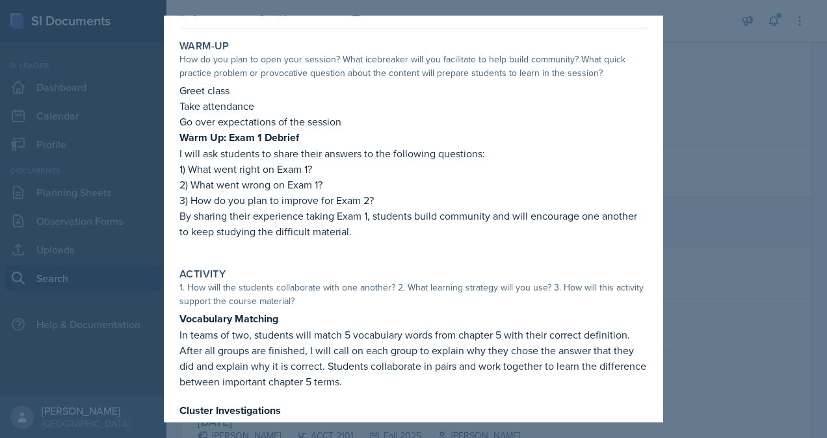
scroll to position [44, 0]
click at [636, 202] on p "3) How do you plan to improve for Exam 2?" at bounding box center [414, 200] width 468 height 16
click at [710, 209] on div at bounding box center [413, 219] width 827 height 438
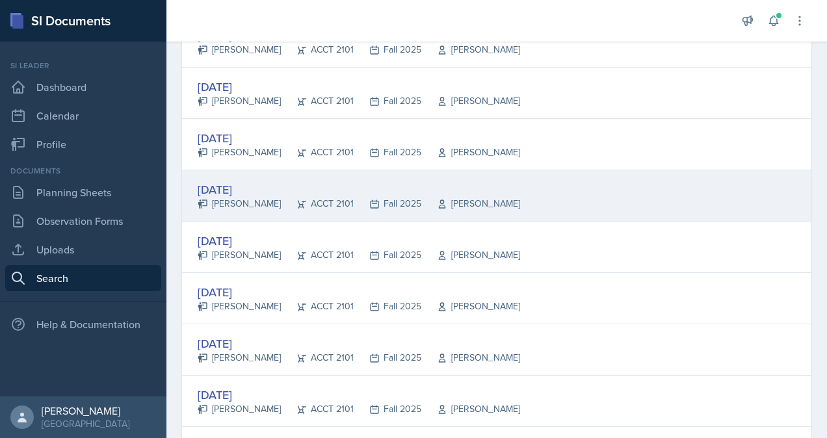
scroll to position [655, 0]
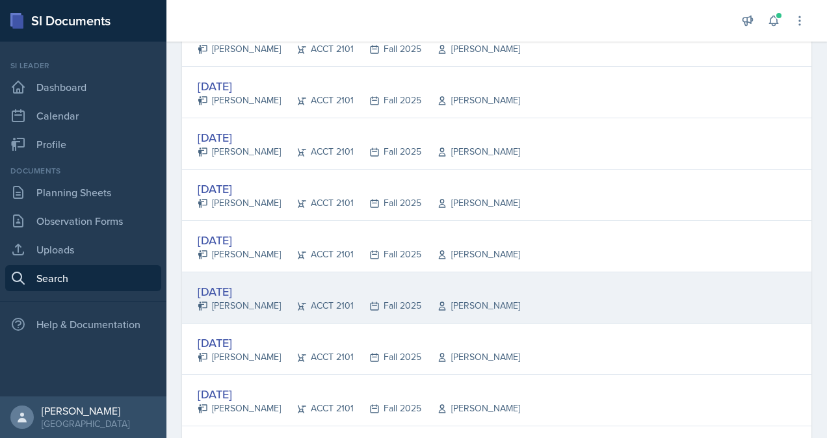
click at [274, 290] on div "Sep 23rd, 2025" at bounding box center [359, 292] width 323 height 18
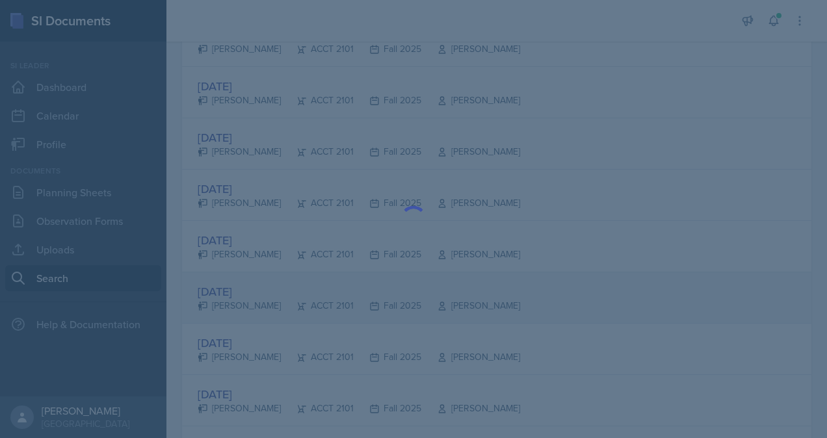
scroll to position [0, 0]
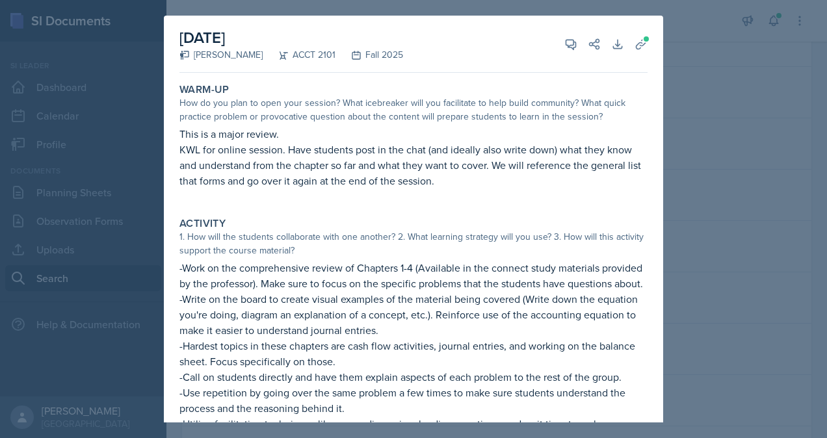
click at [729, 247] on div at bounding box center [413, 219] width 827 height 438
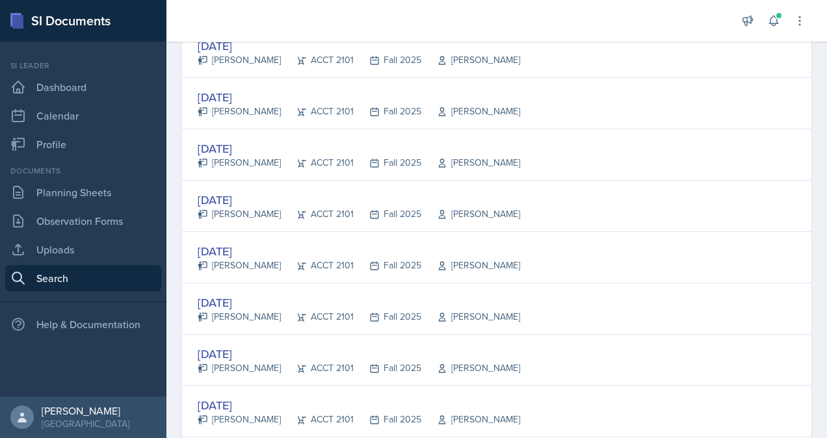
scroll to position [1026, 0]
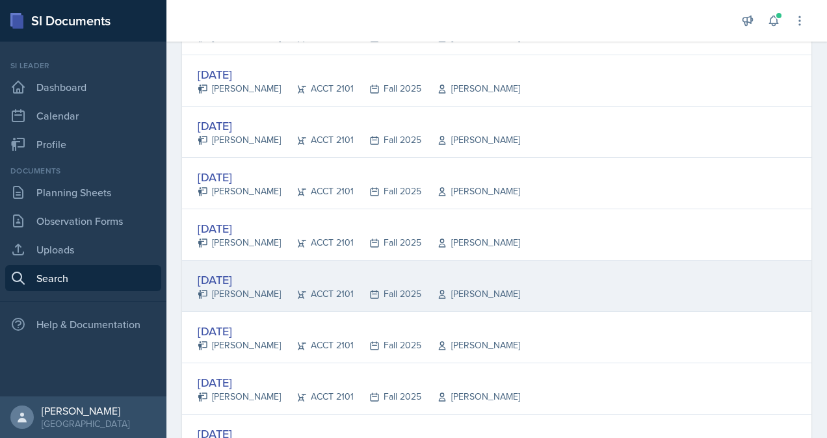
click at [348, 281] on div "Sep 12th, 2025" at bounding box center [359, 280] width 323 height 18
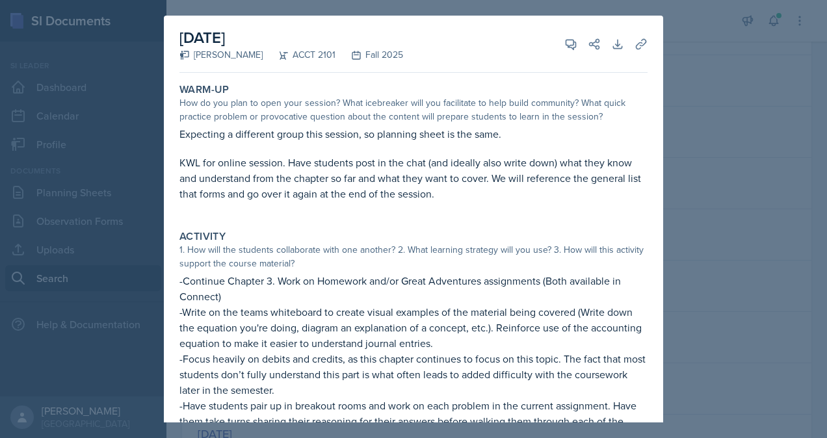
click at [716, 204] on div at bounding box center [413, 219] width 827 height 438
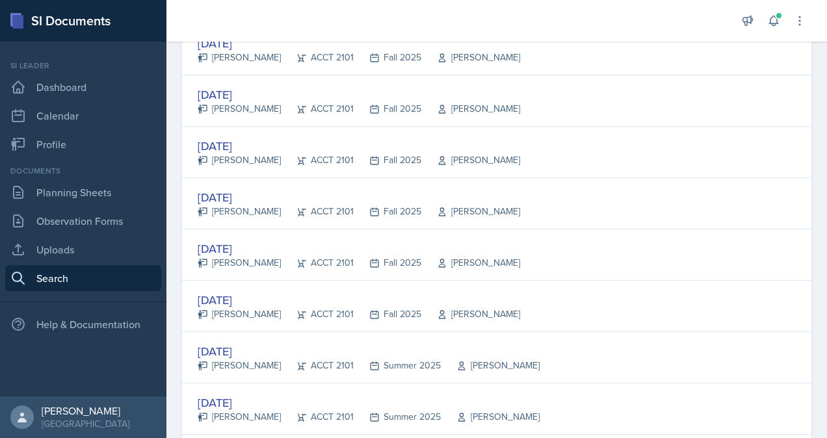
scroll to position [1469, 0]
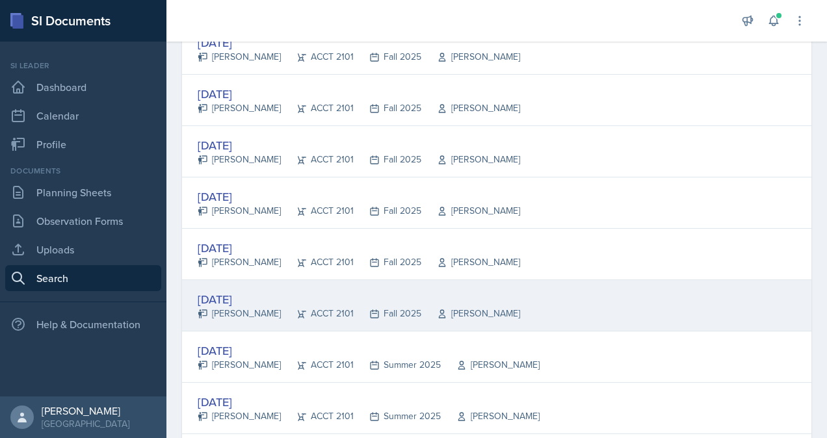
click at [263, 298] on div "Aug 27th, 2025" at bounding box center [359, 300] width 323 height 18
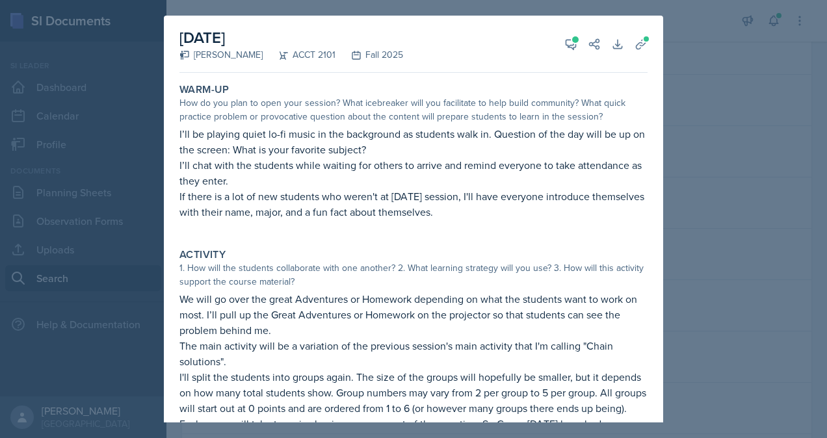
click at [677, 217] on div at bounding box center [413, 219] width 827 height 438
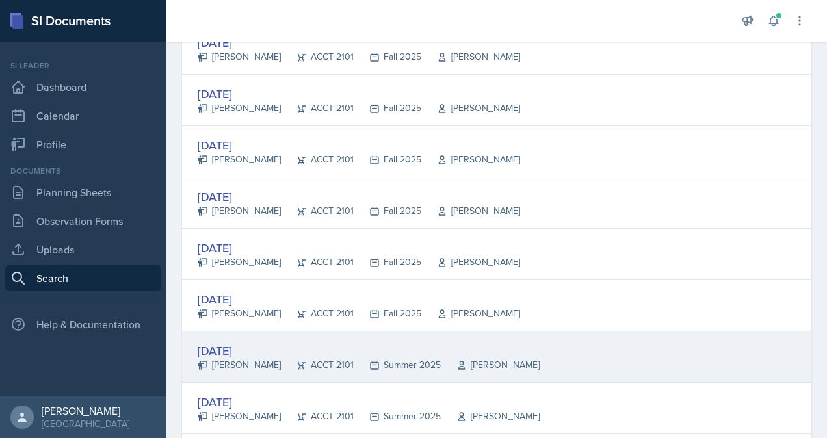
click at [290, 358] on div "ACCT 2101" at bounding box center [317, 365] width 73 height 14
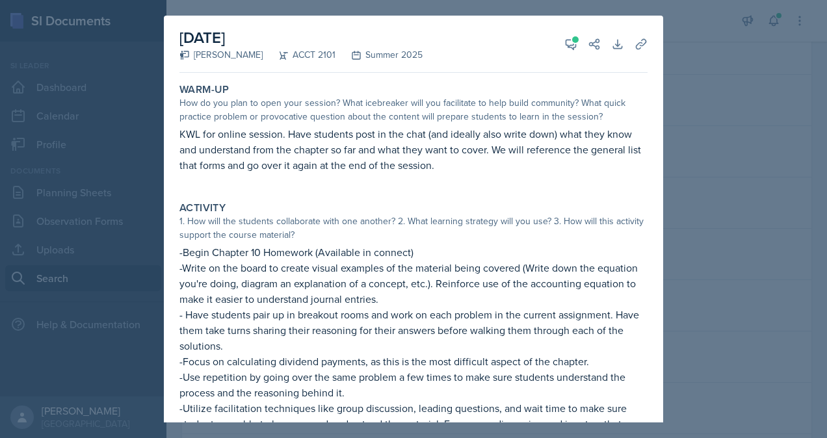
click at [694, 247] on div at bounding box center [413, 219] width 827 height 438
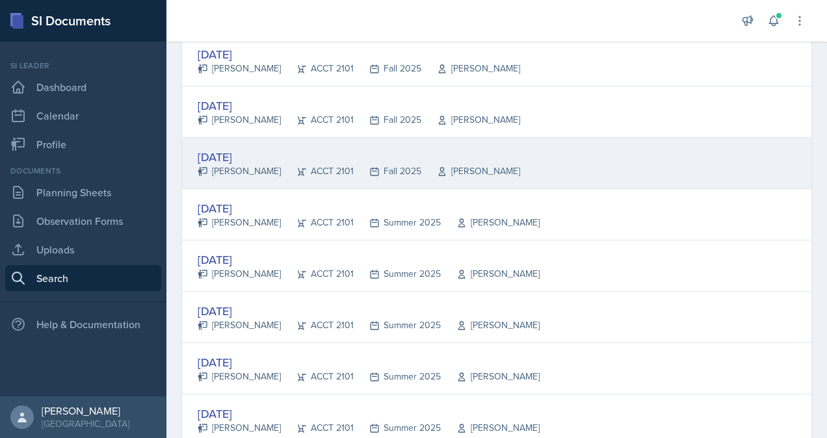
scroll to position [1613, 0]
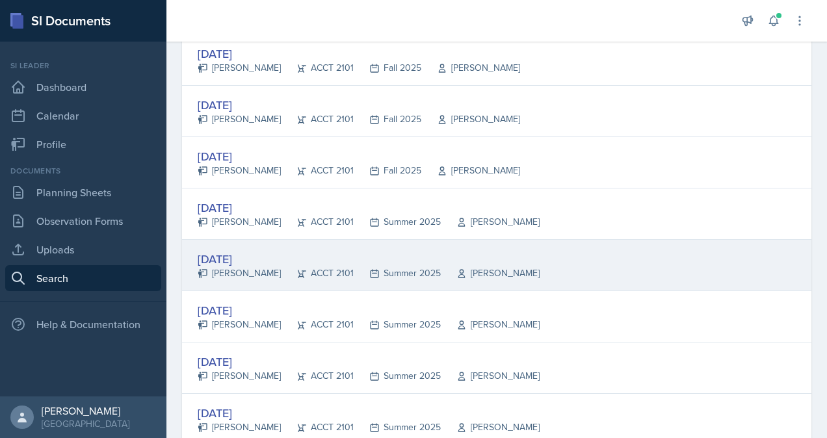
click at [297, 269] on icon at bounding box center [302, 274] width 10 height 10
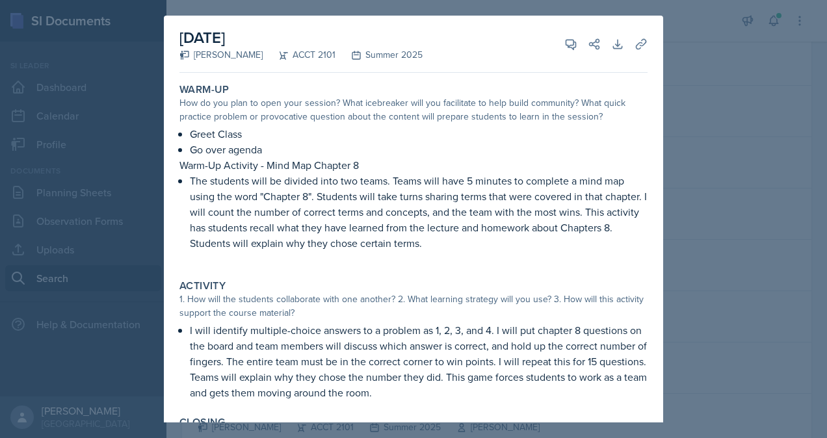
click at [680, 211] on div at bounding box center [413, 219] width 827 height 438
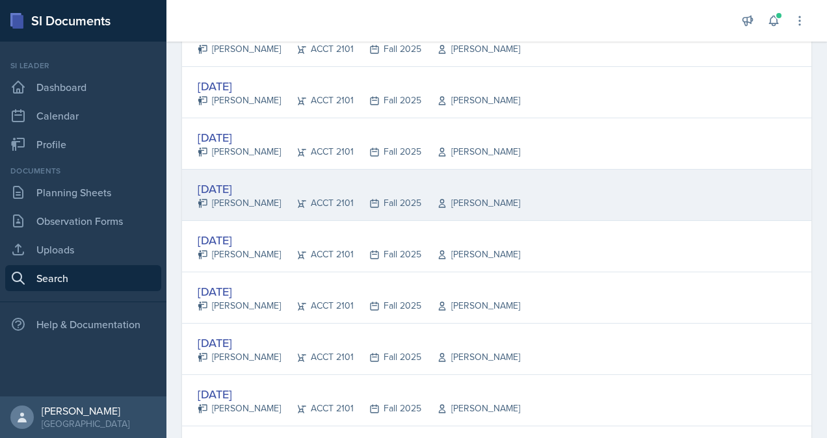
scroll to position [423, 0]
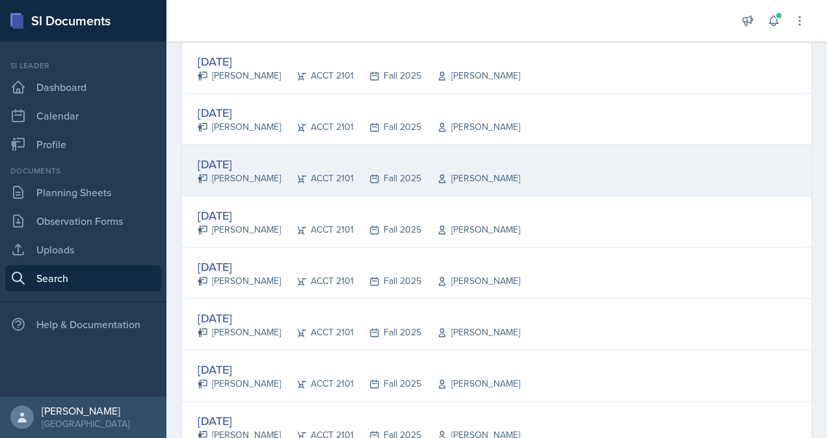
click at [404, 177] on div "Fall 2025" at bounding box center [388, 179] width 68 height 14
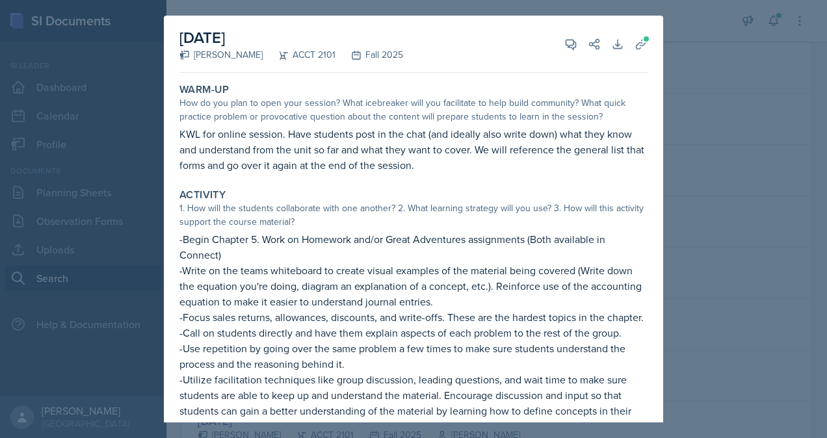
click at [695, 224] on div at bounding box center [413, 219] width 827 height 438
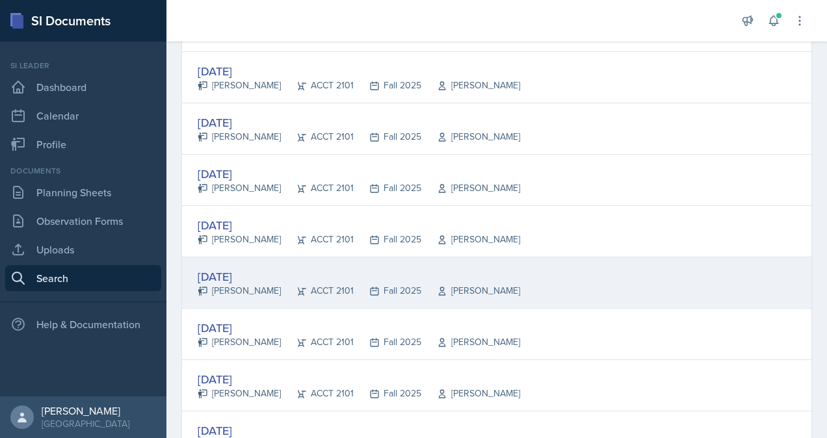
scroll to position [257, 0]
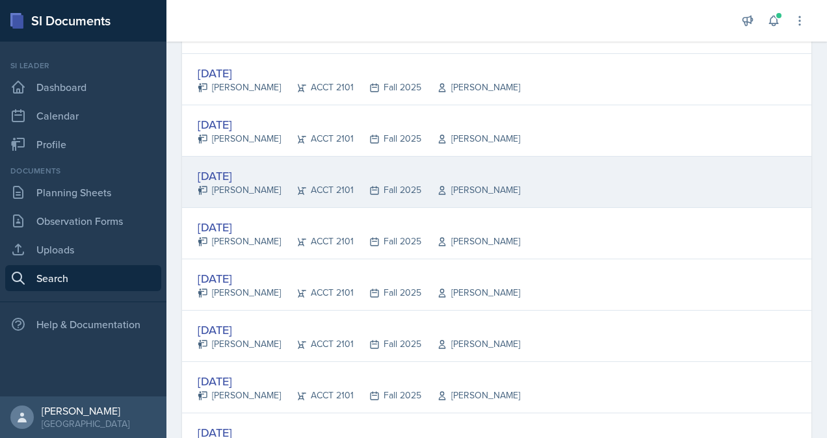
click at [354, 185] on div "Fall 2025" at bounding box center [388, 190] width 68 height 14
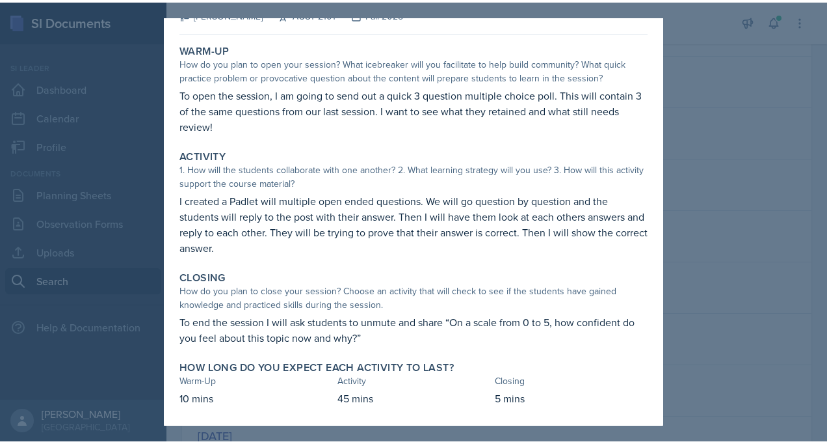
scroll to position [42, 0]
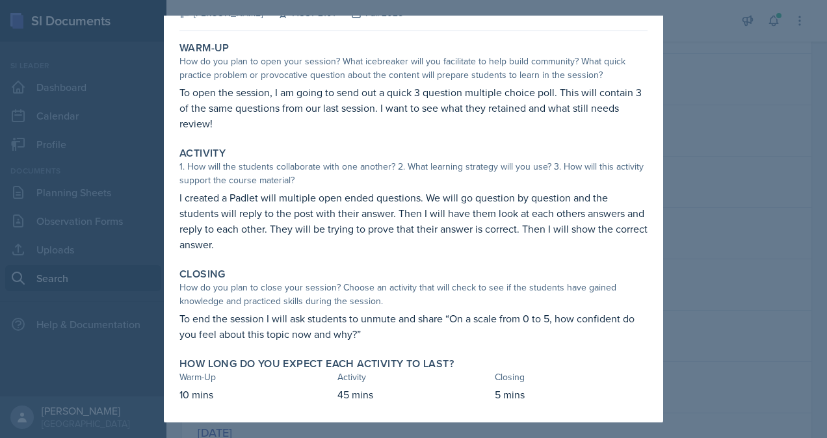
click at [5, 189] on div at bounding box center [413, 219] width 827 height 438
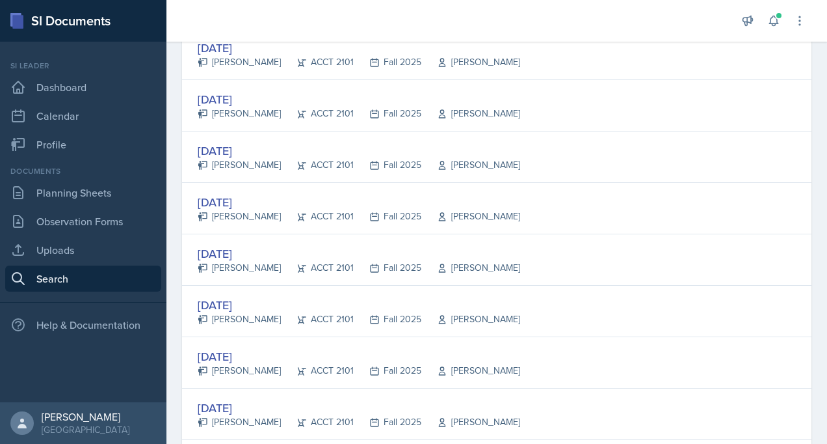
scroll to position [619, 0]
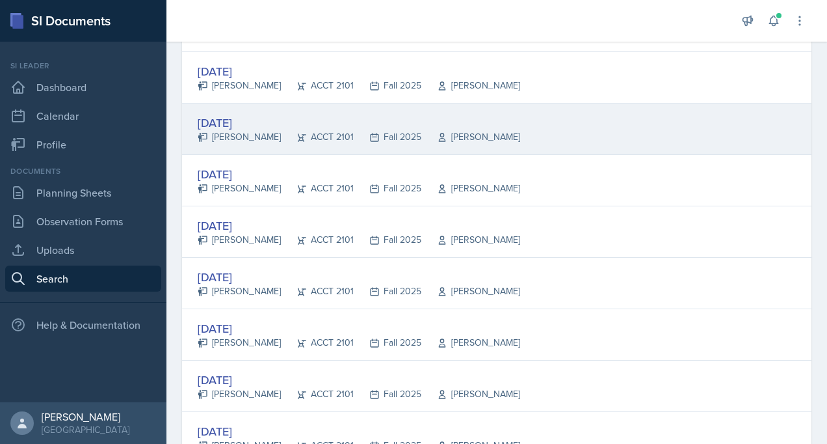
click at [277, 133] on div "Melleah Richards" at bounding box center [239, 137] width 83 height 14
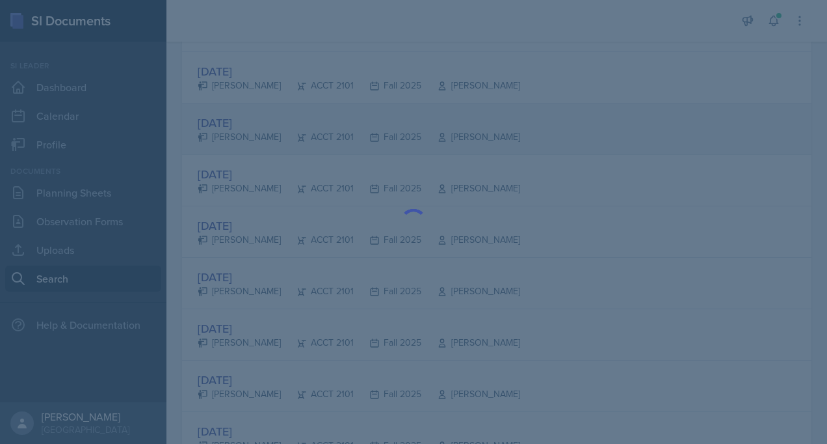
scroll to position [0, 0]
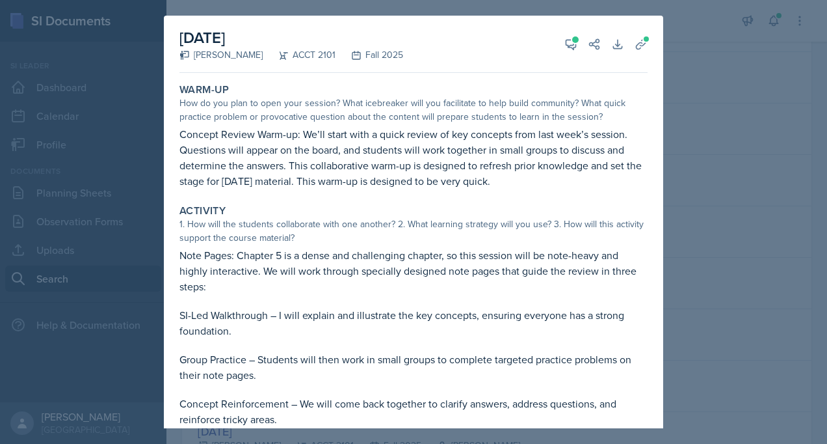
click at [741, 269] on div at bounding box center [413, 222] width 827 height 444
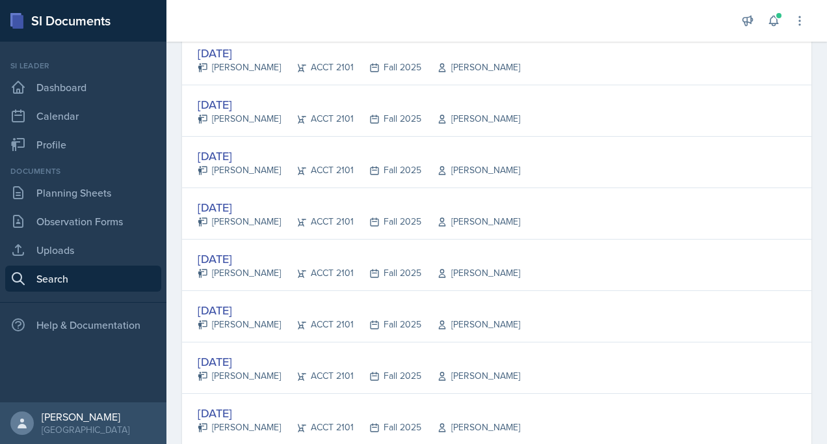
scroll to position [695, 0]
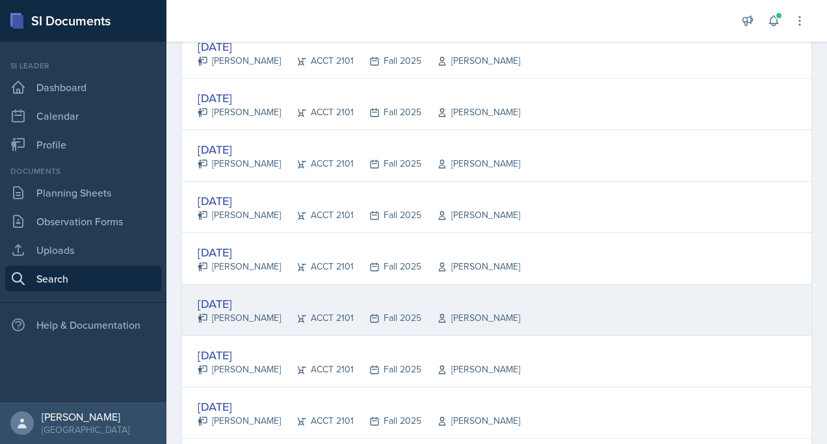
click at [507, 299] on div "Sep 19th, 2025 Becca Adams ACCT 2101 Fall 2025 Andrew Trotman" at bounding box center [497, 309] width 630 height 51
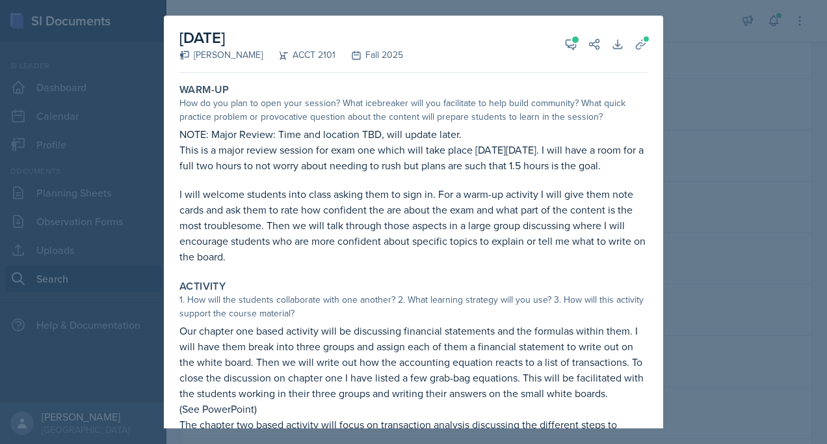
click at [723, 358] on div at bounding box center [413, 222] width 827 height 444
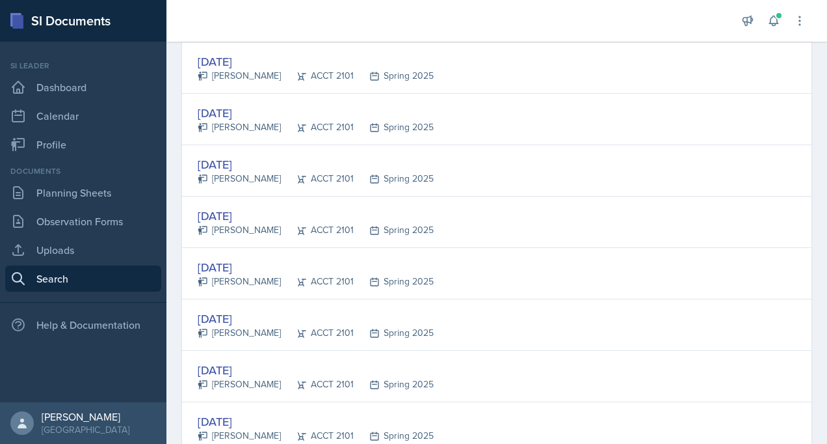
scroll to position [2217, 0]
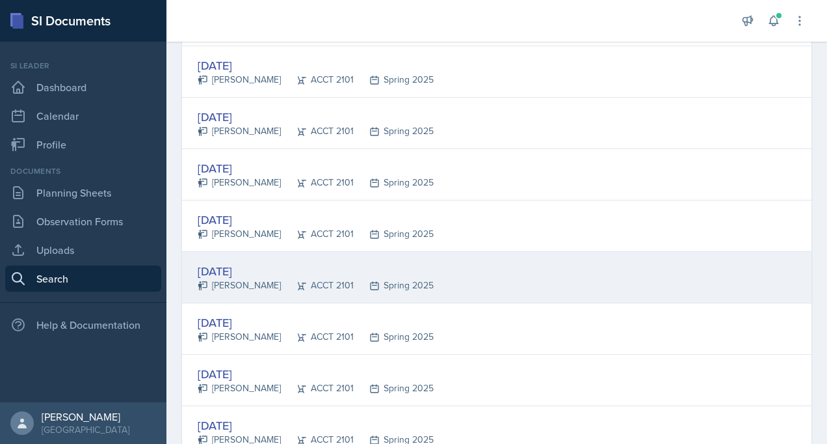
click at [692, 260] on div "Apr 21st, 2025 Milla Eldridge ACCT 2101 Spring 2025" at bounding box center [497, 277] width 630 height 51
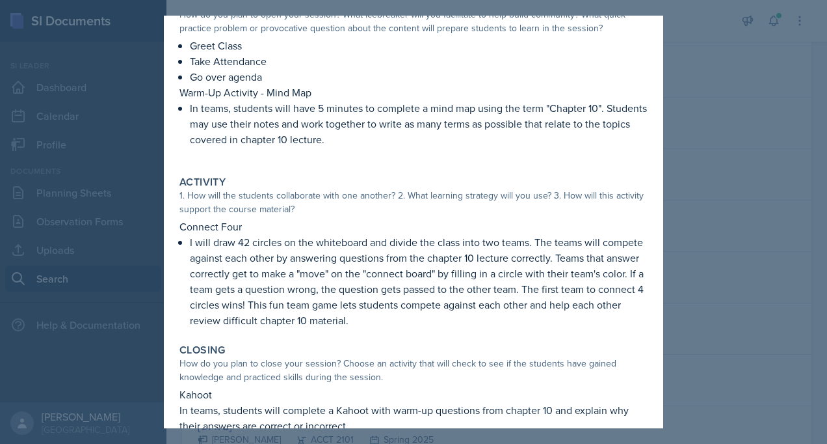
scroll to position [0, 0]
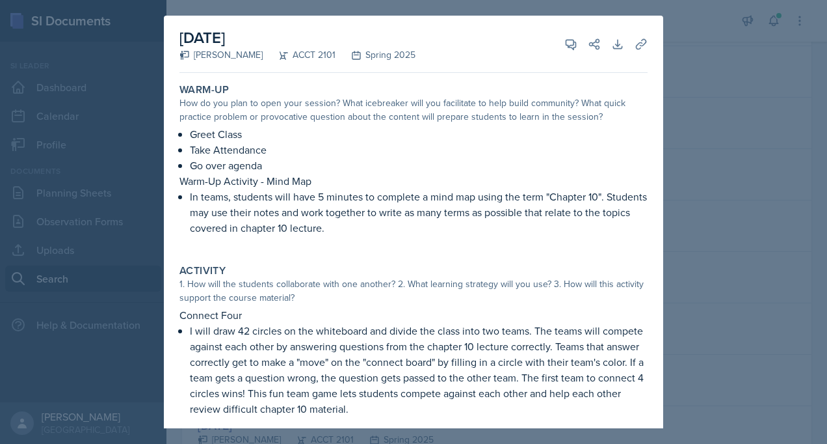
click at [208, 140] on p "Greet Class" at bounding box center [419, 134] width 458 height 16
click at [206, 143] on p "Take Attendance" at bounding box center [419, 150] width 458 height 16
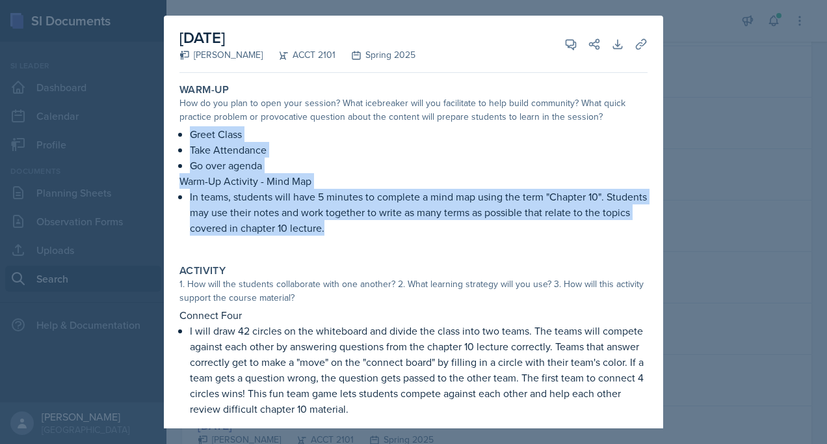
copy div "Greet Class Take Attendance Go over agenda Warm-Up Activity - Mind Map In teams…"
click at [713, 122] on div at bounding box center [413, 222] width 827 height 444
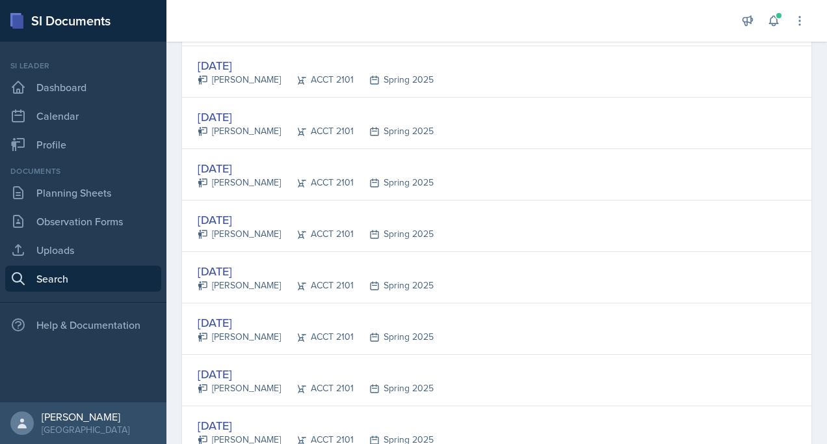
click at [120, 193] on link "Planning Sheets" at bounding box center [83, 193] width 156 height 26
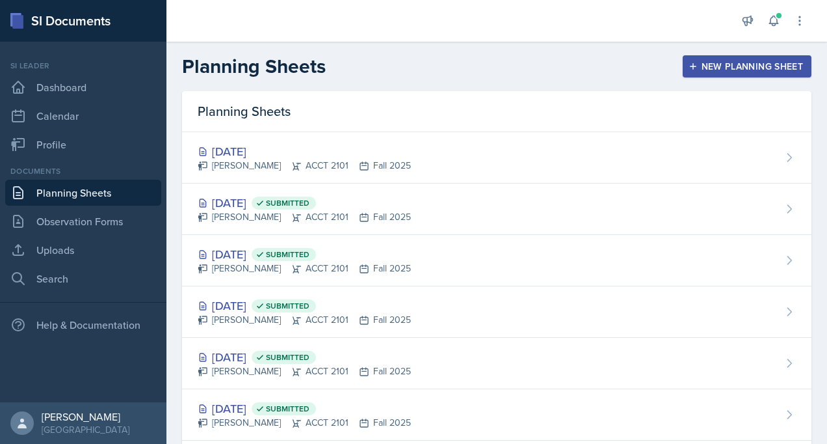
click at [114, 186] on link "Planning Sheets" at bounding box center [83, 193] width 156 height 26
click at [321, 172] on div "Oct 10th, 2025 Victoria Sorrell ACCT 2101 Fall 2025" at bounding box center [497, 157] width 630 height 51
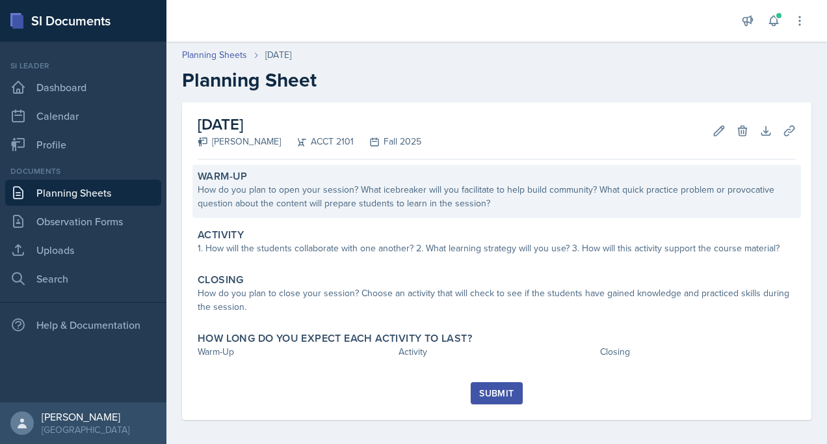
click at [405, 202] on div "How do you plan to open your session? What icebreaker will you facilitate to he…" at bounding box center [497, 196] width 598 height 27
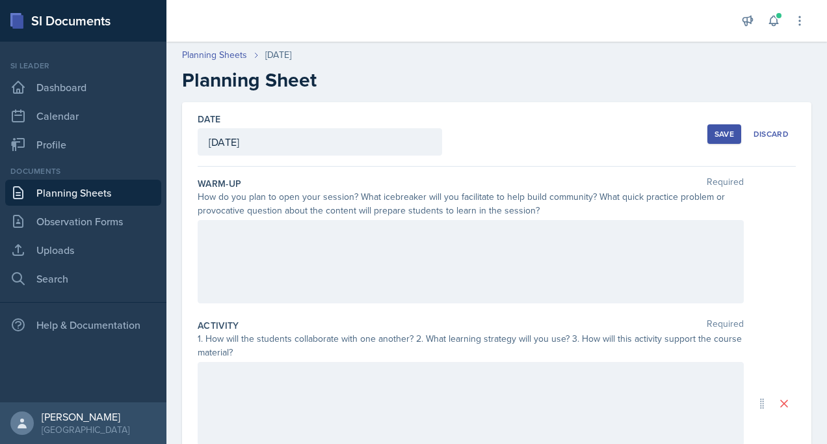
click at [403, 255] on div at bounding box center [471, 261] width 546 height 83
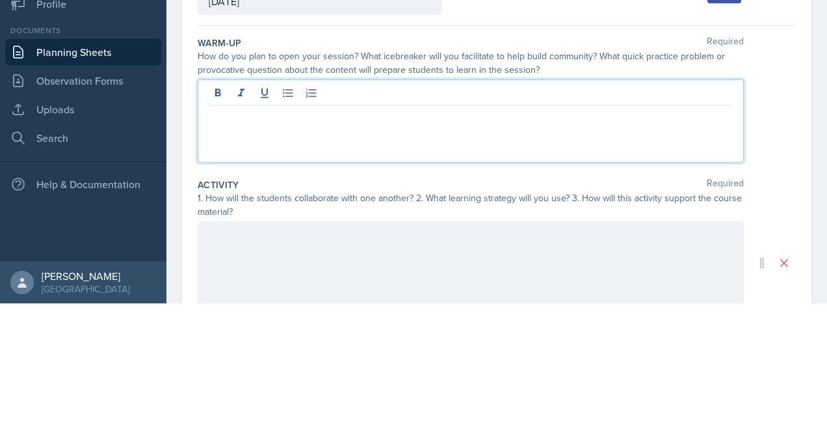
click at [321, 289] on div at bounding box center [471, 261] width 546 height 83
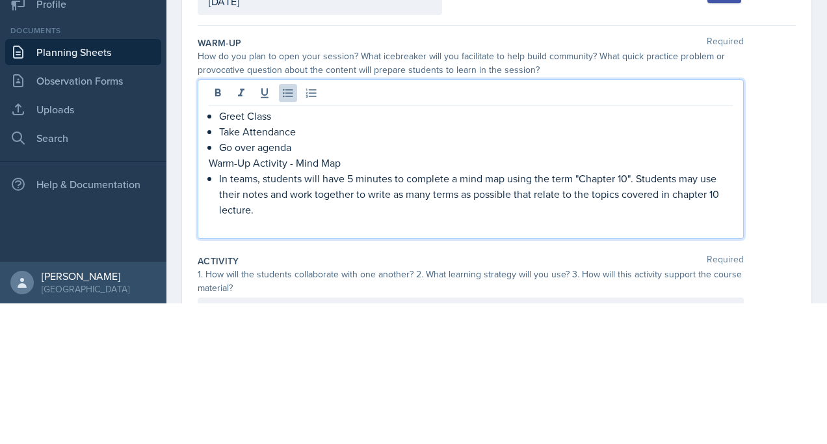
click at [278, 258] on p "Greet Class" at bounding box center [476, 256] width 514 height 16
click at [302, 283] on p "Go over agenda" at bounding box center [476, 288] width 514 height 16
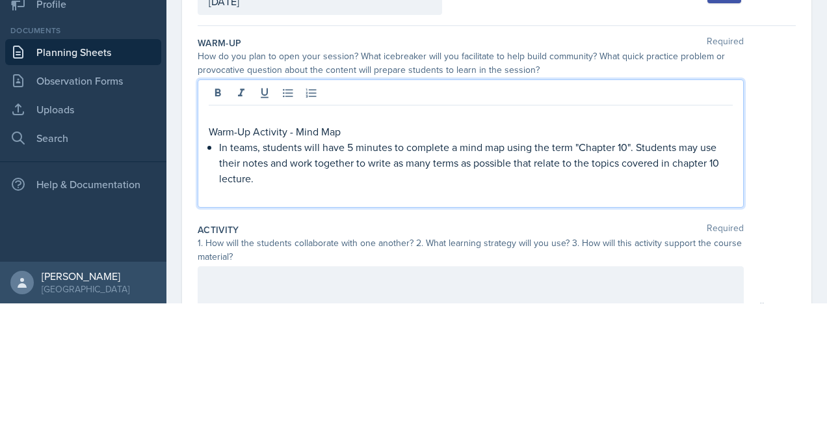
click at [369, 264] on p "Warm-Up Activity - Mind Map" at bounding box center [471, 272] width 524 height 16
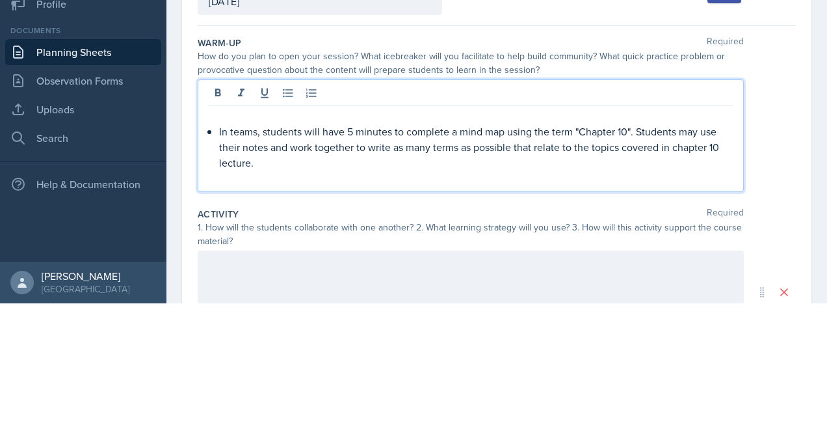
click at [216, 273] on div "In teams, students will have 5 minutes to complete a mind map using the term "C…" at bounding box center [471, 287] width 524 height 78
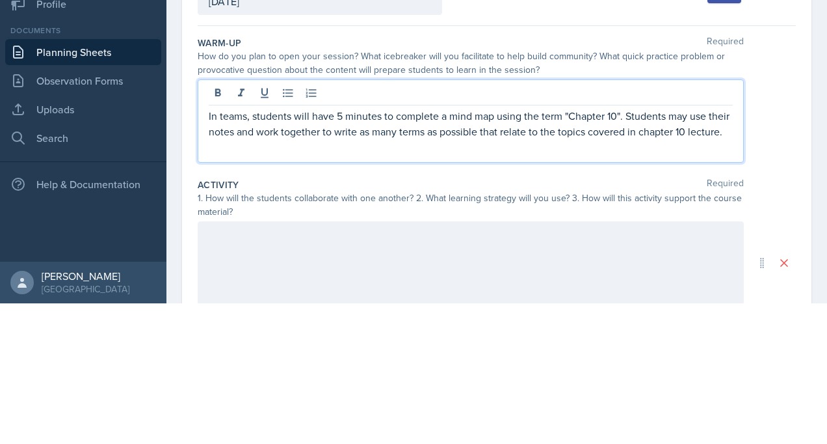
click at [246, 258] on p "In teams, students will have 5 minutes to complete a mind map using the term "C…" at bounding box center [471, 263] width 524 height 31
click at [579, 249] on p "students will have 5 minutes to complete a mind map using the term "Chapter 10"…" at bounding box center [471, 263] width 524 height 31
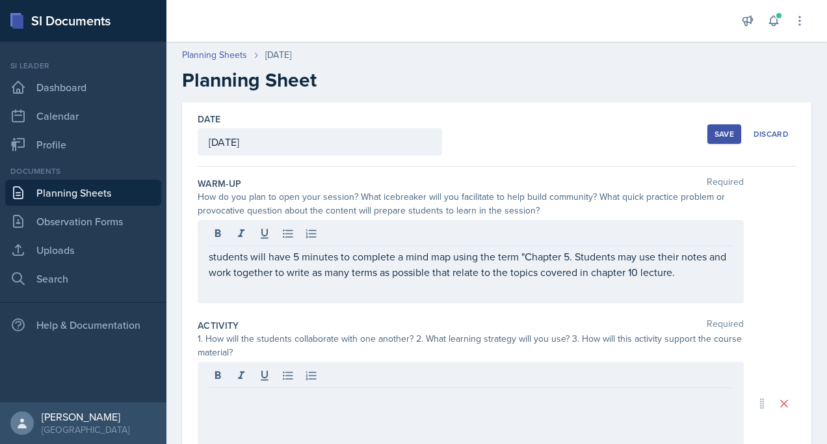
click at [682, 269] on p "students will have 5 minutes to complete a mind map using the term "Chapter 5. …" at bounding box center [471, 263] width 524 height 31
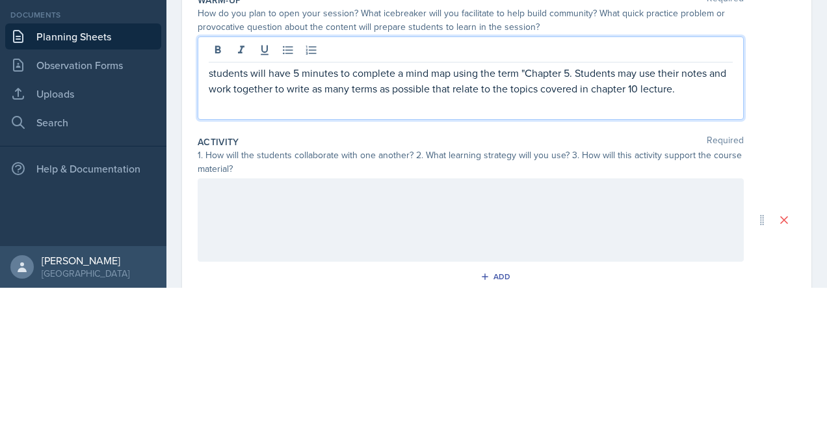
scroll to position [26, 0]
click at [571, 228] on p "students will have 5 minutes to complete a mind map using the term "Chapter 5. …" at bounding box center [471, 237] width 524 height 31
click at [706, 250] on p "students will have 5 minutes to complete a mind map using the term "Chapter 5".…" at bounding box center [471, 237] width 524 height 31
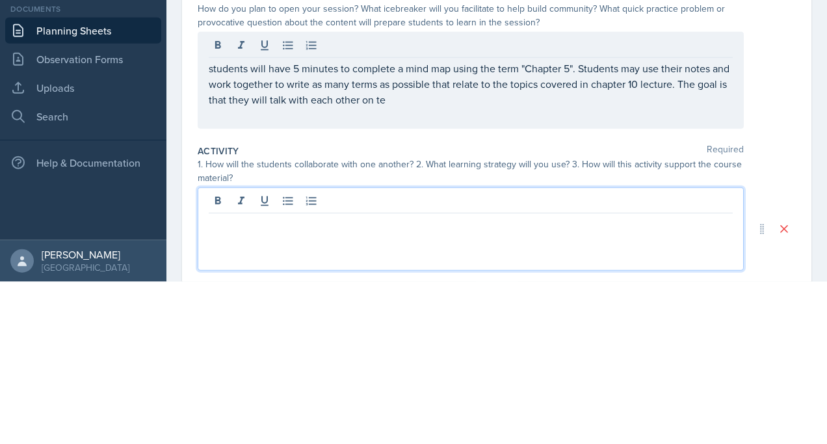
click at [480, 265] on p "students will have 5 minutes to complete a mind map using the term "Chapter 5".…" at bounding box center [471, 245] width 524 height 47
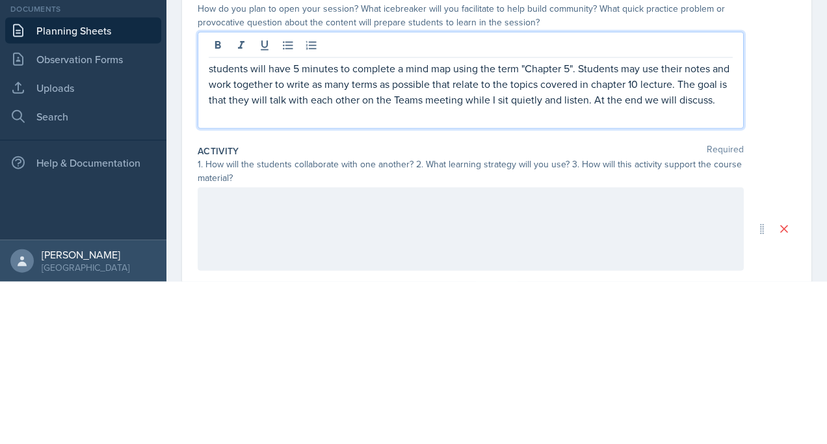
click at [212, 238] on p "students will have 5 minutes to complete a mind map using the term "Chapter 5".…" at bounding box center [471, 245] width 524 height 47
click at [213, 234] on p "students will have 5 minutes to complete a mind map using the term "Chapter 5".…" at bounding box center [471, 245] width 524 height 47
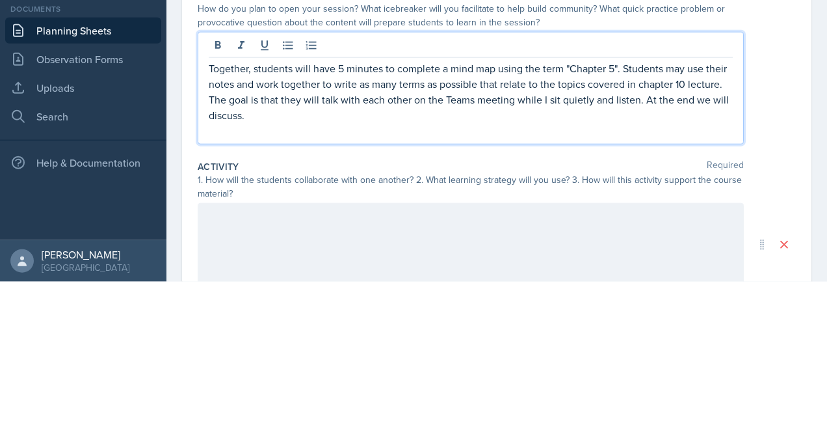
click at [213, 223] on p "Together, students will have 5 minutes to complete a mind map using the term "C…" at bounding box center [471, 253] width 524 height 62
click at [286, 206] on icon at bounding box center [288, 207] width 13 height 13
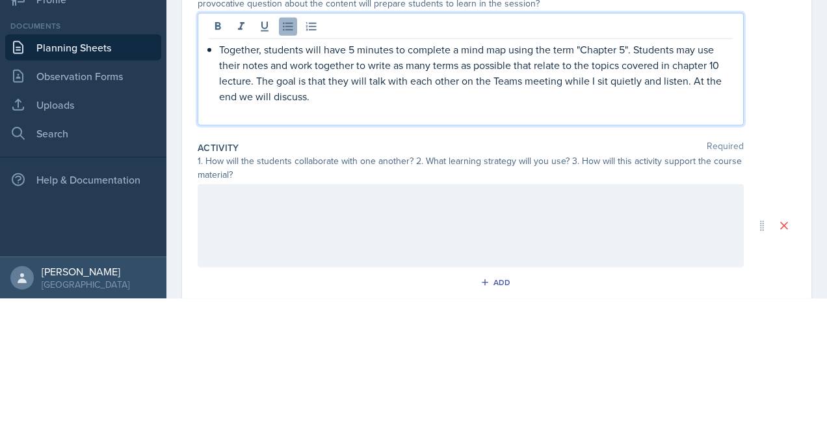
scroll to position [68, 0]
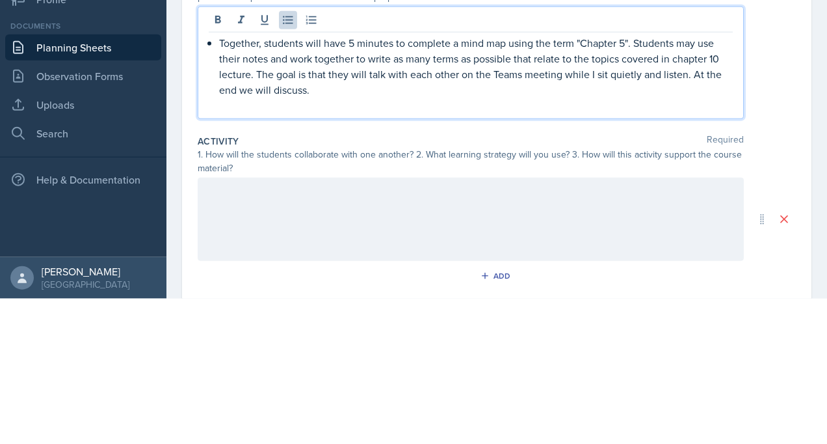
click at [215, 189] on div "Together, students will have 5 minutes to complete a mind map using the term "C…" at bounding box center [471, 219] width 524 height 78
click at [320, 243] on p at bounding box center [471, 251] width 524 height 16
click at [289, 162] on icon at bounding box center [288, 165] width 13 height 13
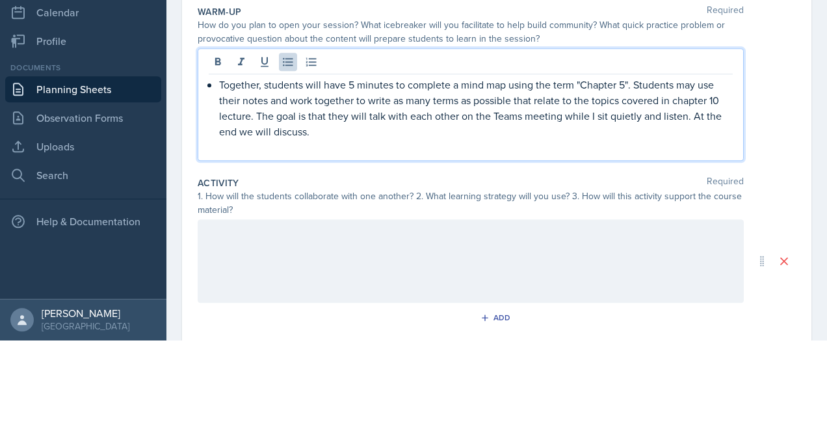
click at [219, 186] on li "Together, students will have 5 minutes to complete a mind map using the term "C…" at bounding box center [476, 219] width 514 height 78
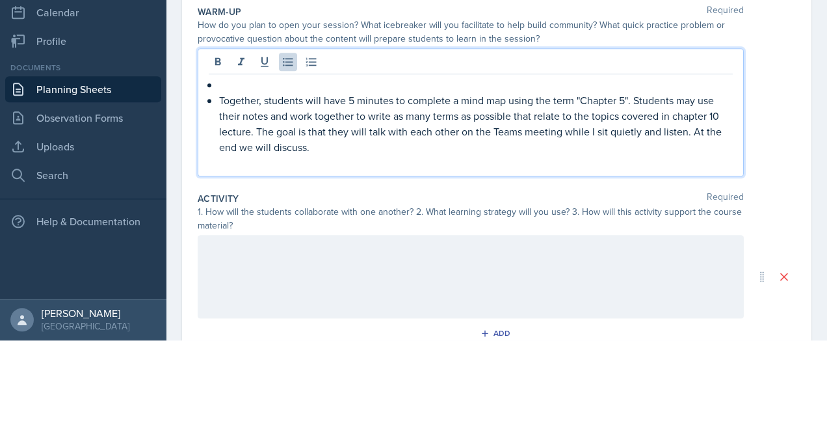
click at [248, 191] on p at bounding box center [476, 188] width 514 height 16
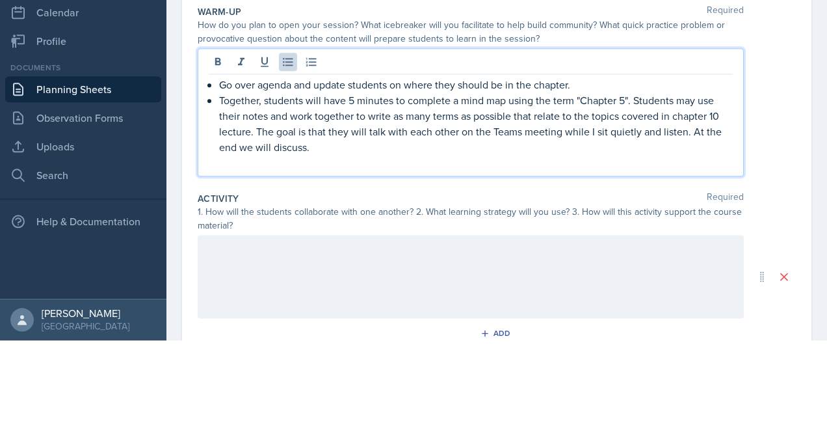
click at [713, 224] on p "Together, students will have 5 minutes to complete a mind map using the term "C…" at bounding box center [476, 227] width 514 height 62
click at [721, 222] on p "Together, students will have 5 minutes to complete a mind map using the term "C…" at bounding box center [476, 227] width 514 height 62
click at [252, 234] on p "Together, students will have 5 minutes to complete a mind map using the term "C…" at bounding box center [476, 227] width 514 height 62
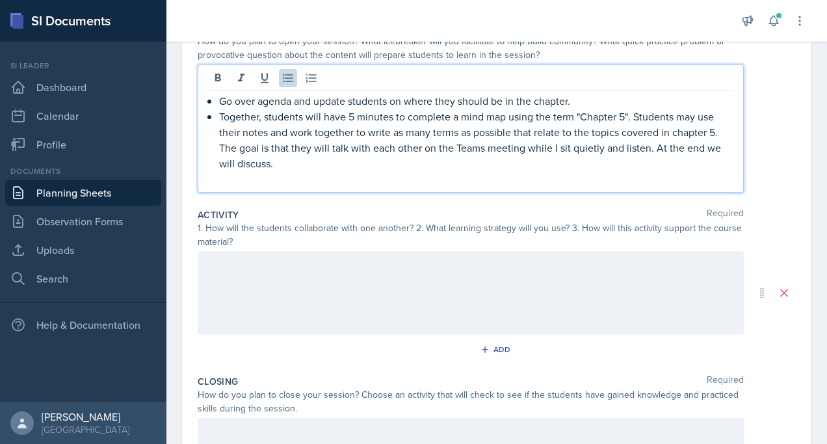
scroll to position [174, 0]
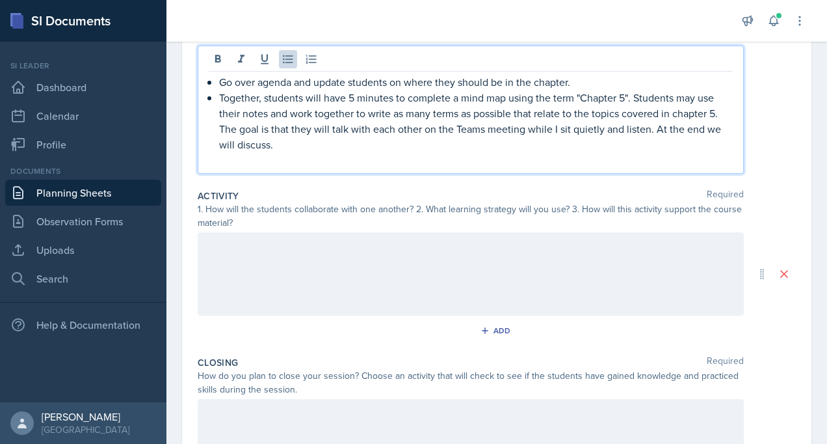
click at [402, 276] on div at bounding box center [471, 273] width 546 height 83
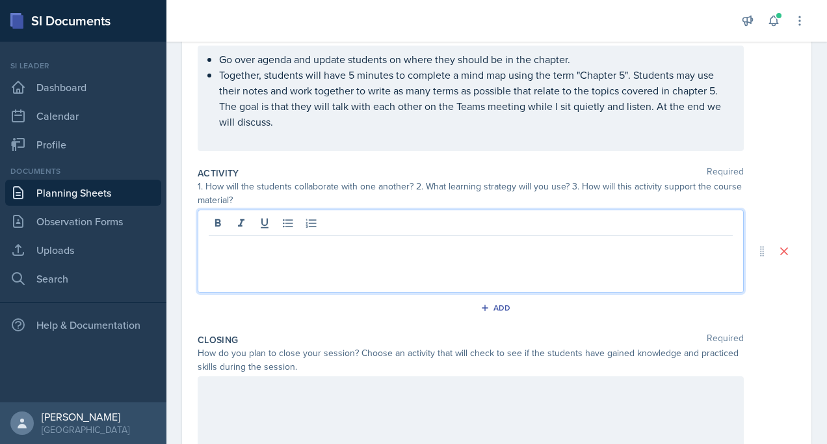
scroll to position [196, 0]
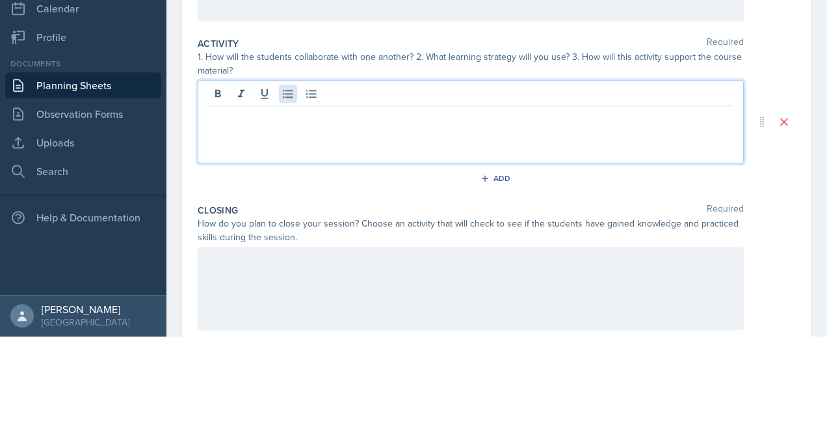
click at [288, 198] on icon at bounding box center [288, 200] width 13 height 13
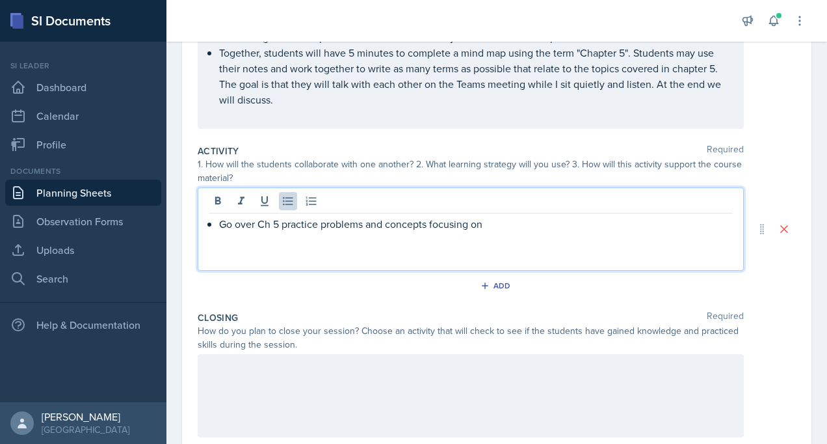
click at [522, 226] on p "Go over Ch 5 practice problems and concepts focusing on" at bounding box center [476, 224] width 514 height 16
click at [597, 225] on p "Go over Ch 5 practice problems and concepts focusing on sales discounts and" at bounding box center [476, 224] width 514 height 16
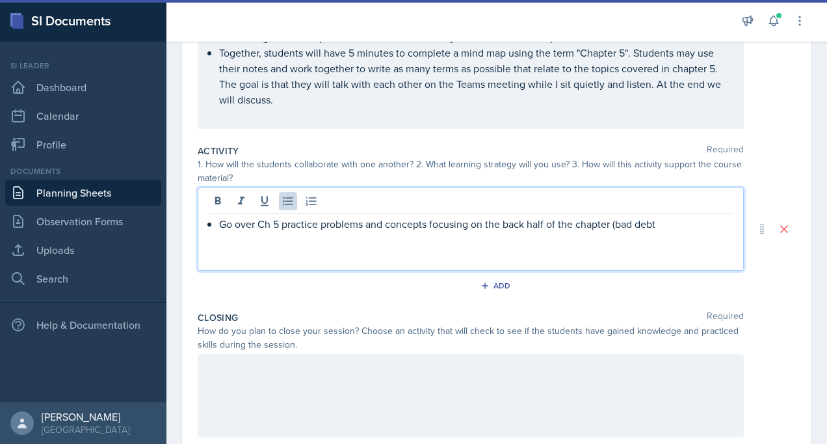
click at [675, 225] on p "Go over Ch 5 practice problems and concepts focusing on the back half of the ch…" at bounding box center [476, 224] width 514 height 16
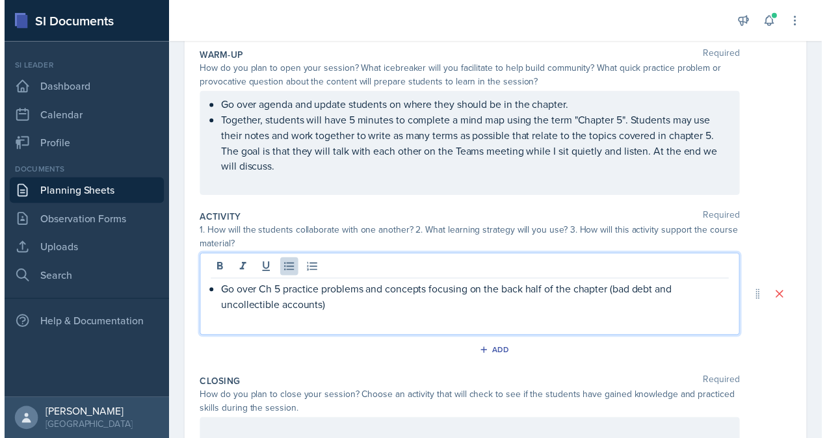
scroll to position [172, 0]
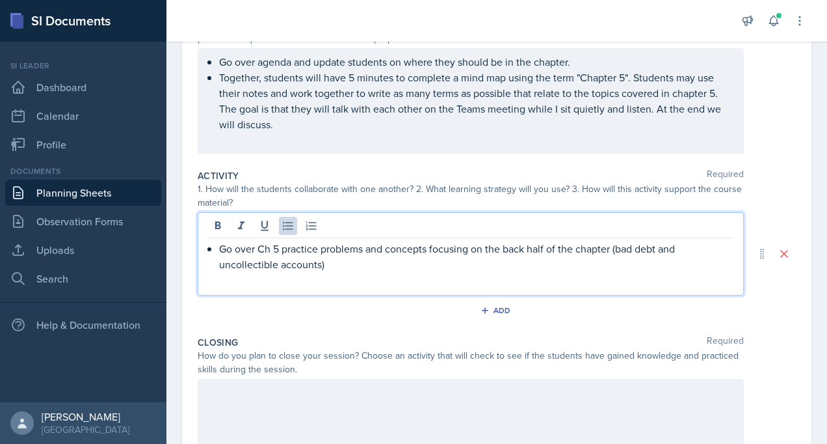
click at [583, 267] on p "Go over Ch 5 practice problems and concepts focusing on the back half of the ch…" at bounding box center [476, 256] width 514 height 31
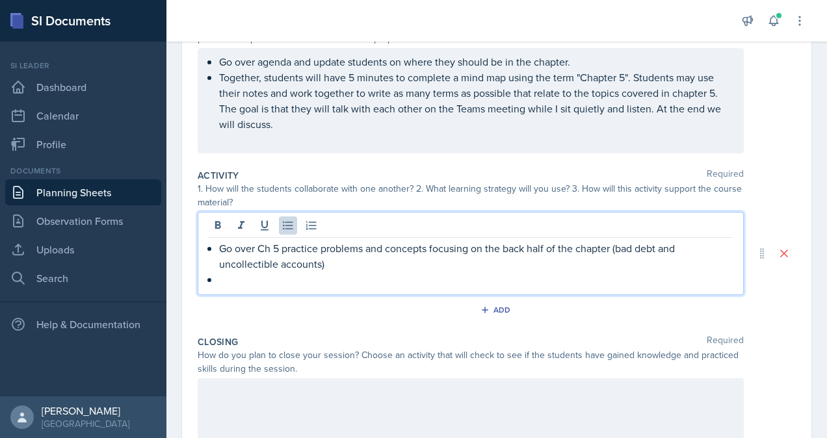
click at [321, 263] on p "Go over Ch 5 practice problems and concepts focusing on the back half of the ch…" at bounding box center [476, 256] width 514 height 31
click at [315, 280] on p at bounding box center [476, 280] width 514 height 16
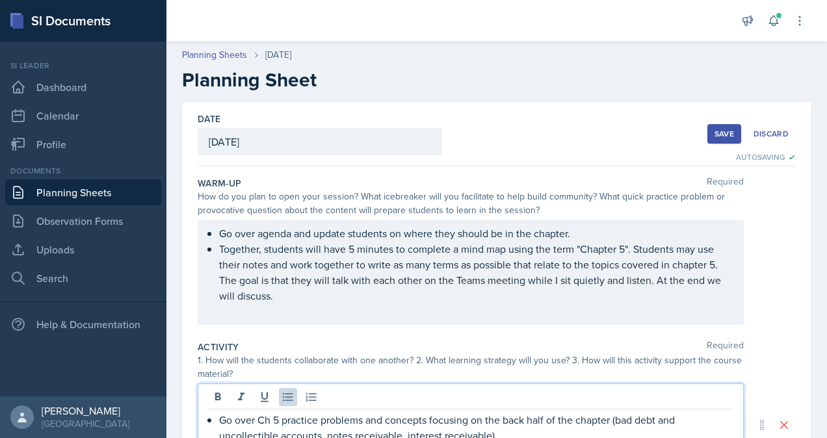
click at [719, 137] on div "Save" at bounding box center [725, 134] width 20 height 10
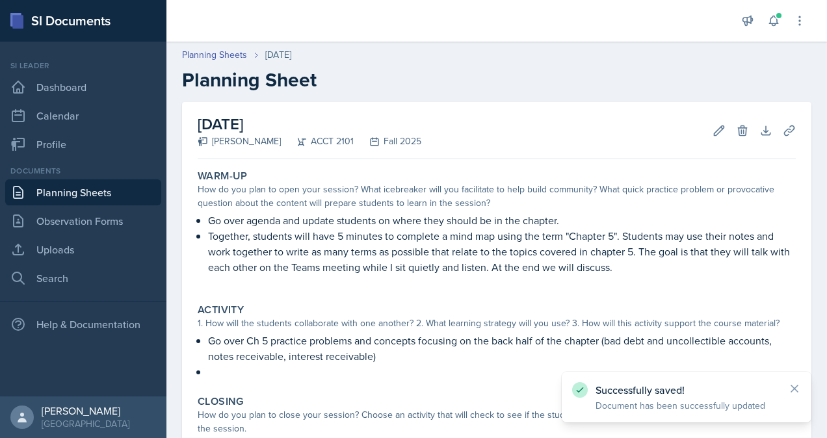
click at [123, 190] on link "Planning Sheets" at bounding box center [83, 193] width 156 height 26
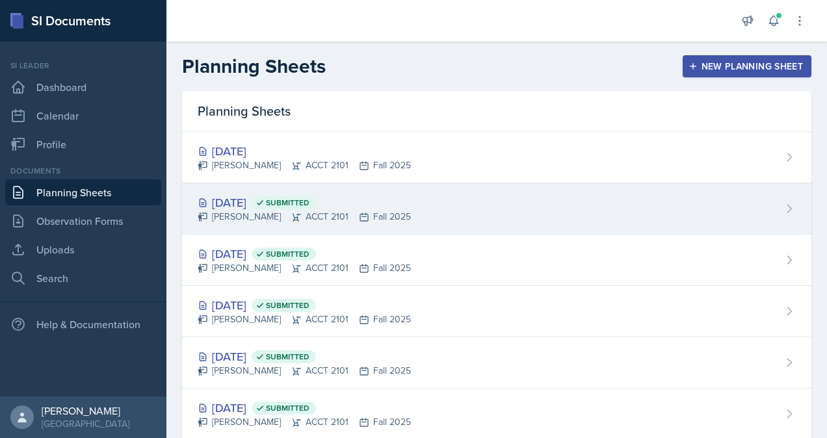
click at [250, 209] on div "Oct 7th, 2025 Submitted" at bounding box center [304, 203] width 213 height 18
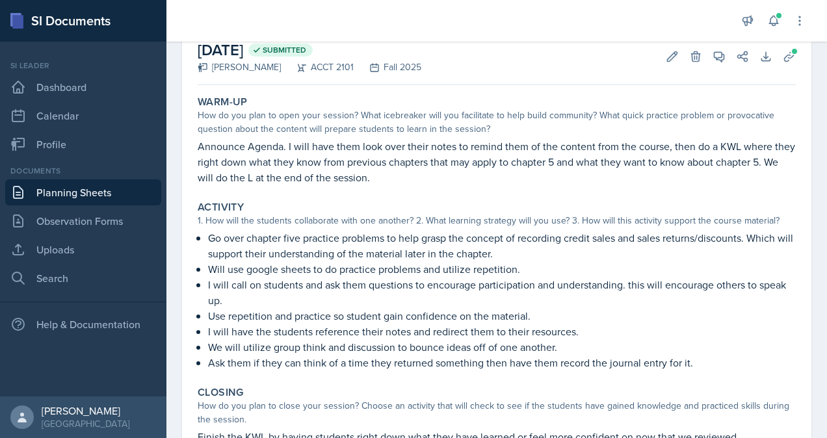
scroll to position [77, 0]
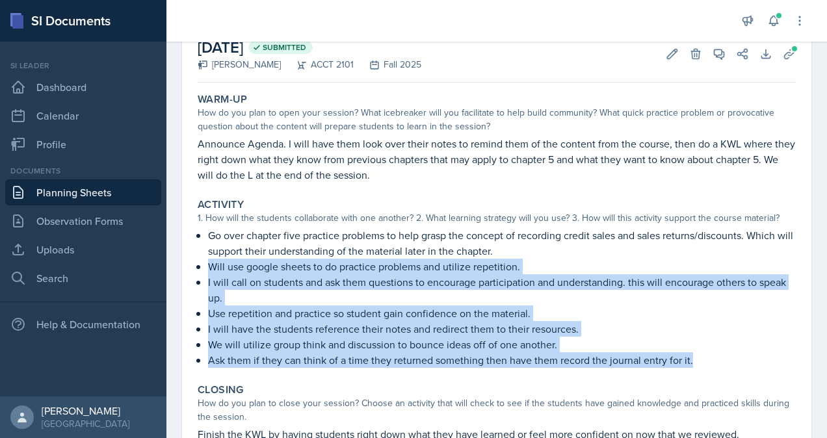
drag, startPoint x: 209, startPoint y: 268, endPoint x: 718, endPoint y: 363, distance: 517.5
click at [718, 363] on div "Go over chapter five practice problems to help grasp the concept of recording c…" at bounding box center [497, 298] width 598 height 141
copy ul "Will use google sheets to do practice problems and utilize repetition. I will c…"
click at [25, 186] on icon at bounding box center [18, 193] width 16 height 16
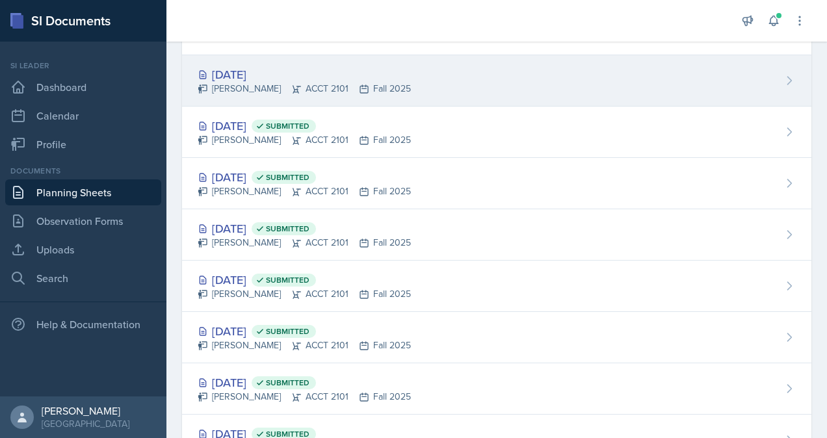
click at [285, 76] on div "Oct 10th, 2025" at bounding box center [304, 75] width 213 height 18
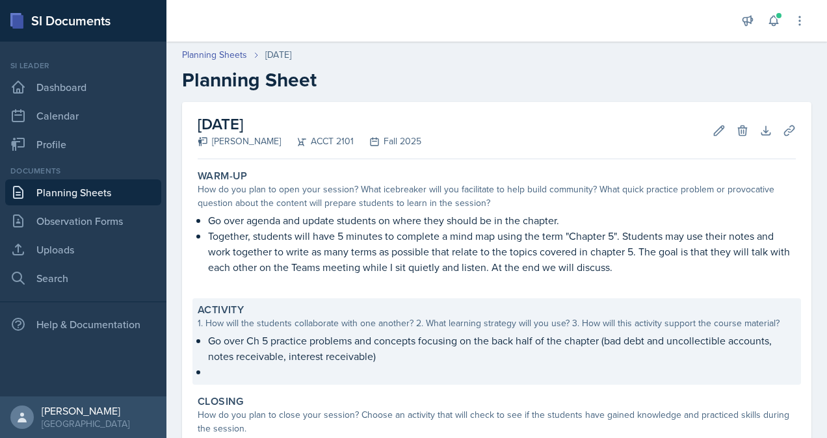
click at [431, 358] on p "Go over Ch 5 practice problems and concepts focusing on the back half of the ch…" at bounding box center [502, 348] width 588 height 31
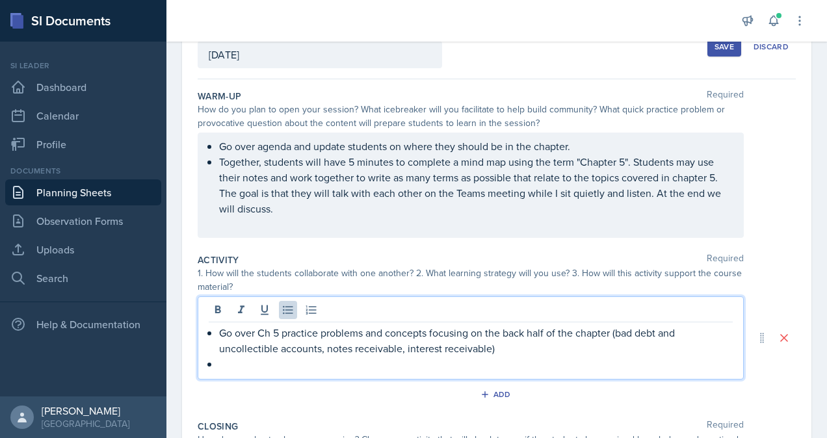
click at [284, 356] on p at bounding box center [476, 364] width 514 height 16
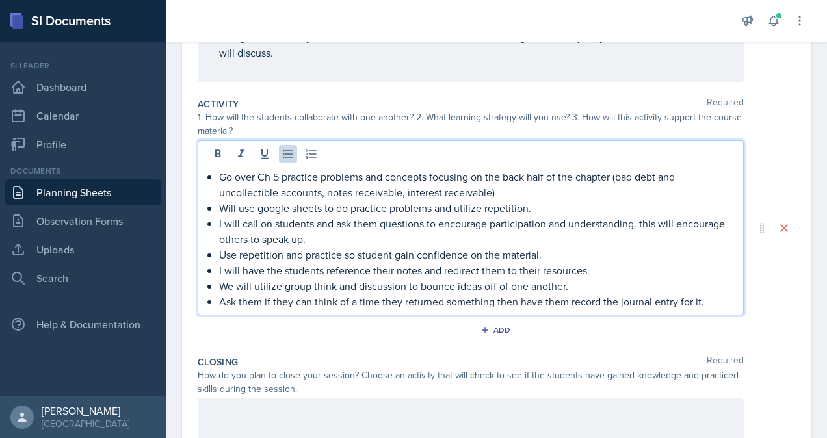
scroll to position [245, 0]
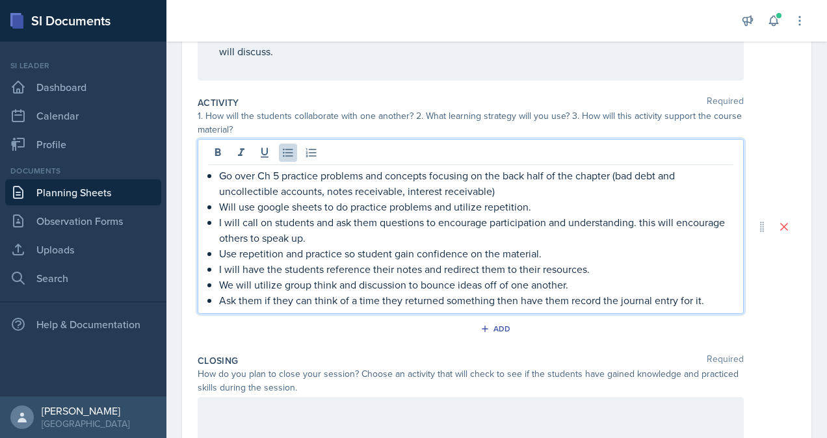
click at [424, 351] on div "Closing Required How do you plan to close your session? Choose an activity that…" at bounding box center [497, 420] width 598 height 142
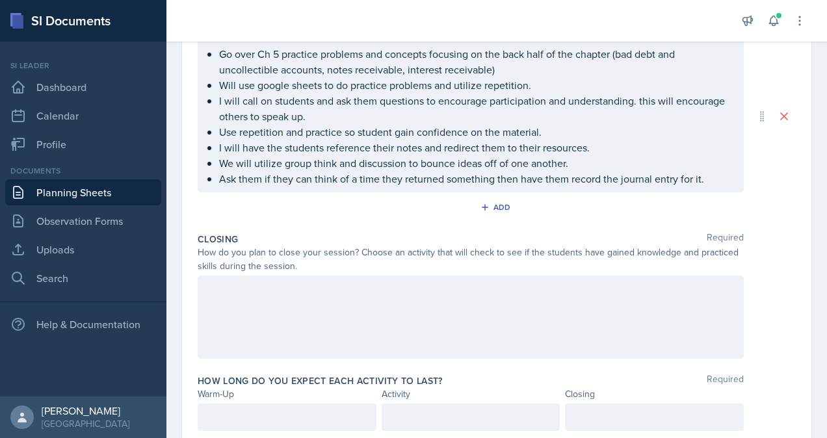
click at [369, 324] on div at bounding box center [471, 317] width 546 height 83
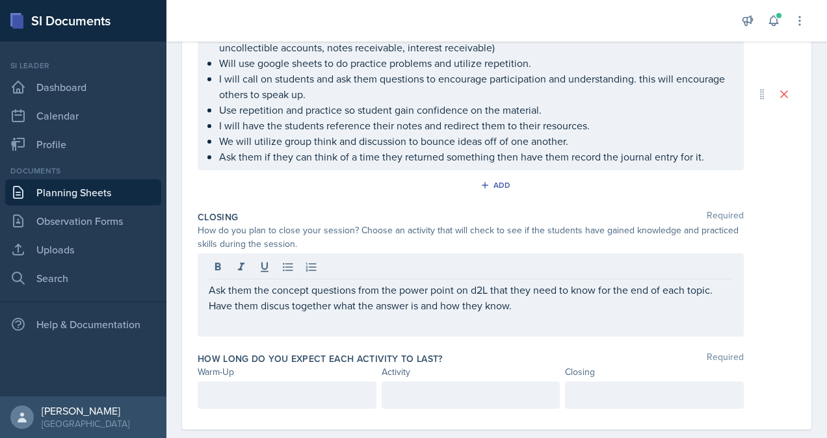
click at [296, 382] on div at bounding box center [287, 395] width 179 height 27
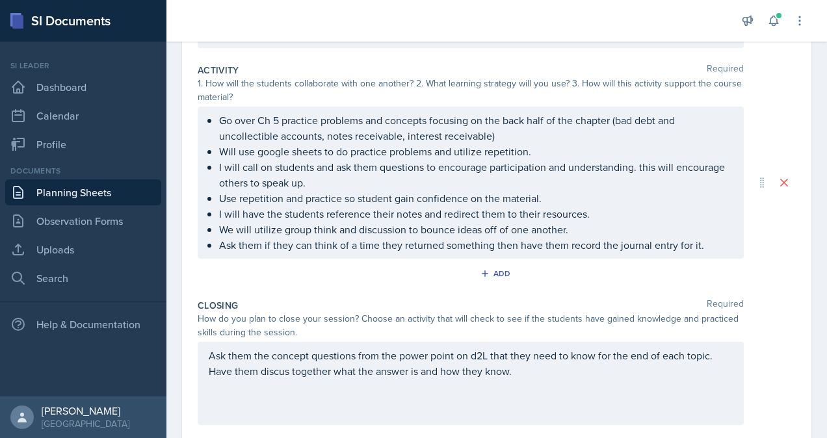
scroll to position [408, 0]
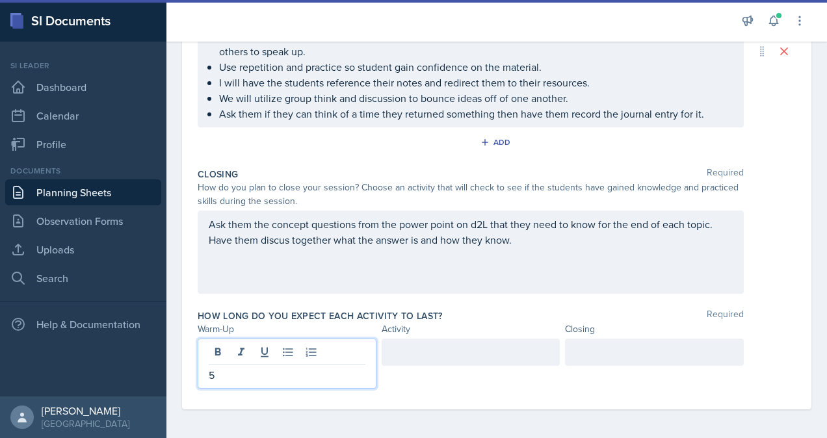
click at [444, 345] on div at bounding box center [471, 352] width 179 height 27
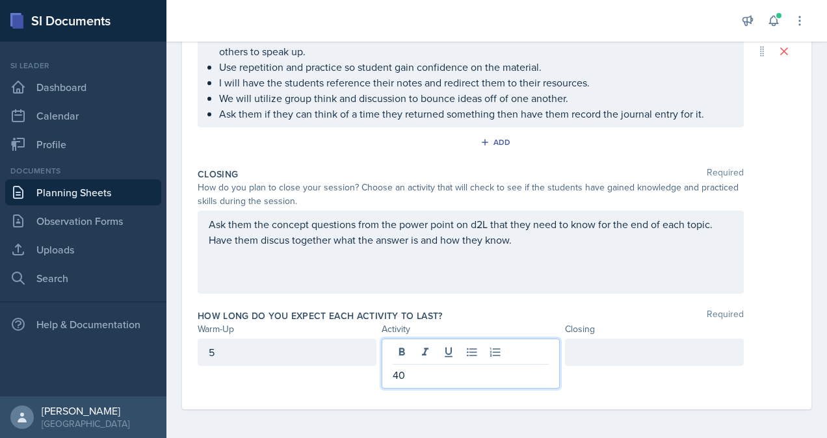
click at [634, 347] on div at bounding box center [654, 352] width 179 height 27
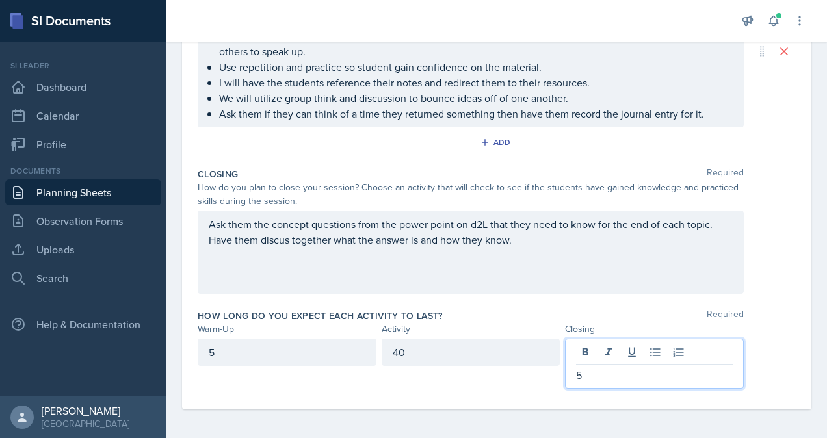
click at [498, 293] on div "Closing Required How do you plan to close your session? Choose an activity that…" at bounding box center [497, 234] width 598 height 142
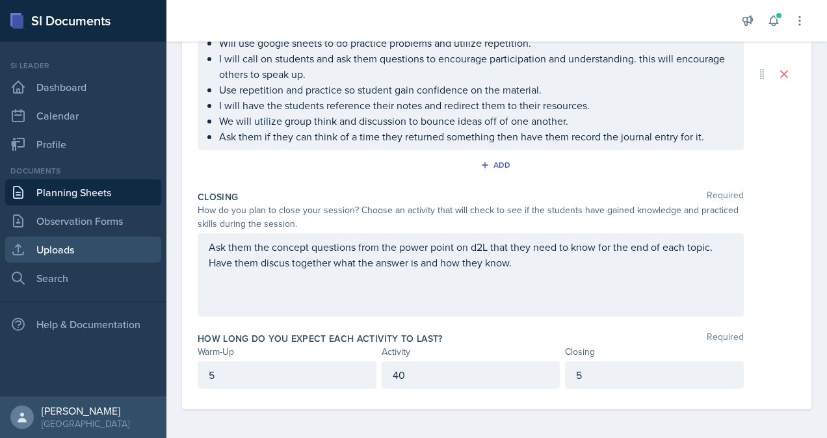
click at [77, 252] on link "Uploads" at bounding box center [83, 250] width 156 height 26
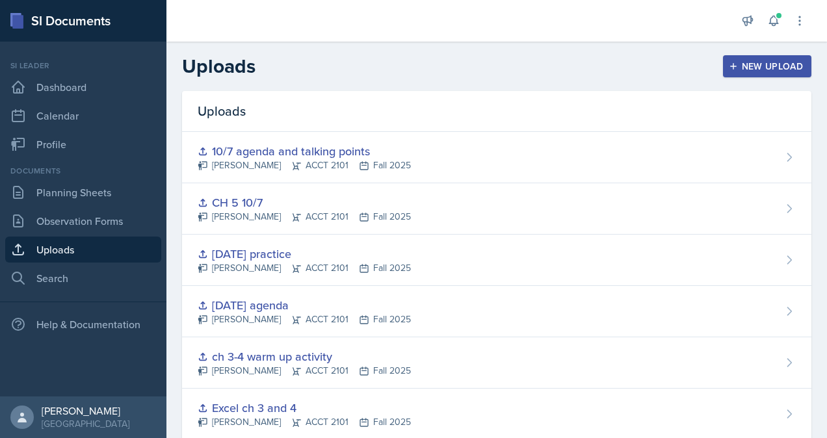
click at [733, 66] on div "New Upload" at bounding box center [768, 66] width 72 height 10
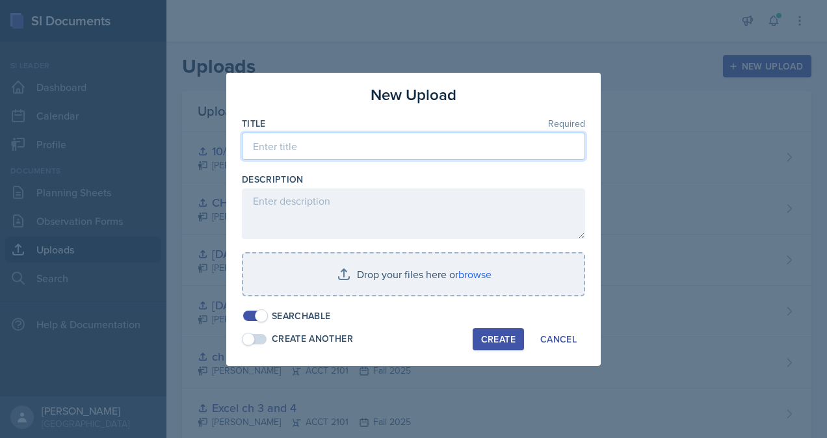
click at [378, 152] on input at bounding box center [413, 146] width 343 height 27
type input "10/10 agenda and talking points"
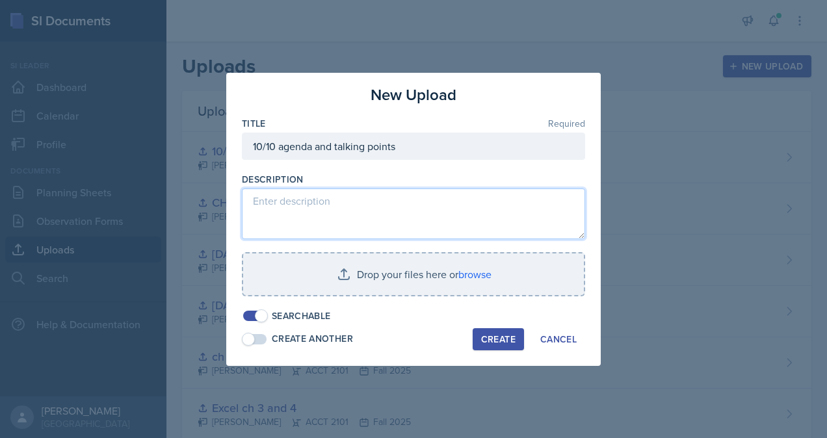
click at [359, 208] on textarea at bounding box center [413, 214] width 343 height 51
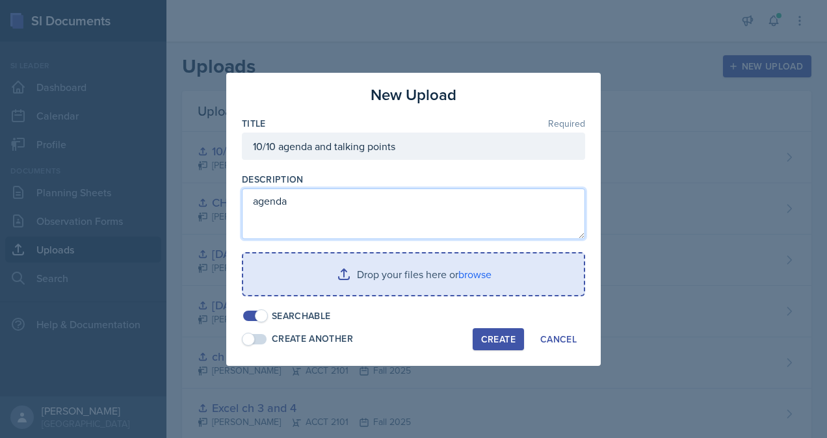
type textarea "agenda"
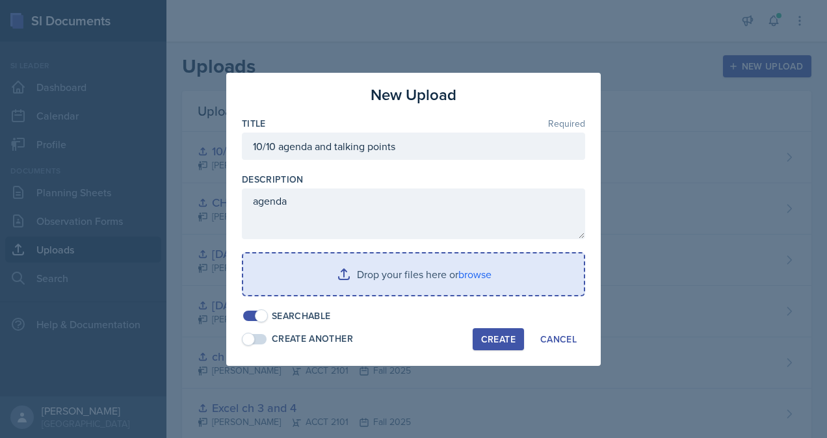
click at [388, 280] on input "file" at bounding box center [413, 275] width 341 height 42
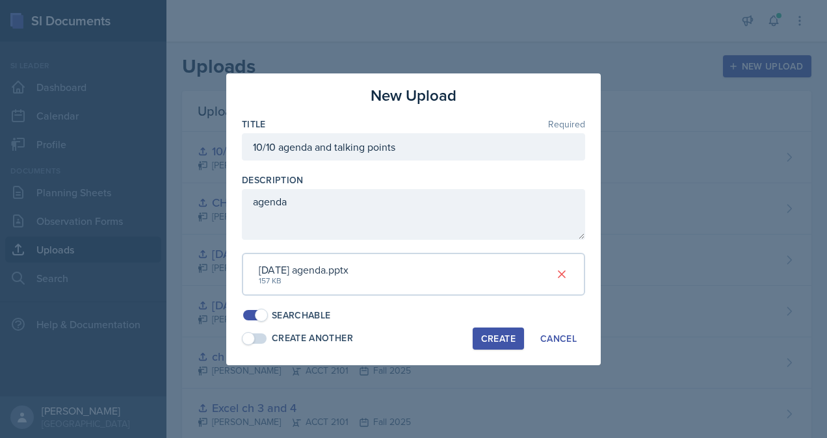
click at [490, 338] on div "Create" at bounding box center [498, 339] width 34 height 10
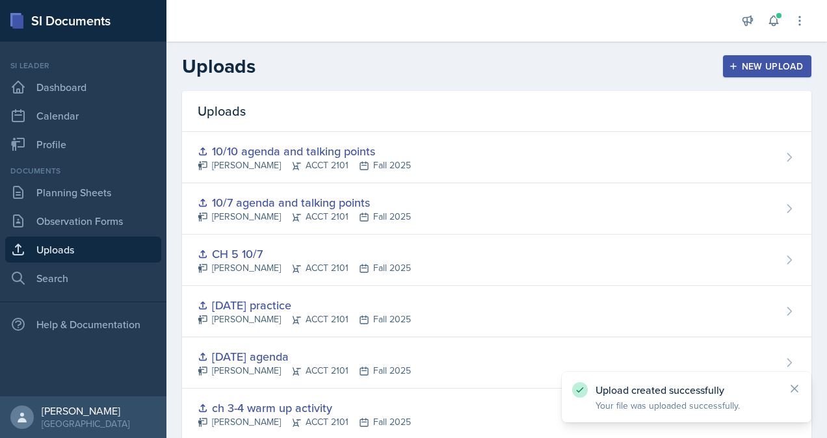
click at [732, 69] on div "New Upload" at bounding box center [768, 66] width 72 height 10
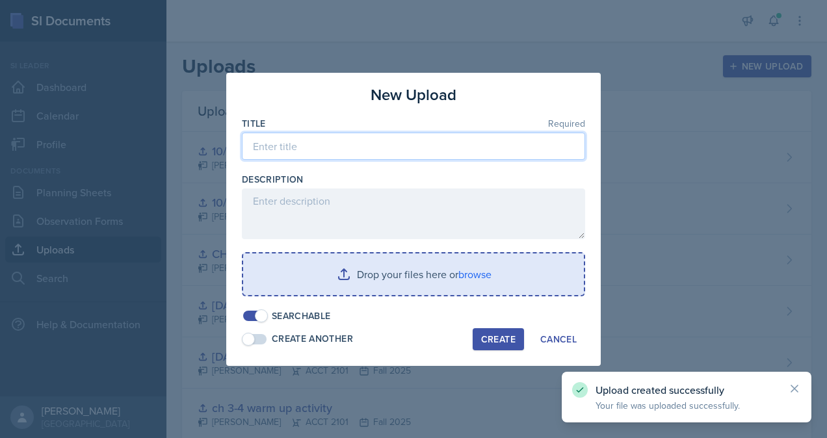
click at [340, 152] on input at bounding box center [413, 146] width 343 height 27
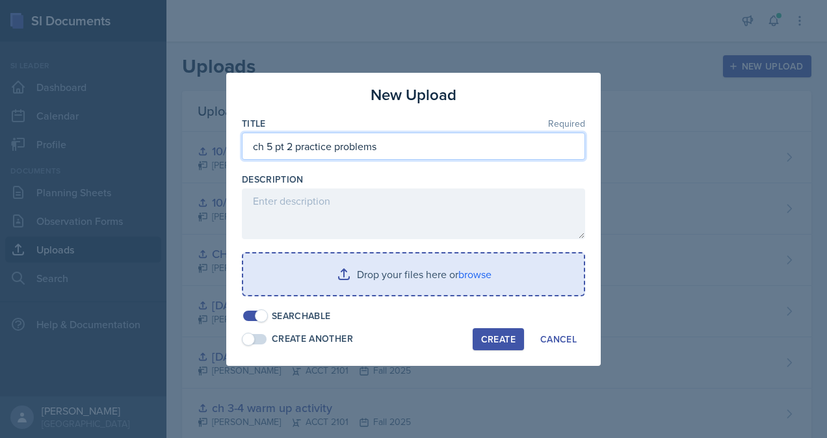
type input "ch 5 pt 2 practice problems"
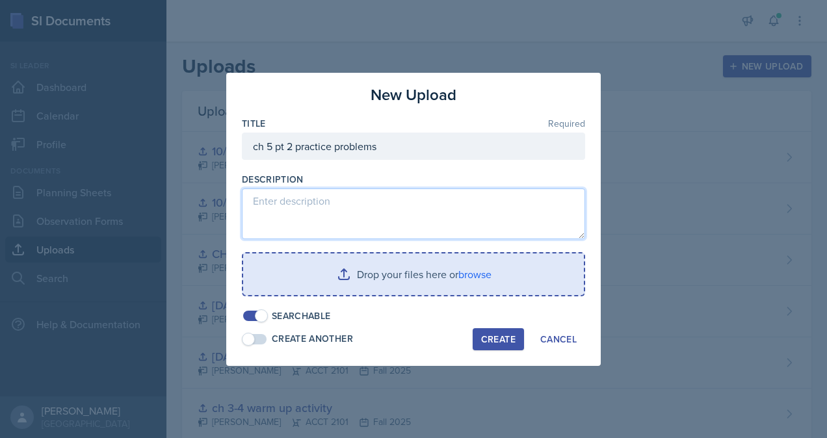
click at [317, 222] on textarea at bounding box center [413, 214] width 343 height 51
type textarea "ch 5 practice"
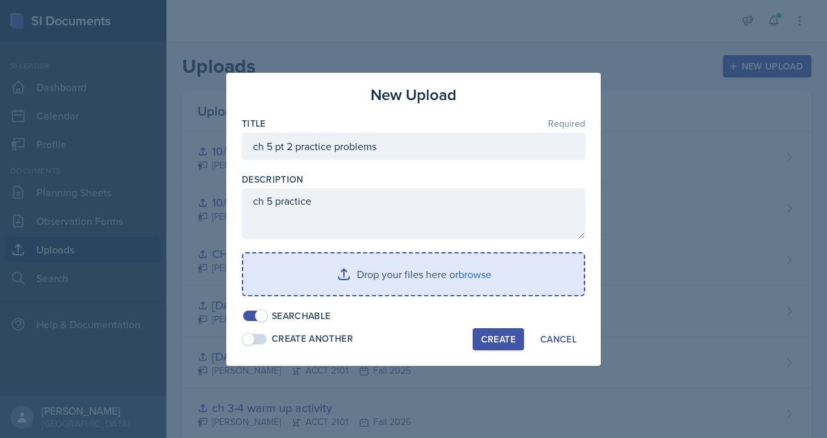
click at [364, 280] on input "file" at bounding box center [413, 275] width 341 height 42
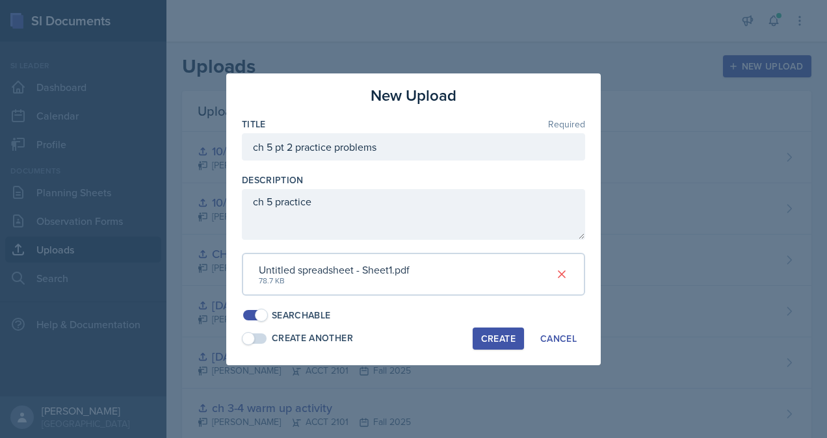
click at [503, 337] on div "Create" at bounding box center [498, 339] width 34 height 10
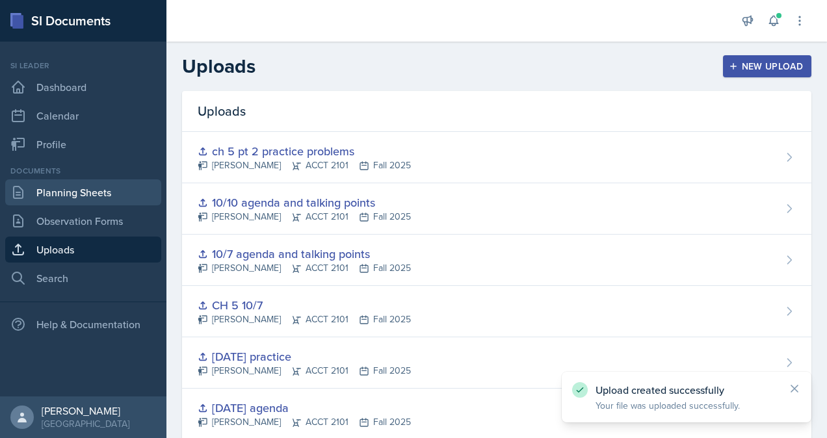
click at [60, 198] on link "Planning Sheets" at bounding box center [83, 193] width 156 height 26
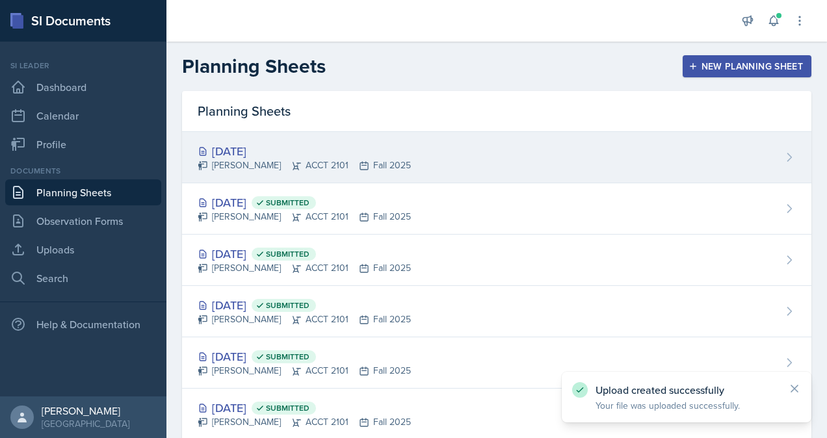
click at [280, 150] on div "Oct 10th, 2025" at bounding box center [304, 151] width 213 height 18
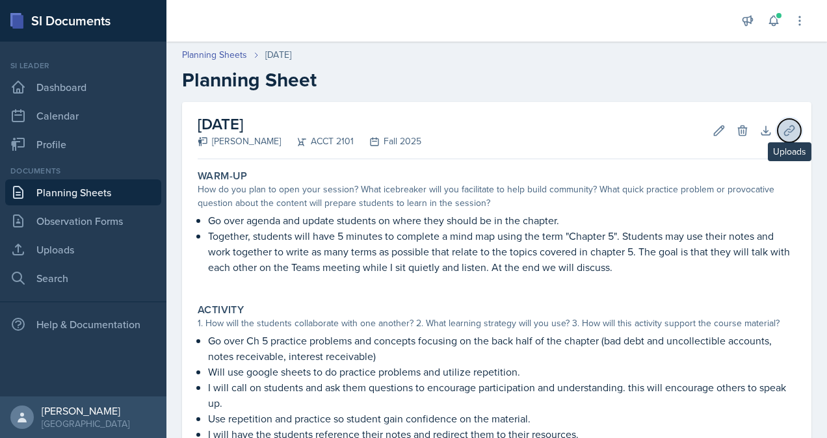
click at [784, 131] on icon at bounding box center [789, 130] width 13 height 13
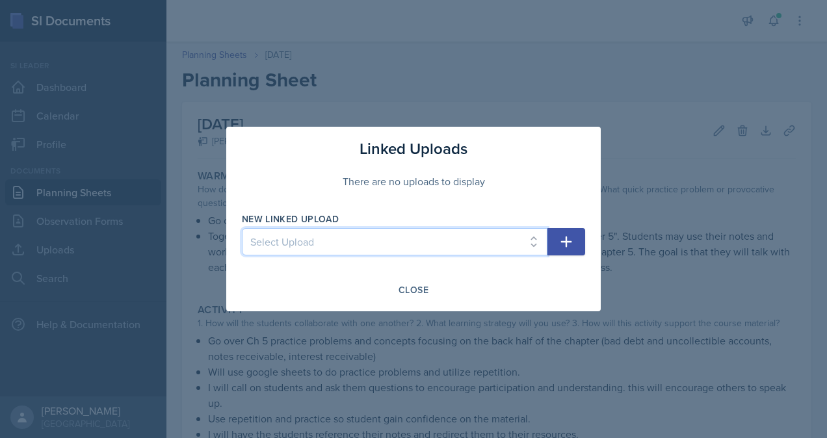
click at [379, 234] on select "Select Upload practice problem Collaborative White board Accounting equation Ca…" at bounding box center [395, 241] width 306 height 27
select select "bee39edb-4266-4356-8f1c-c7fd70ba006f"
click at [242, 228] on select "Select Upload practice problem Collaborative White board Accounting equation Ca…" at bounding box center [395, 241] width 306 height 27
click at [571, 242] on icon "button" at bounding box center [566, 242] width 11 height 11
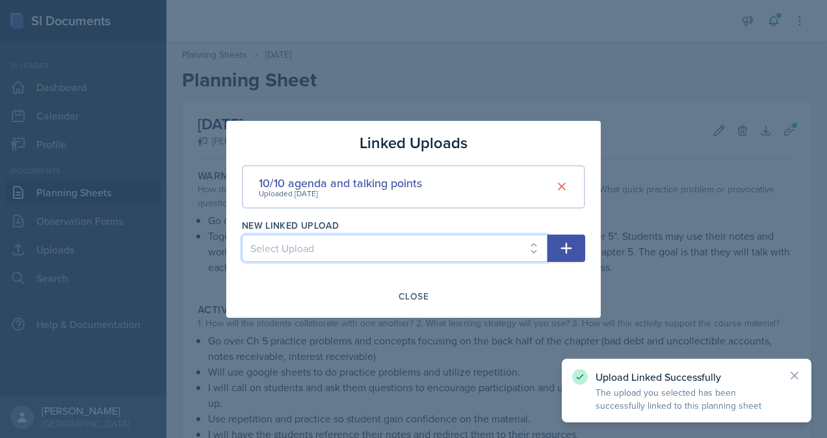
click at [373, 247] on select "Select Upload practice problem Collaborative White board Accounting equation Ca…" at bounding box center [395, 248] width 306 height 27
select select "e555f736-f3a0-4967-9482-9bfb7dd1ebde"
click at [242, 235] on select "Select Upload practice problem Collaborative White board Accounting equation Ca…" at bounding box center [395, 248] width 306 height 27
click at [574, 247] on icon "button" at bounding box center [567, 249] width 16 height 16
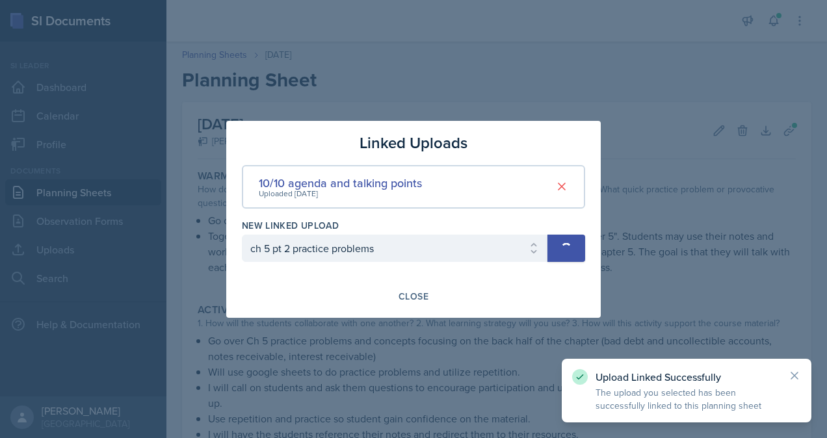
select select
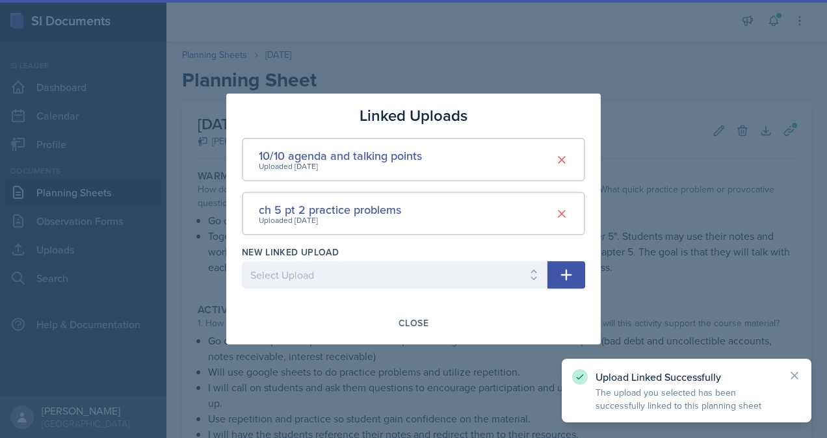
click at [695, 217] on div at bounding box center [413, 219] width 827 height 438
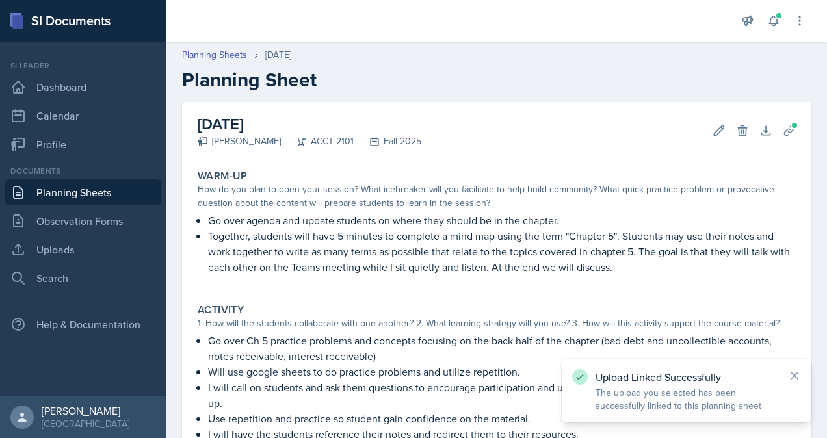
scroll to position [274, 0]
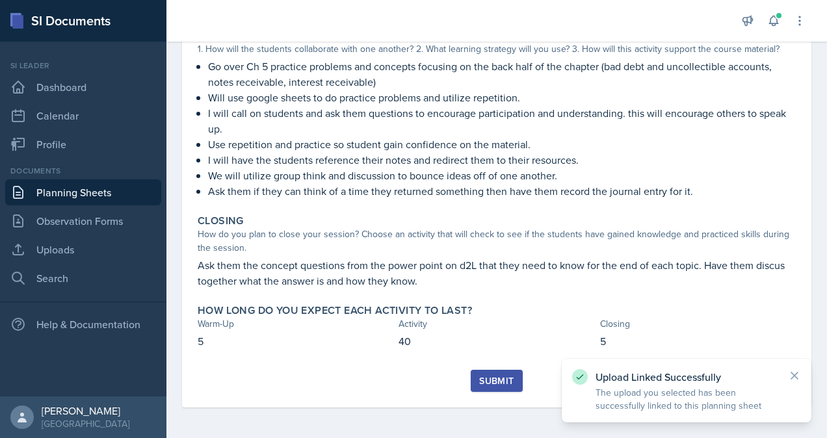
click at [496, 382] on div "Submit" at bounding box center [496, 381] width 34 height 10
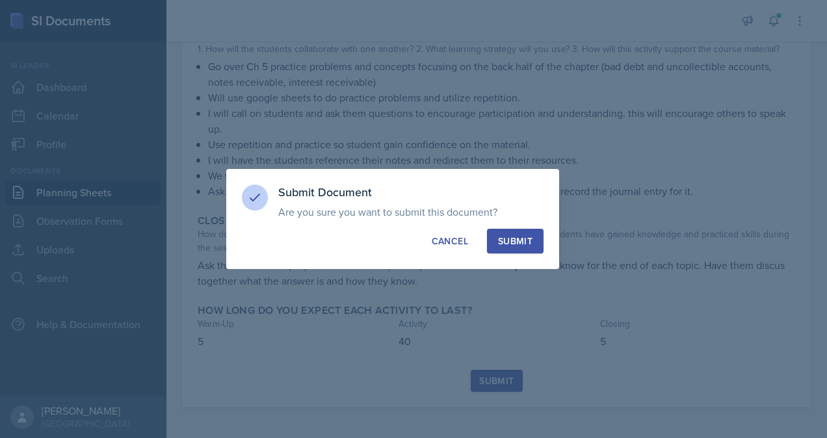
click at [528, 238] on div "Submit" at bounding box center [515, 241] width 34 height 13
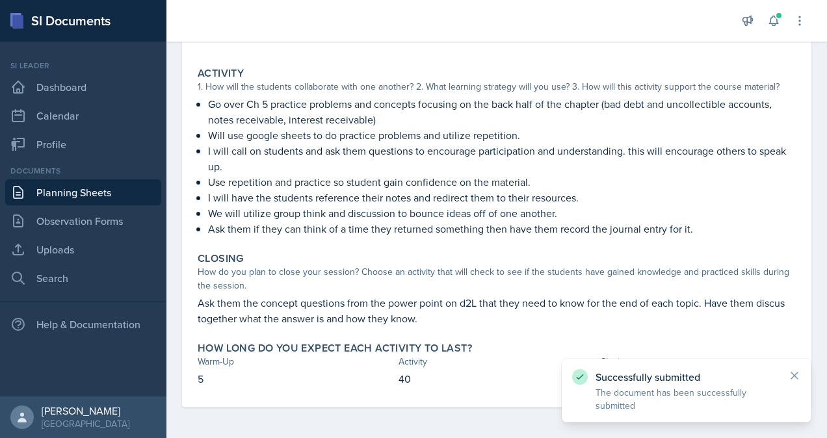
scroll to position [0, 0]
